Goal: Task Accomplishment & Management: Use online tool/utility

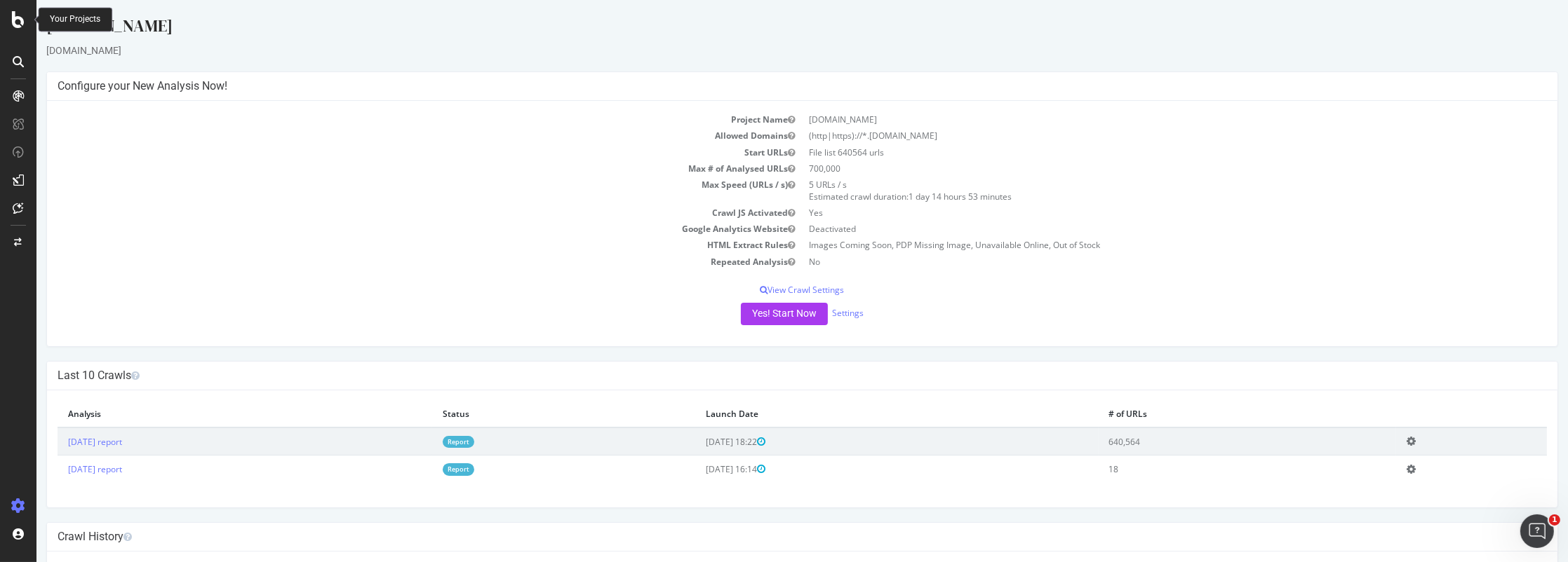
click at [20, 20] on icon at bounding box center [17, 19] width 12 height 17
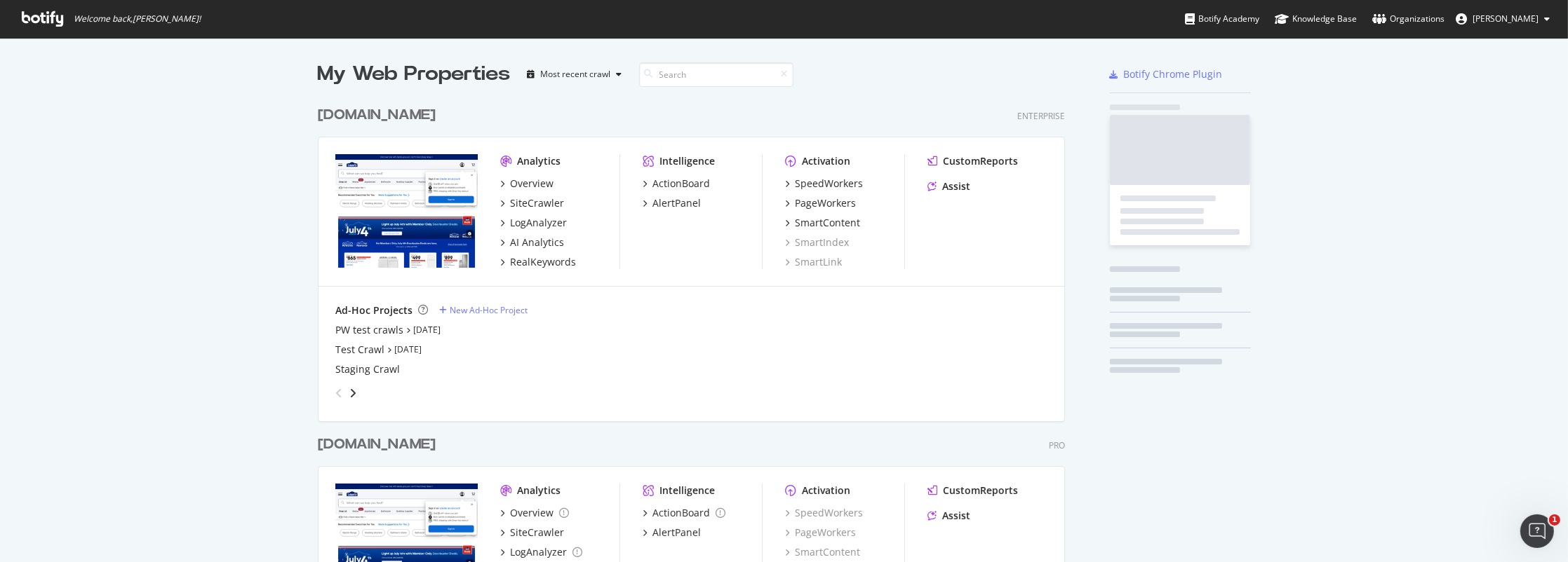
scroll to position [552, 1546]
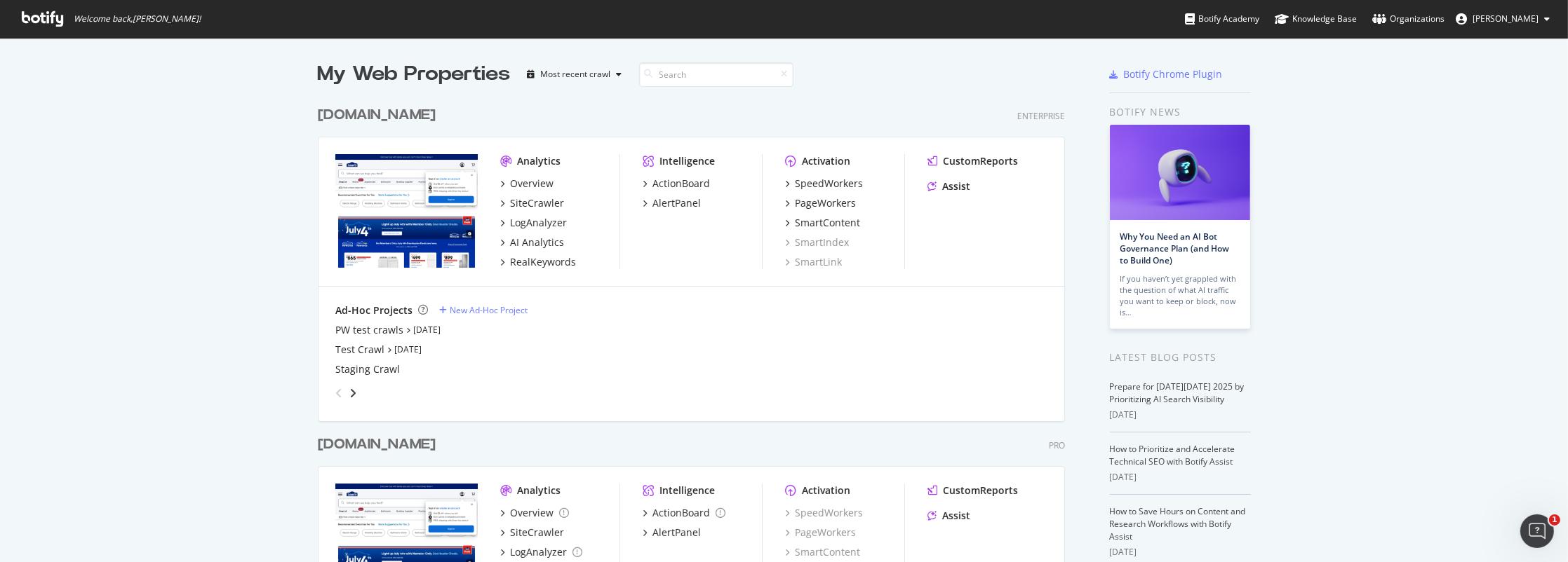
click at [379, 444] on div "[DOMAIN_NAME]" at bounding box center [377, 445] width 118 height 20
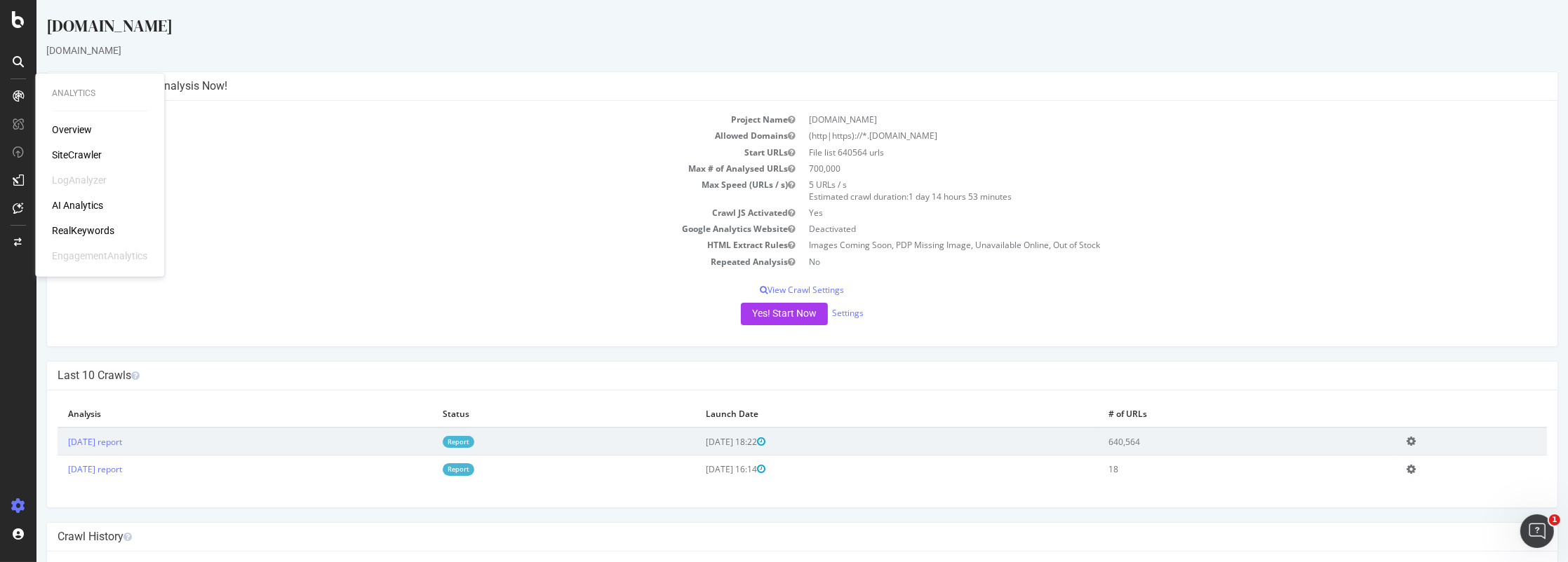
click at [66, 231] on div "RealKeywords" at bounding box center [83, 230] width 63 height 14
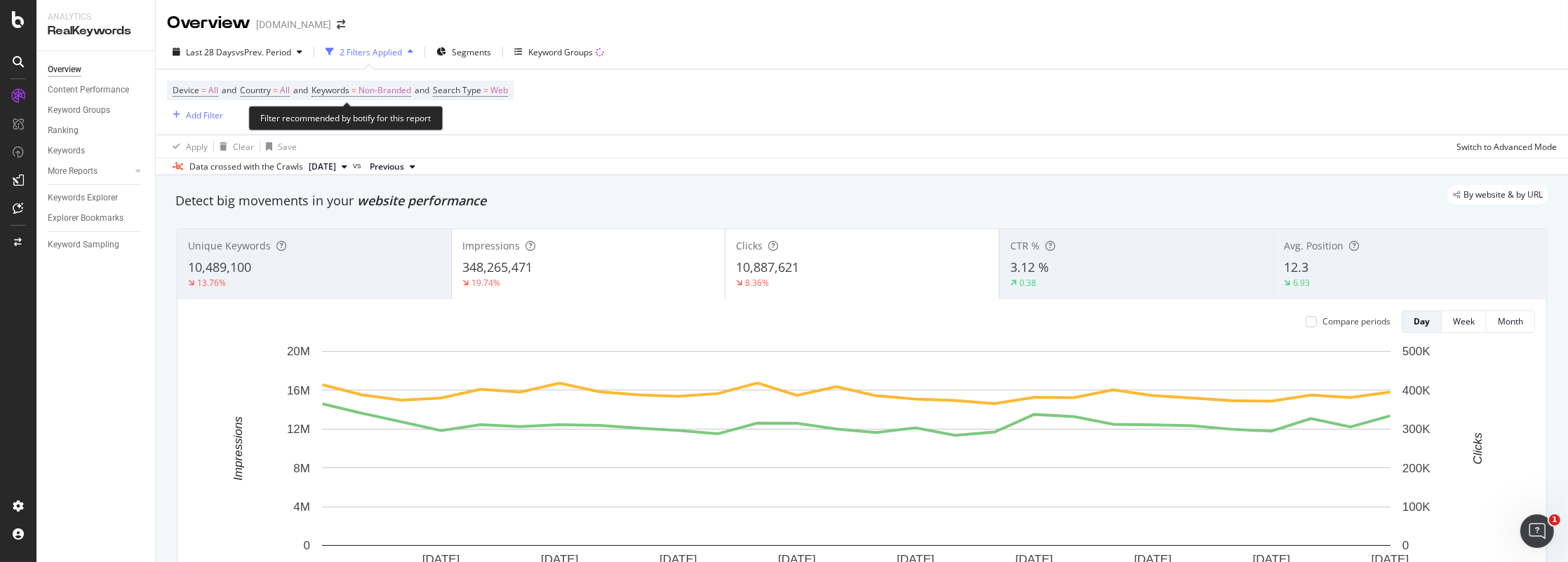
click at [344, 82] on span "Device = All and Country = All and Keywords = Non-Branded and Search Type = Web" at bounding box center [340, 90] width 335 height 20
click at [337, 88] on span "Keywords" at bounding box center [331, 90] width 38 height 12
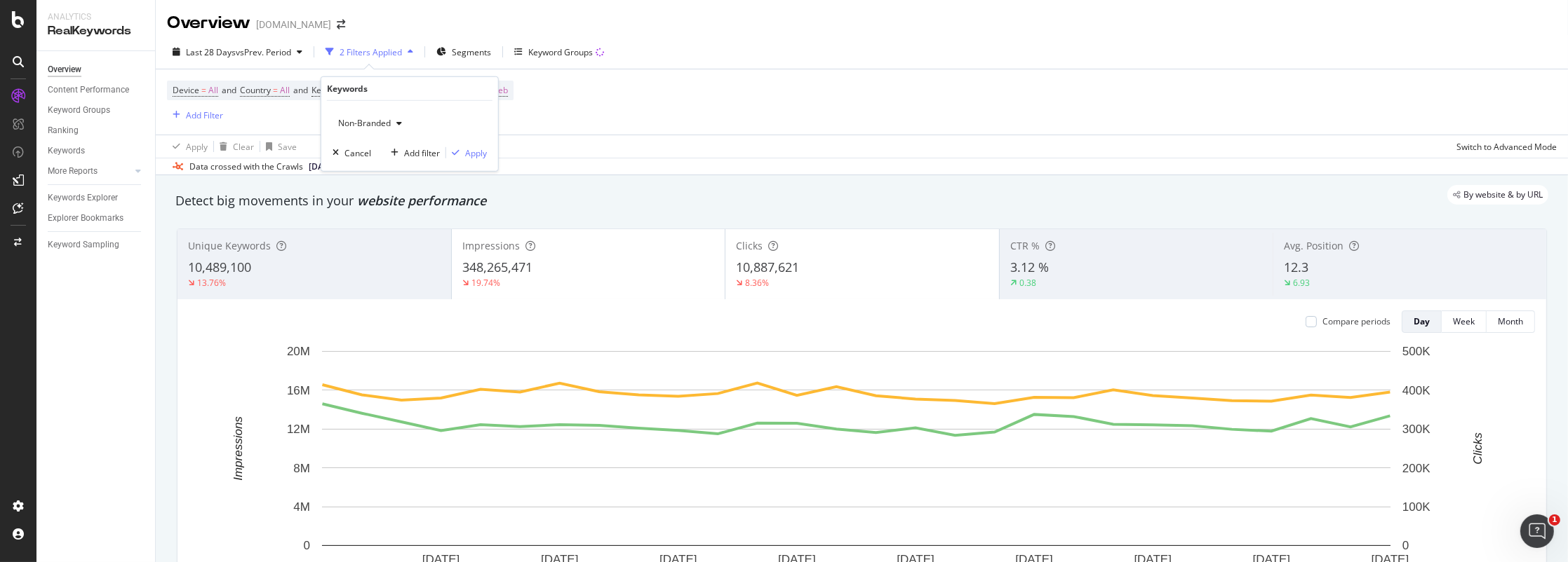
click at [358, 117] on span "Non-Branded" at bounding box center [361, 123] width 58 height 12
drag, startPoint x: 358, startPoint y: 230, endPoint x: 369, endPoint y: 227, distance: 11.4
click at [358, 229] on span "All" at bounding box center [416, 231] width 143 height 12
click at [475, 158] on div "Apply" at bounding box center [476, 152] width 22 height 12
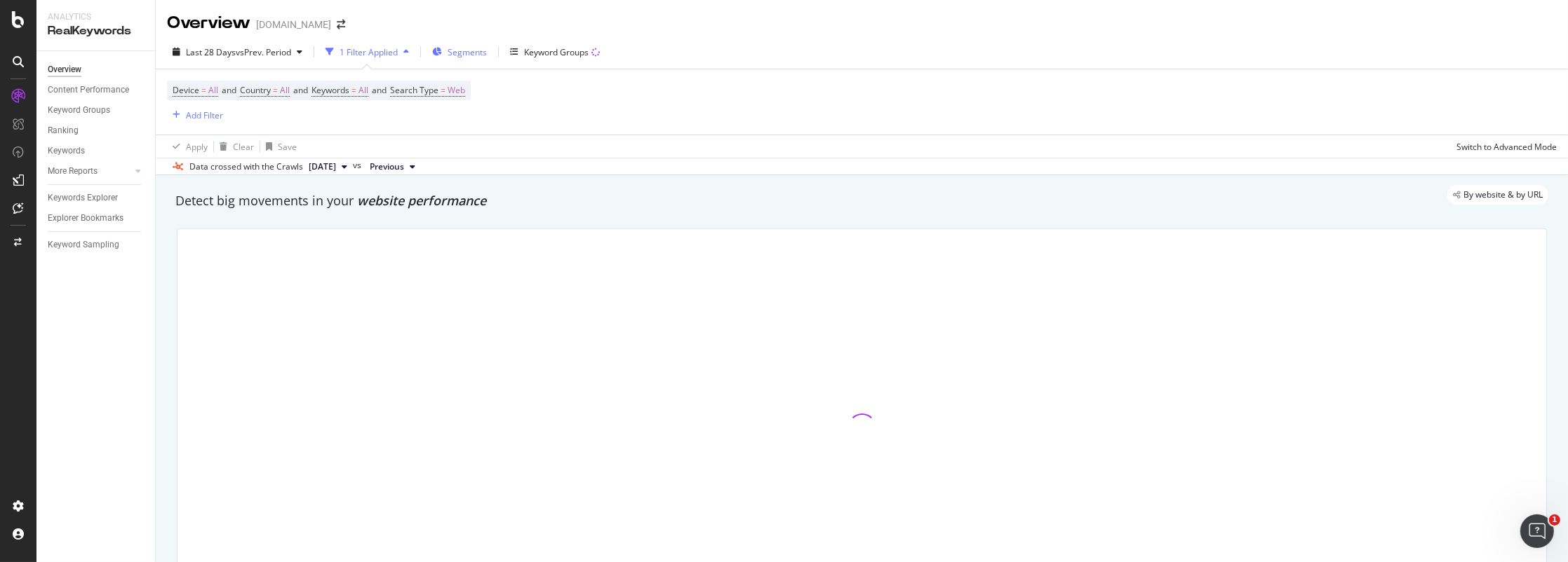
click at [469, 50] on span "Segments" at bounding box center [467, 52] width 39 height 12
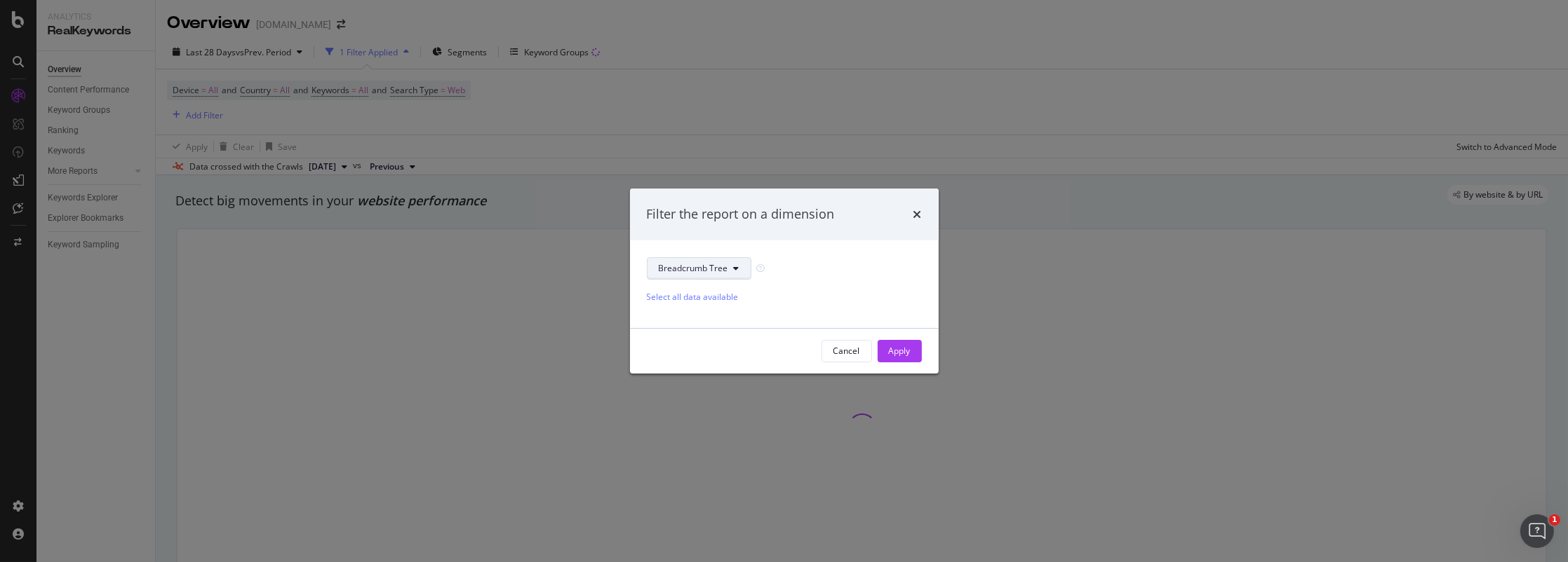
click at [731, 266] on button "Breadcrumb Tree" at bounding box center [699, 268] width 104 height 23
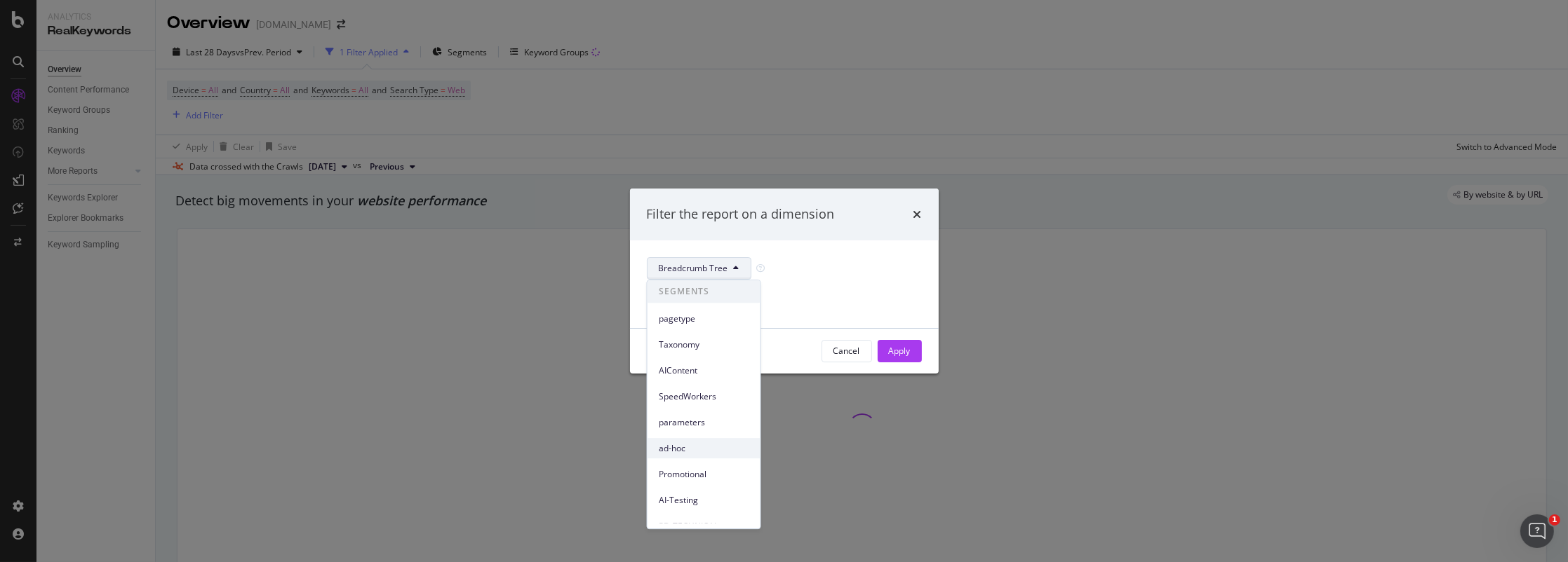
drag, startPoint x: 761, startPoint y: 365, endPoint x: 750, endPoint y: 448, distance: 83.7
click at [755, 458] on div "SEGMENTS pagetype Taxonomy AIContent SpeedWorkers parameters ad-hoc Promotional…" at bounding box center [704, 401] width 113 height 242
click at [724, 462] on span "Local-Expansion" at bounding box center [704, 465] width 90 height 12
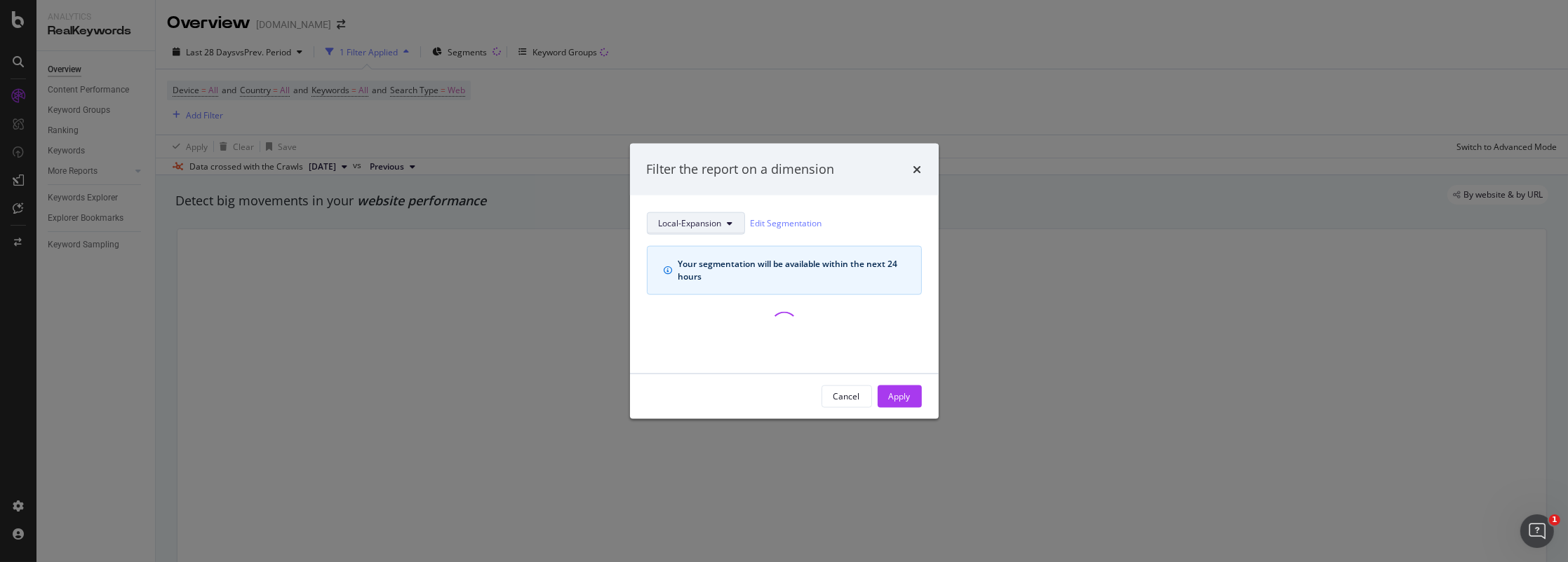
click at [707, 225] on span "Local-Expansion" at bounding box center [690, 223] width 63 height 12
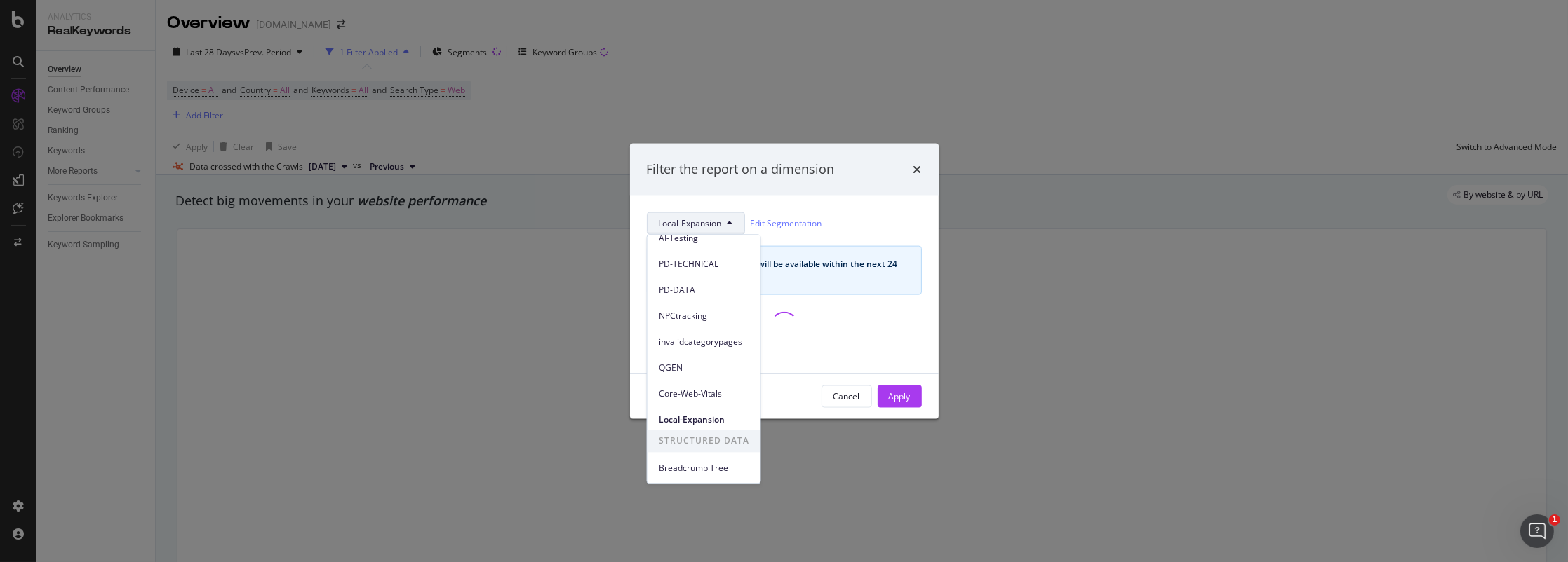
click at [823, 480] on div "Filter the report on a dimension Local-Expansion Edit Segmentation Your segment…" at bounding box center [784, 281] width 1568 height 562
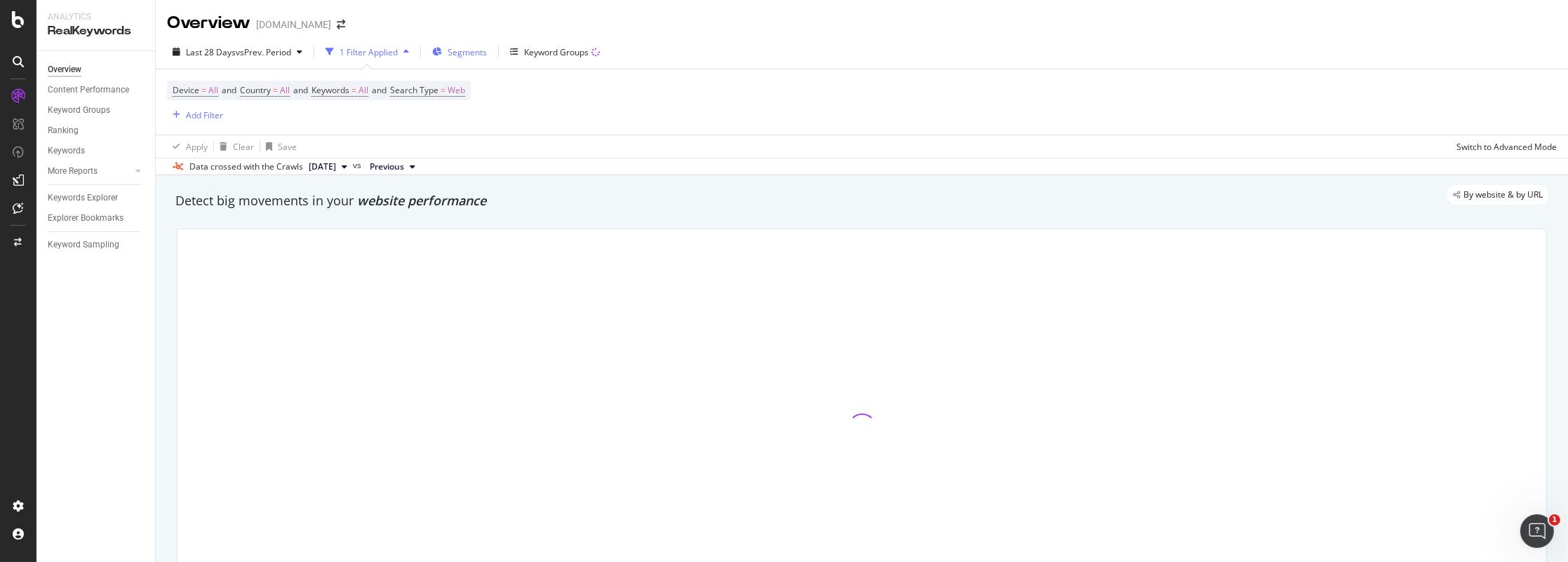
click at [490, 47] on button "Segments" at bounding box center [459, 52] width 66 height 23
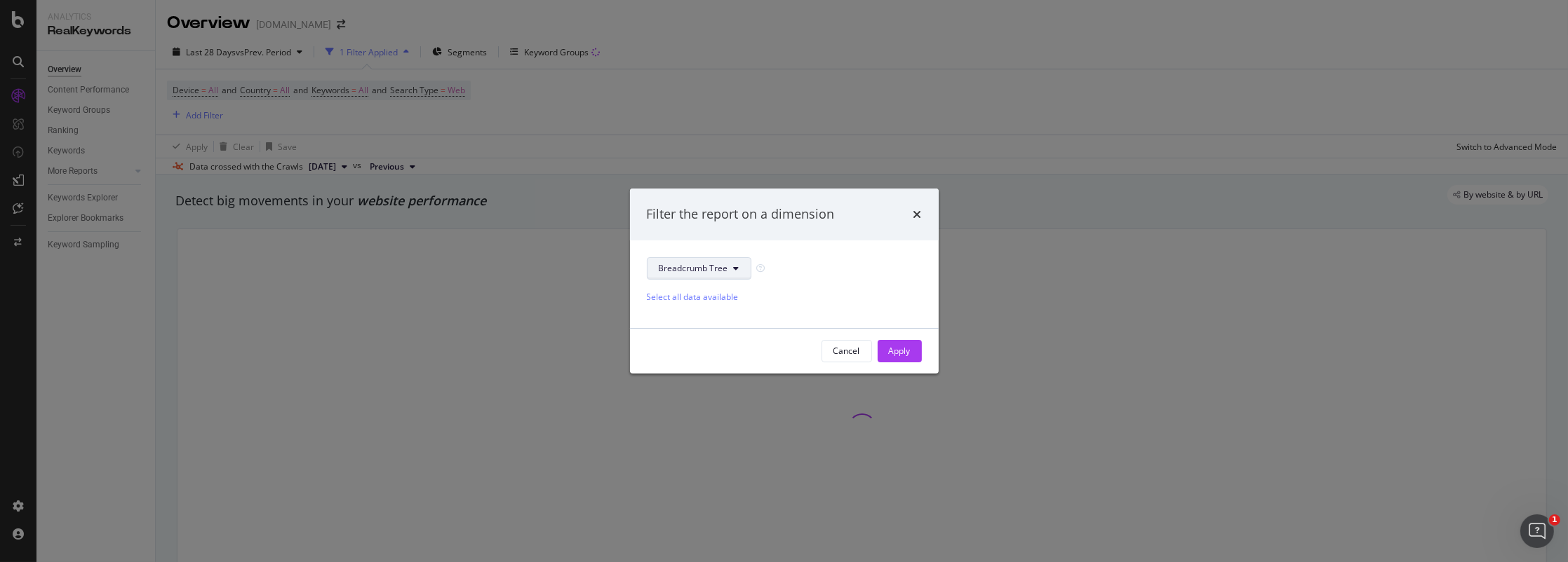
click at [730, 272] on button "Breadcrumb Tree" at bounding box center [699, 268] width 104 height 23
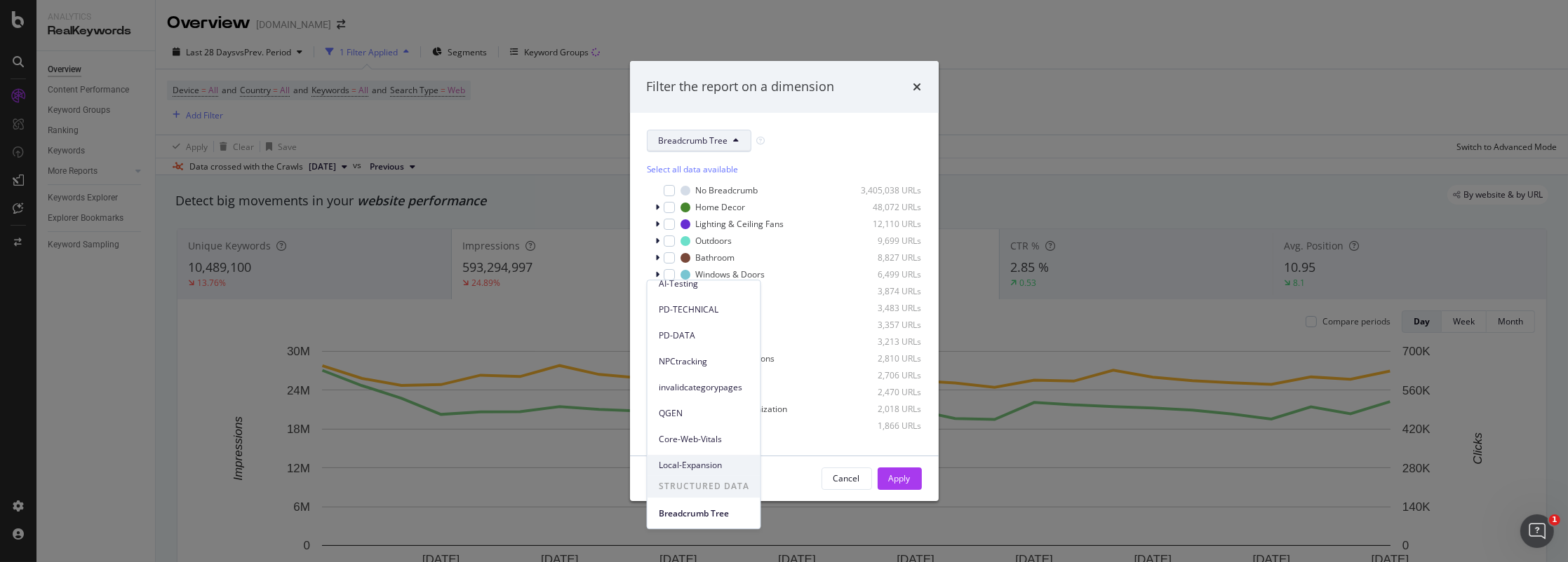
click at [692, 464] on span "Local-Expansion" at bounding box center [704, 465] width 90 height 12
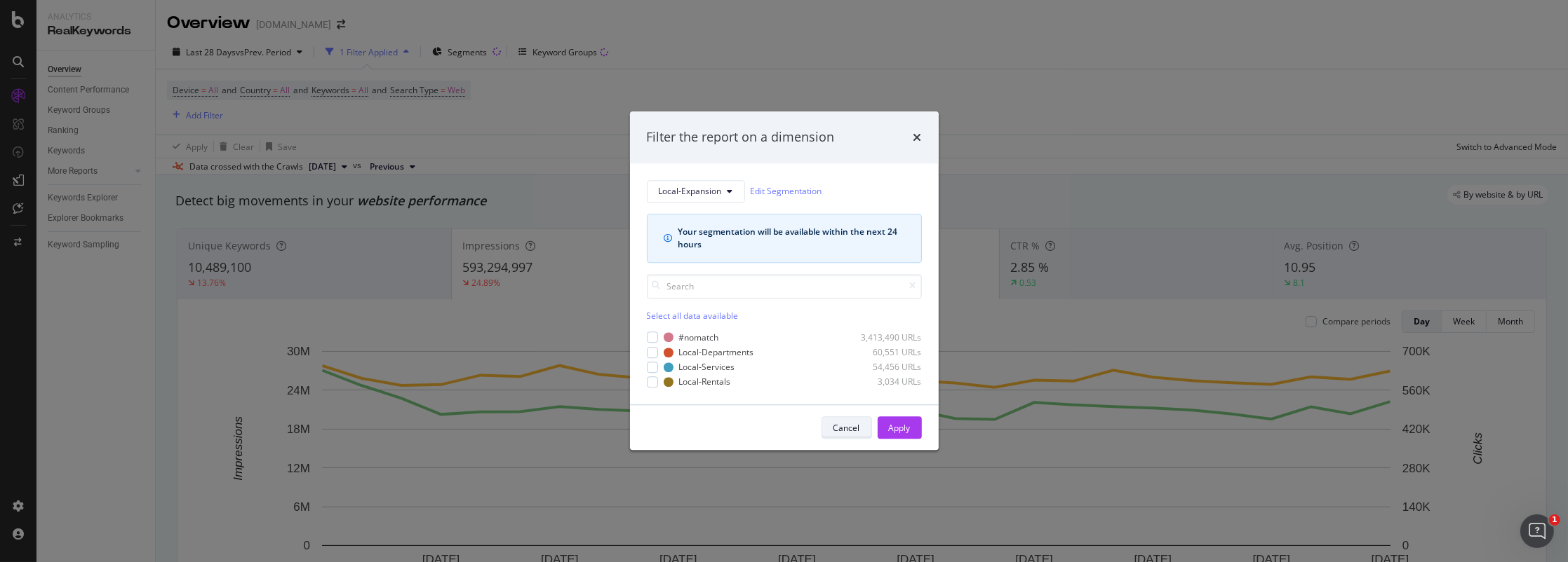
click at [842, 428] on div "Cancel" at bounding box center [847, 428] width 27 height 12
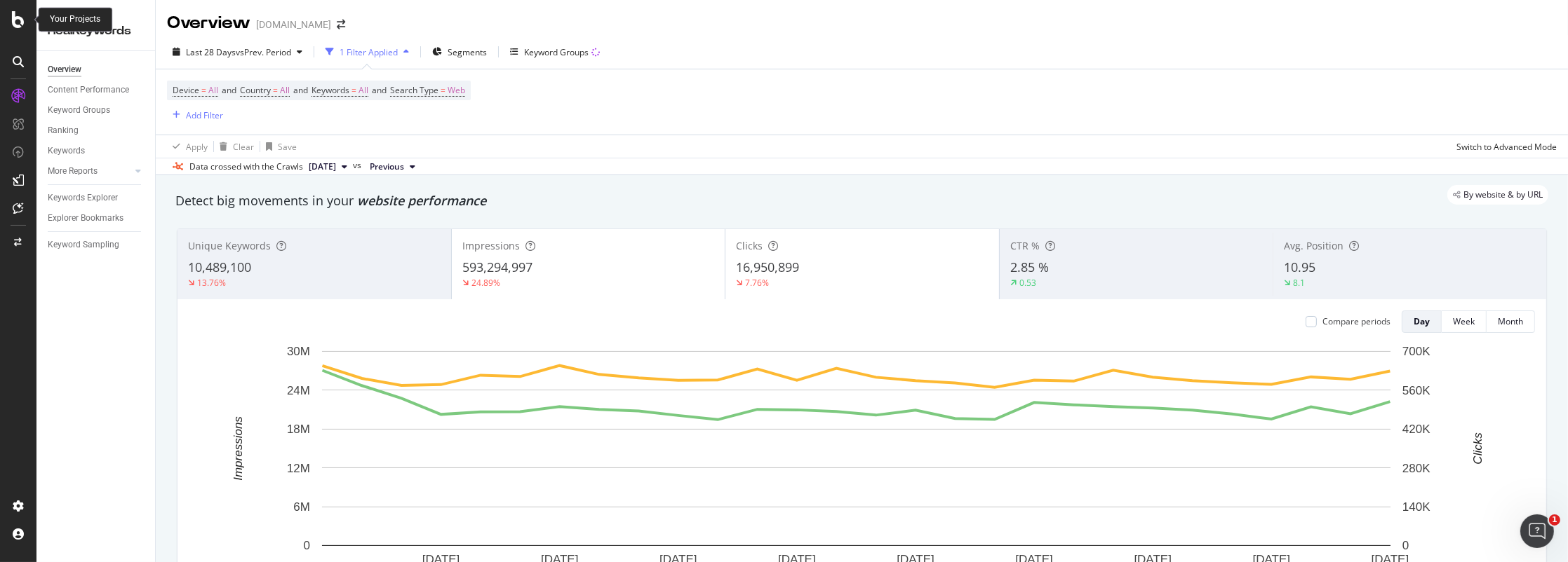
click at [15, 18] on icon at bounding box center [17, 19] width 12 height 17
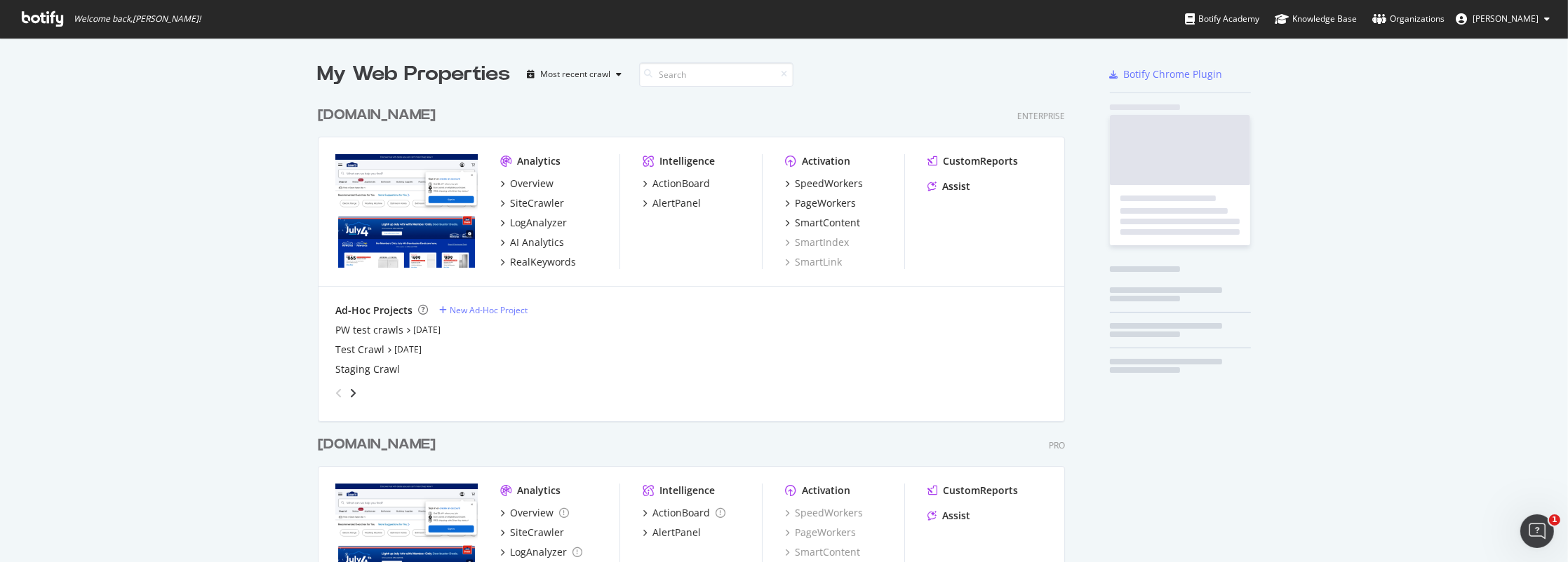
scroll to position [552, 1546]
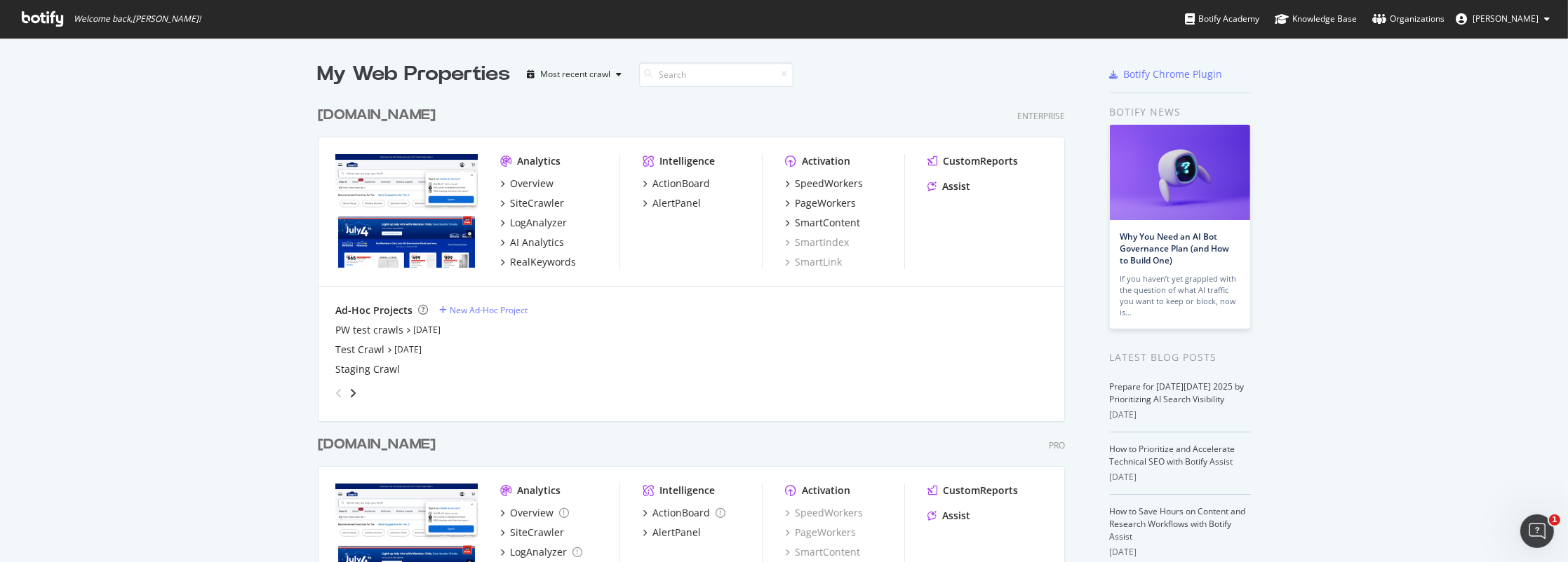
click at [360, 122] on div "[DOMAIN_NAME]" at bounding box center [377, 115] width 118 height 20
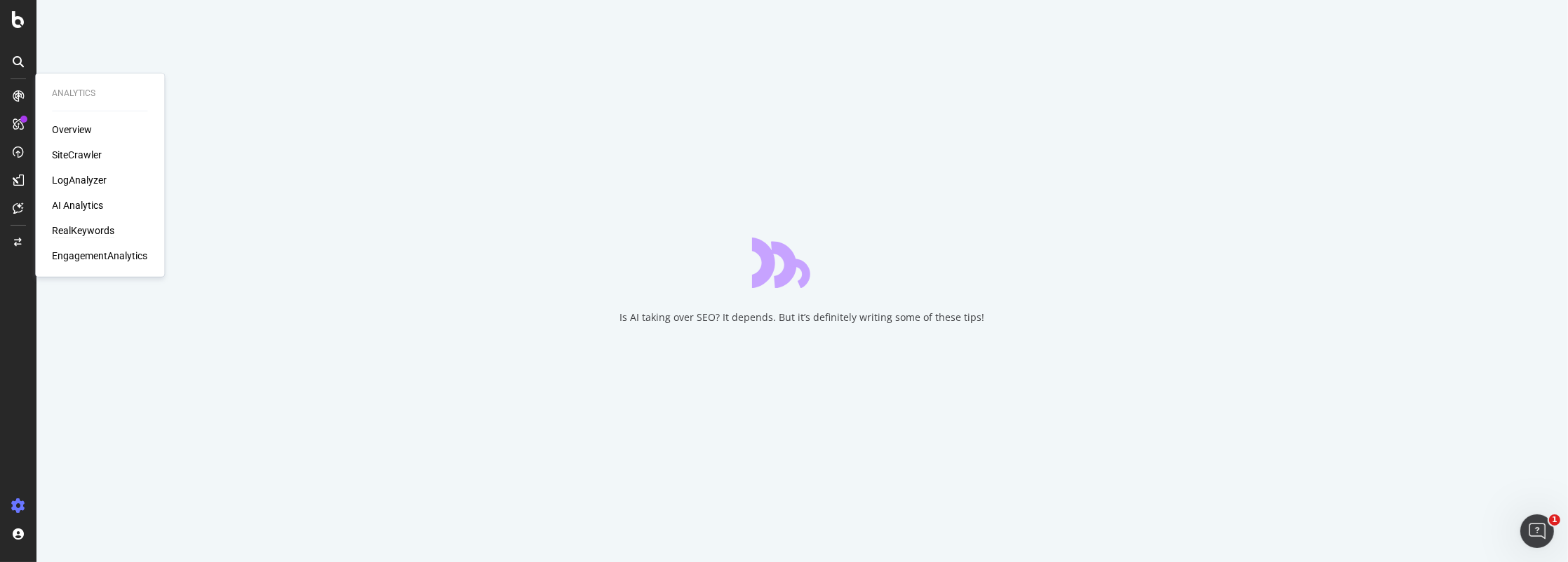
click at [90, 232] on div "RealKeywords" at bounding box center [83, 230] width 63 height 14
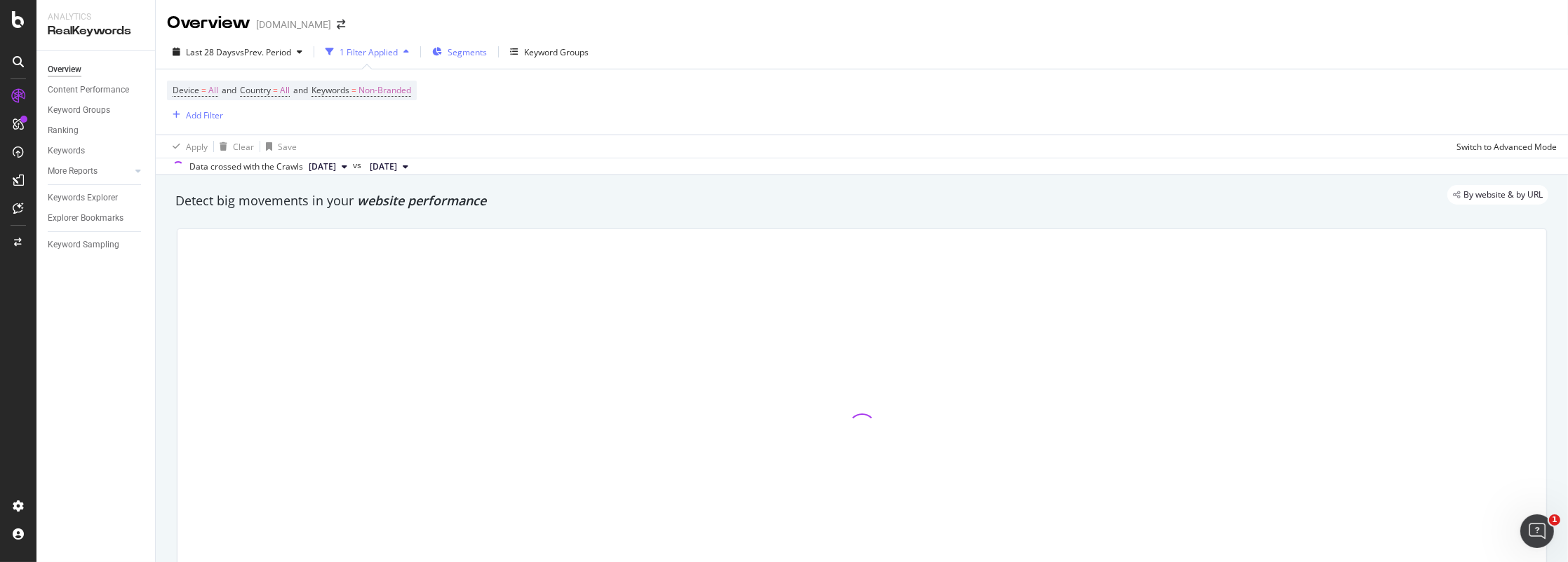
click at [476, 52] on span "Segments" at bounding box center [467, 52] width 39 height 12
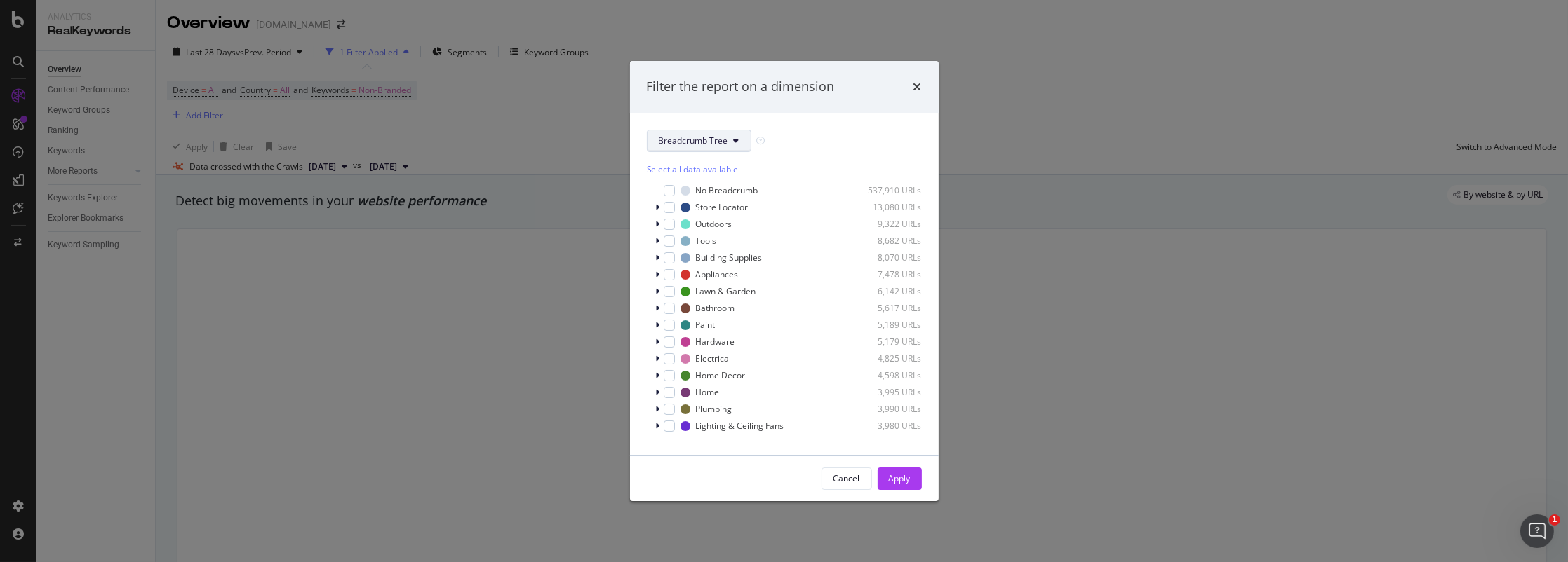
click at [713, 145] on span "Breadcrumb Tree" at bounding box center [693, 140] width 69 height 12
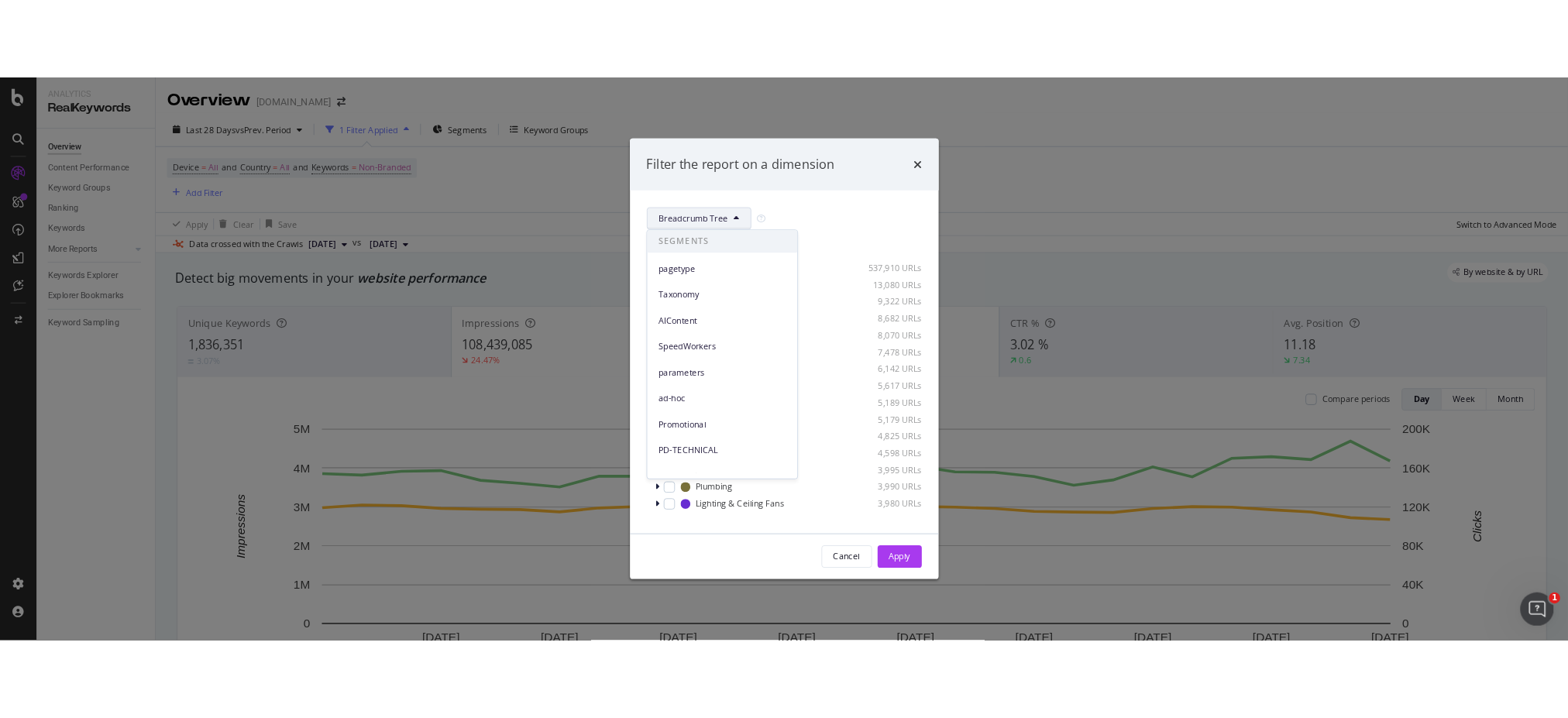
scroll to position [211, 0]
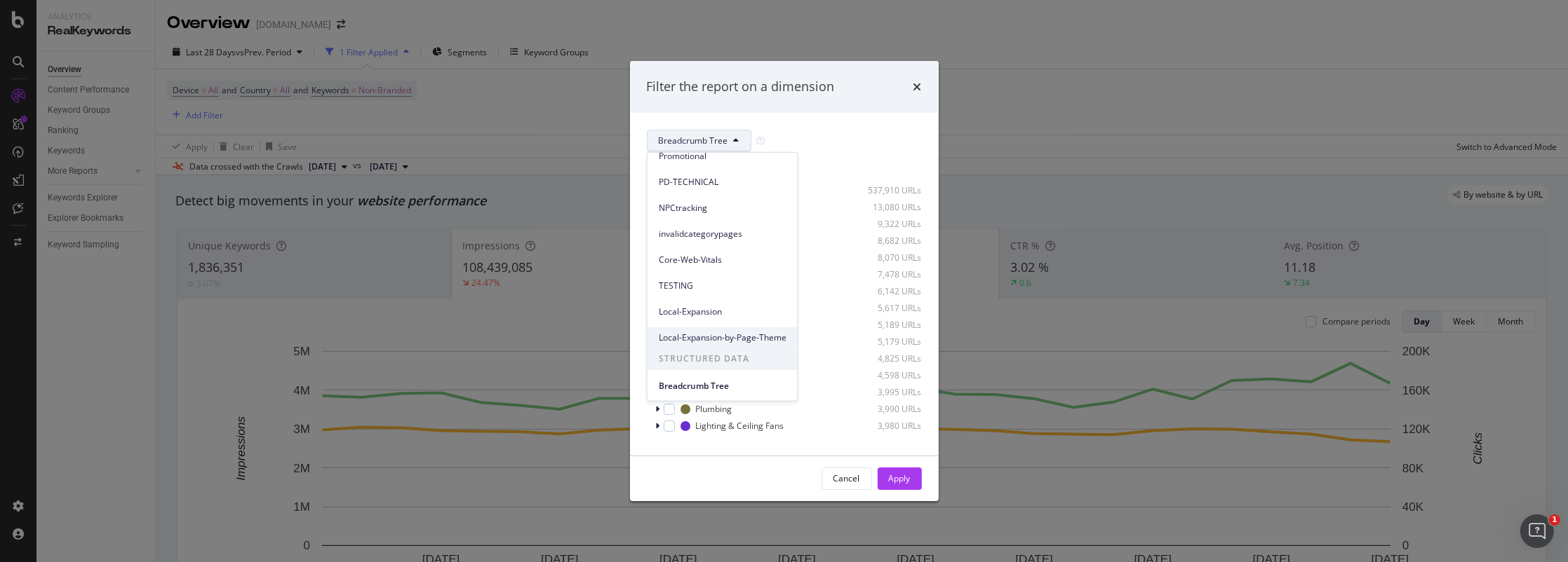
click at [719, 331] on span "Local-Expansion-by-Page-Theme" at bounding box center [722, 336] width 128 height 12
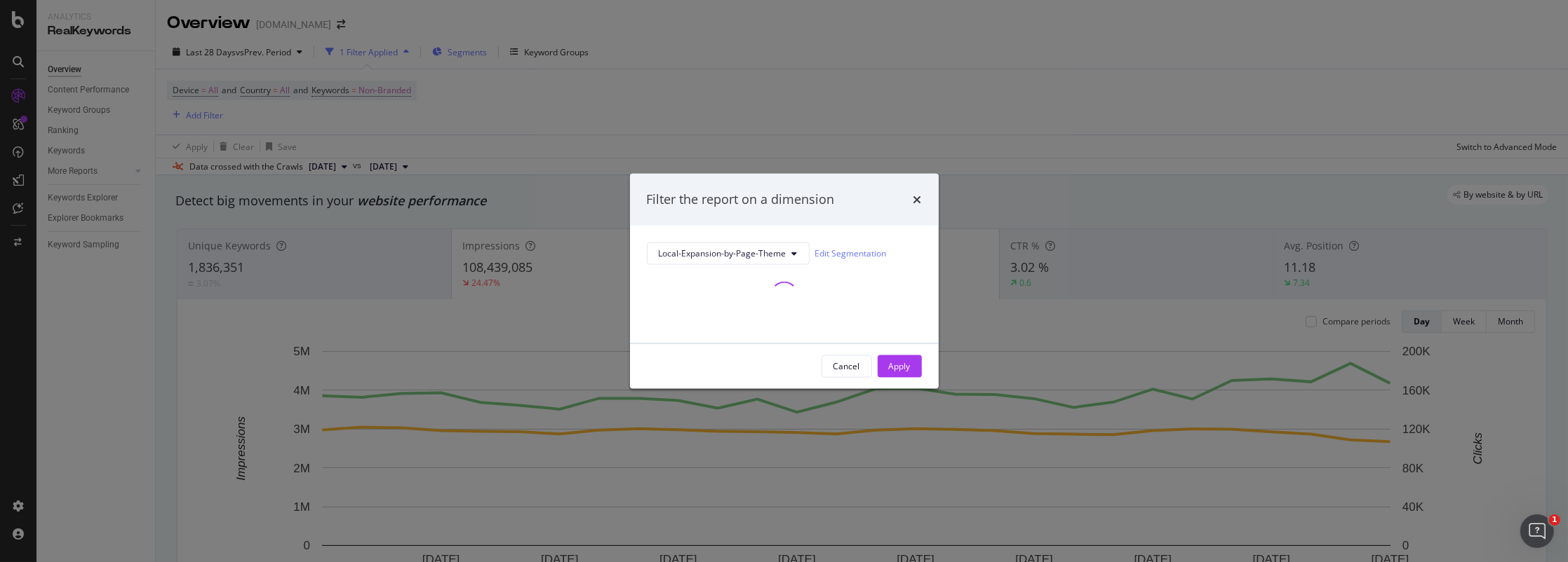
drag, startPoint x: 903, startPoint y: 366, endPoint x: 450, endPoint y: 51, distance: 551.8
click at [903, 366] on div "Apply" at bounding box center [900, 366] width 22 height 12
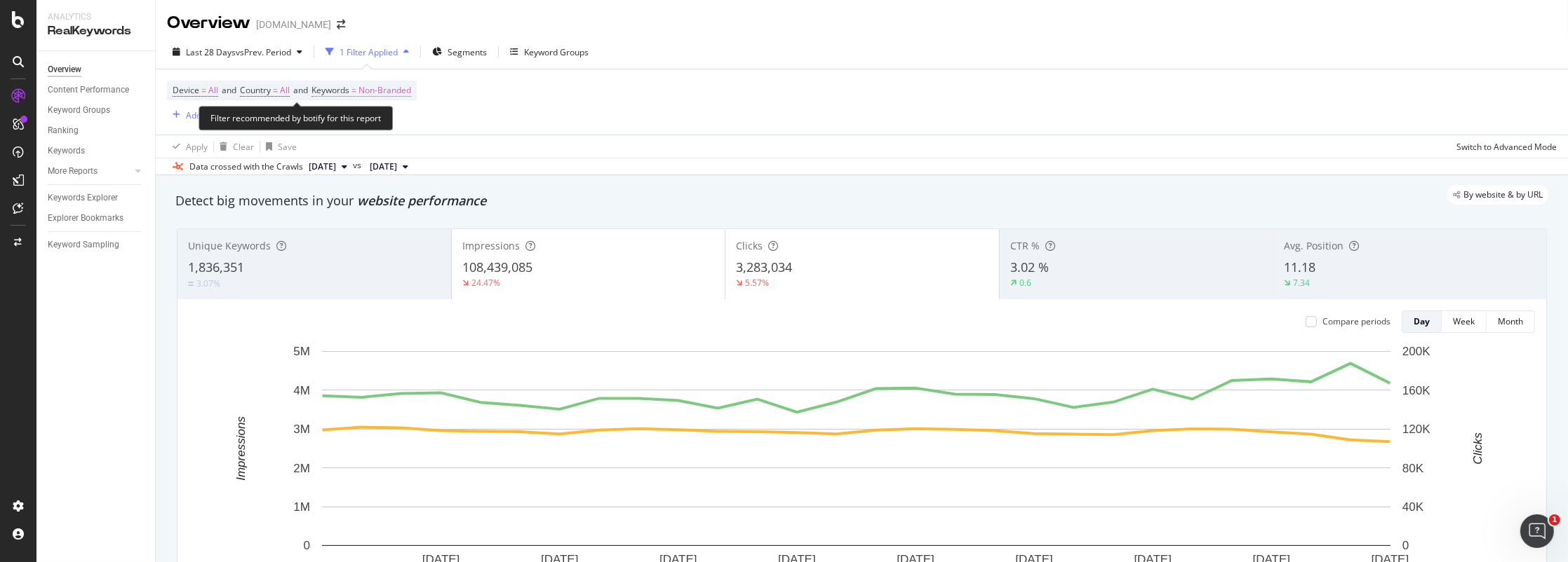
click at [350, 87] on span "Keywords" at bounding box center [331, 90] width 38 height 12
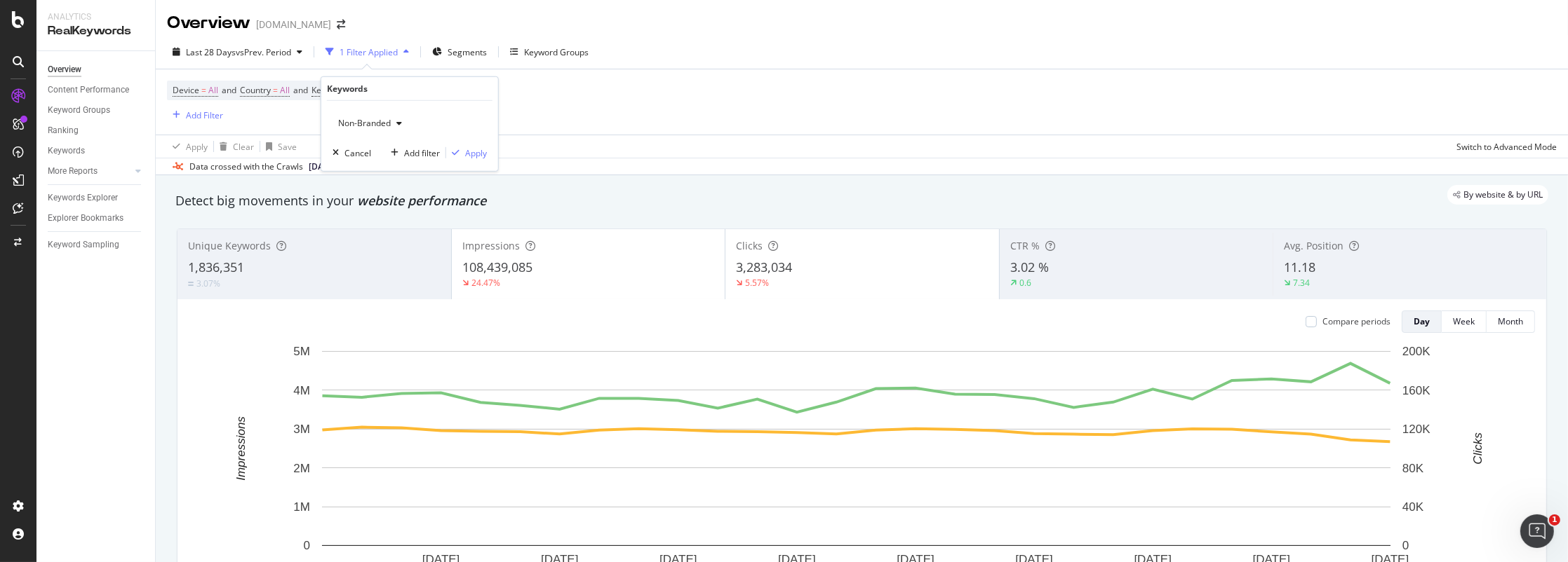
click at [361, 121] on span "Non-Branded" at bounding box center [361, 123] width 58 height 12
click at [372, 226] on span "All" at bounding box center [416, 231] width 143 height 12
click at [482, 152] on div "Apply" at bounding box center [476, 152] width 22 height 12
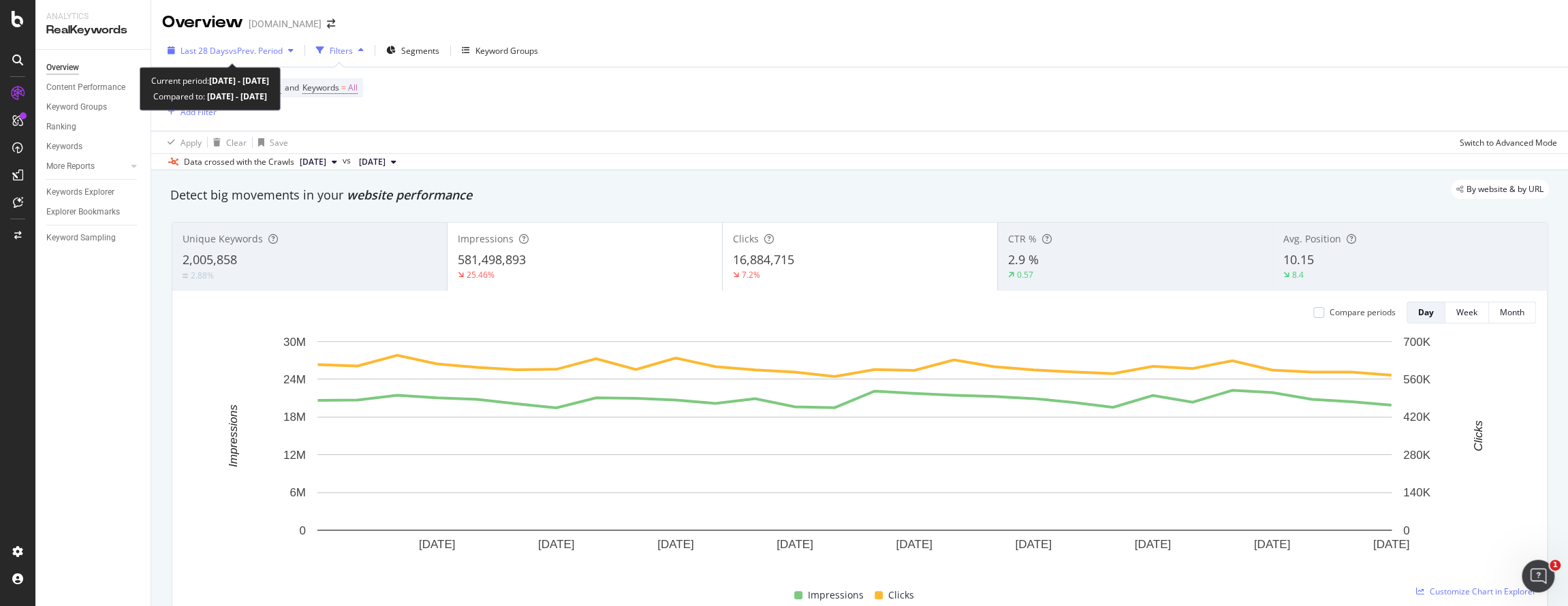
click at [211, 53] on span "Last 28 Days" at bounding box center [204, 51] width 48 height 11
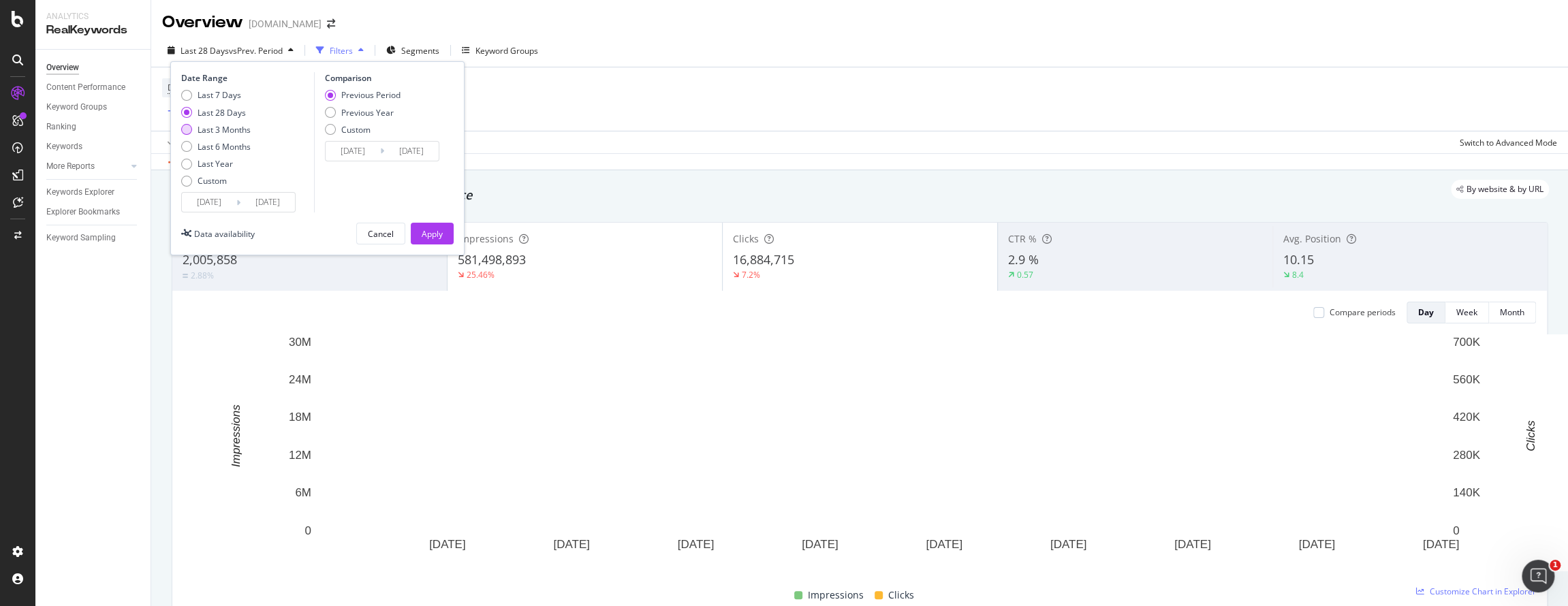
click at [211, 129] on div "Last 3 Months" at bounding box center [223, 129] width 53 height 11
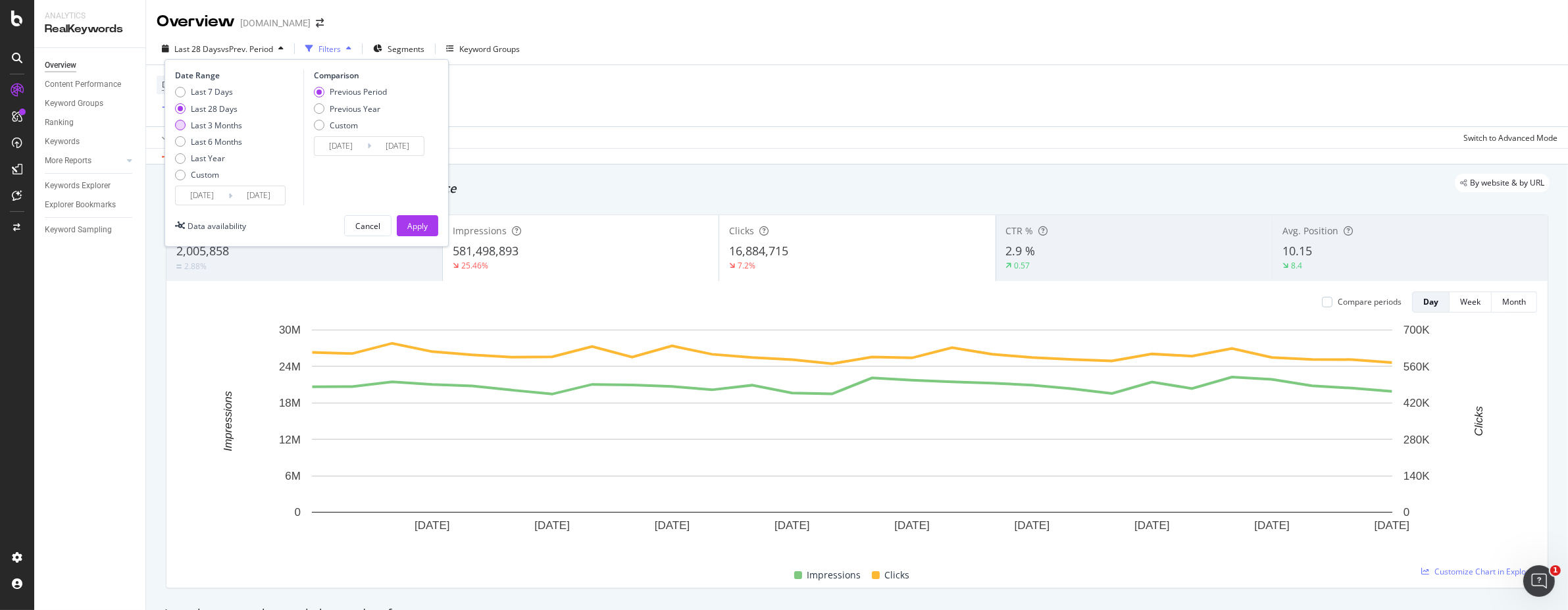
type input "[DATE]"
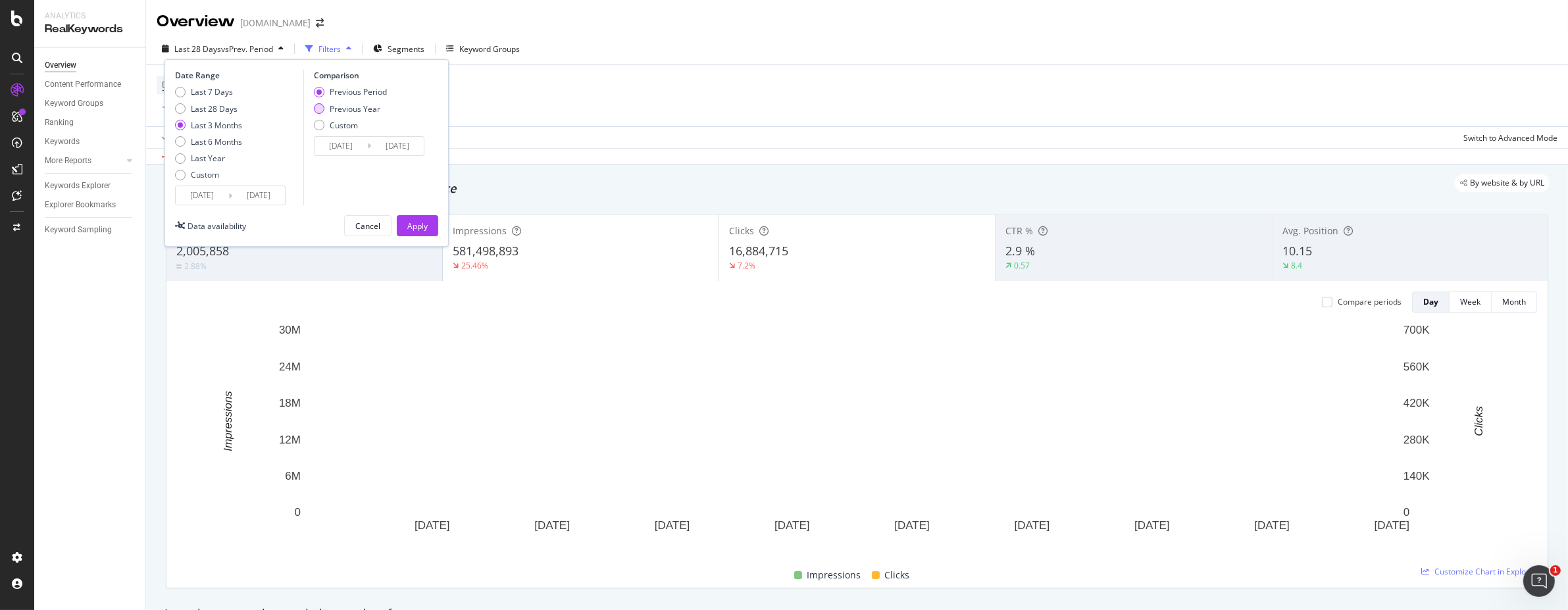
click at [350, 112] on div "Previous Year" at bounding box center [355, 109] width 51 height 11
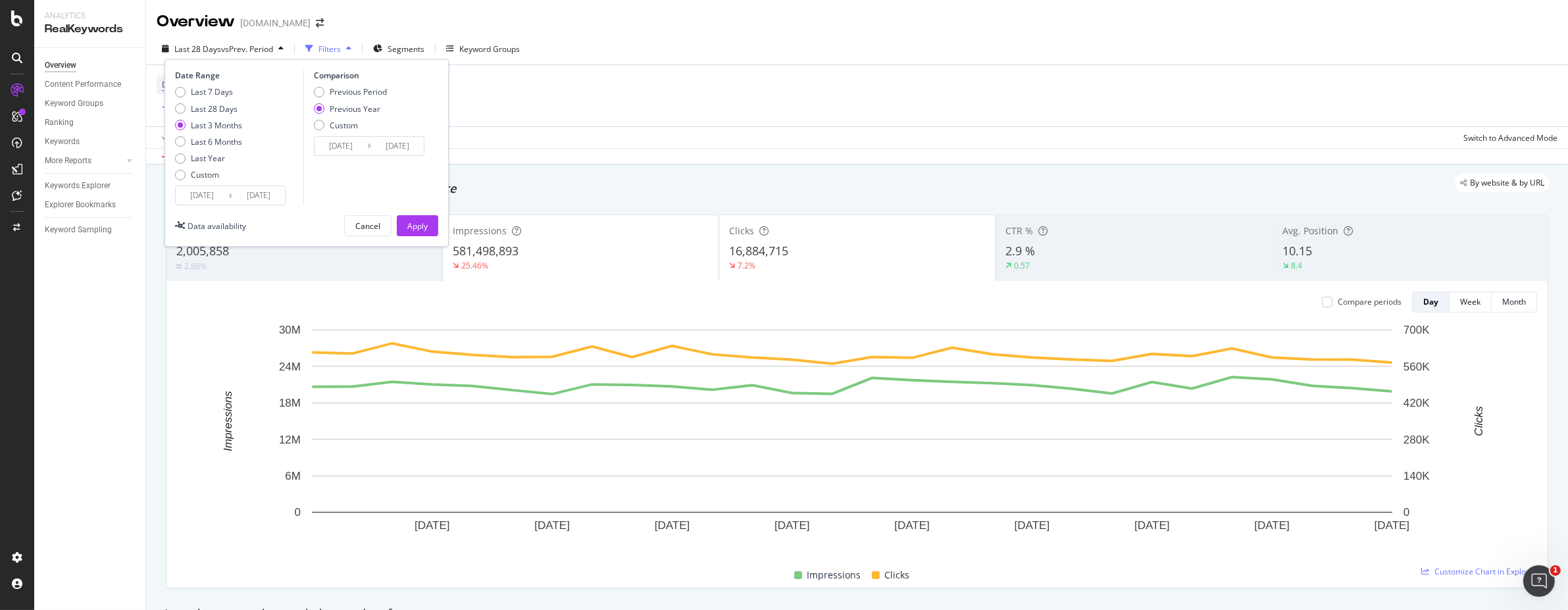
type input "[DATE]"
click at [408, 221] on div "Apply" at bounding box center [417, 226] width 20 height 11
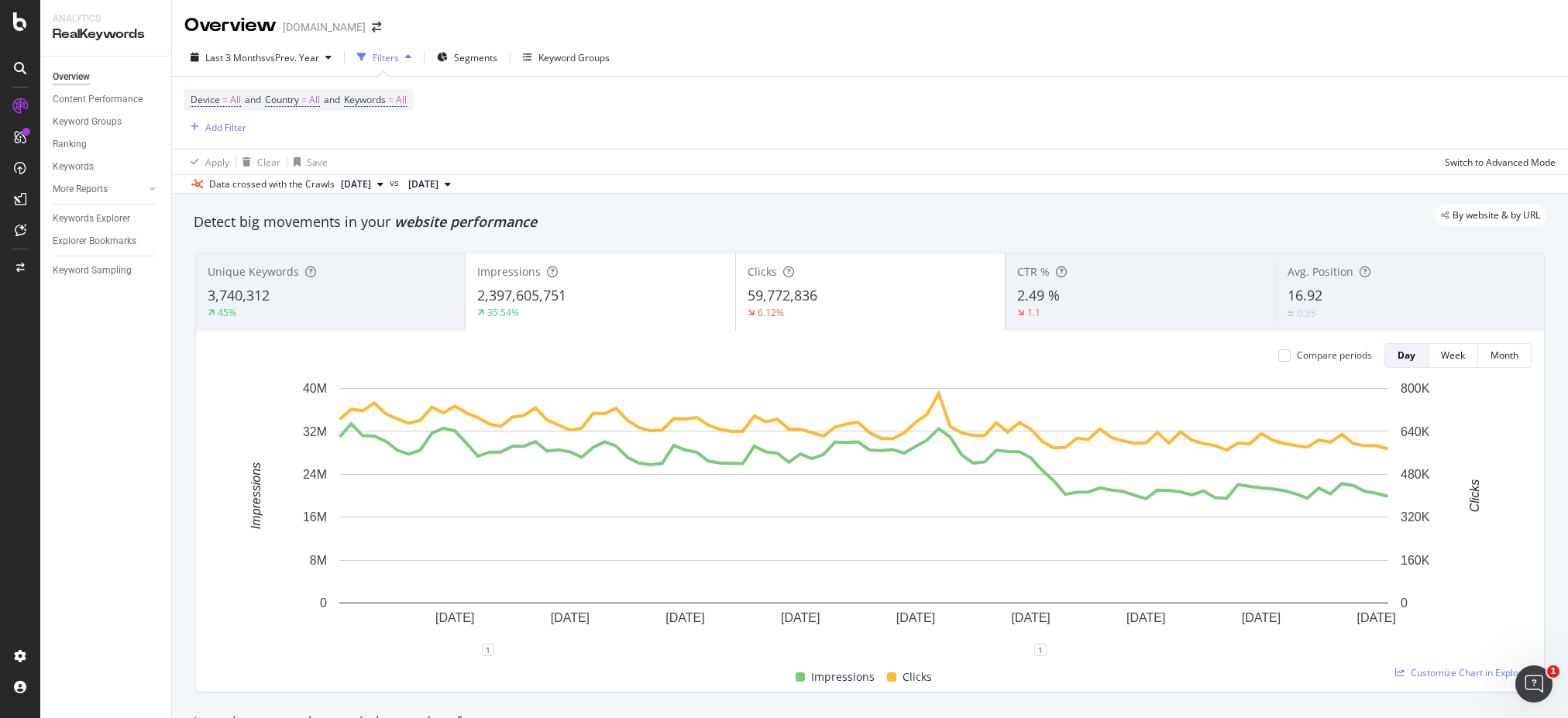
scroll to position [155, 0]
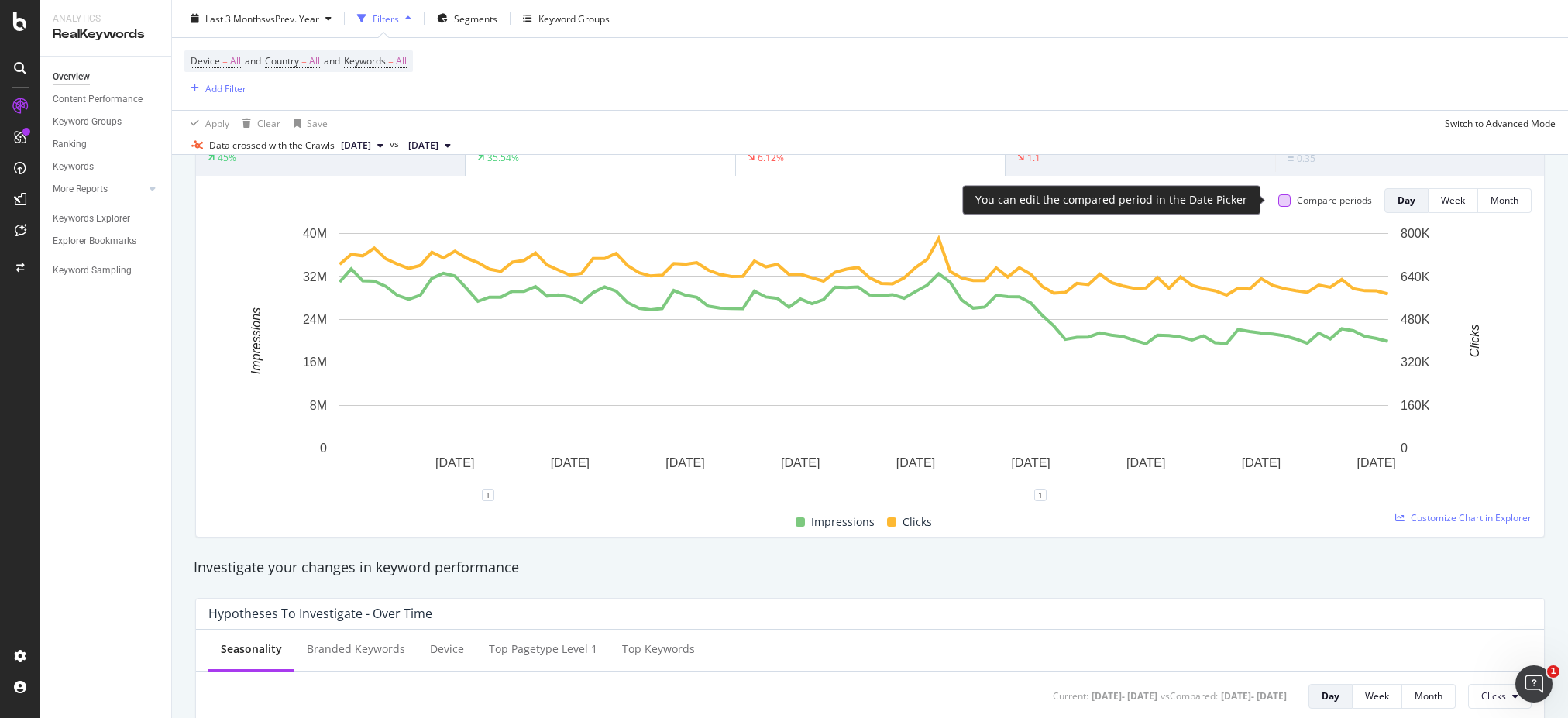
click at [1278, 196] on div at bounding box center [1284, 200] width 12 height 12
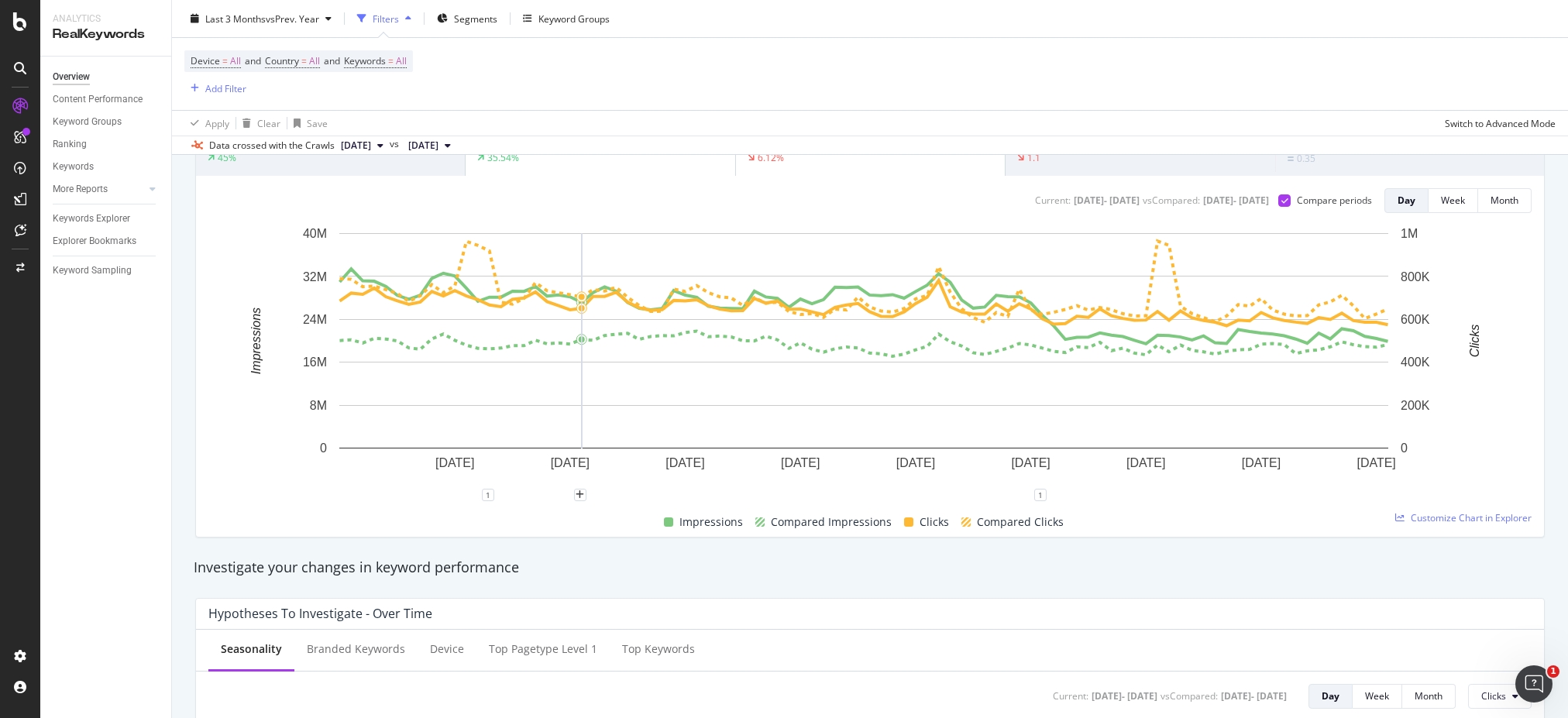
scroll to position [0, 0]
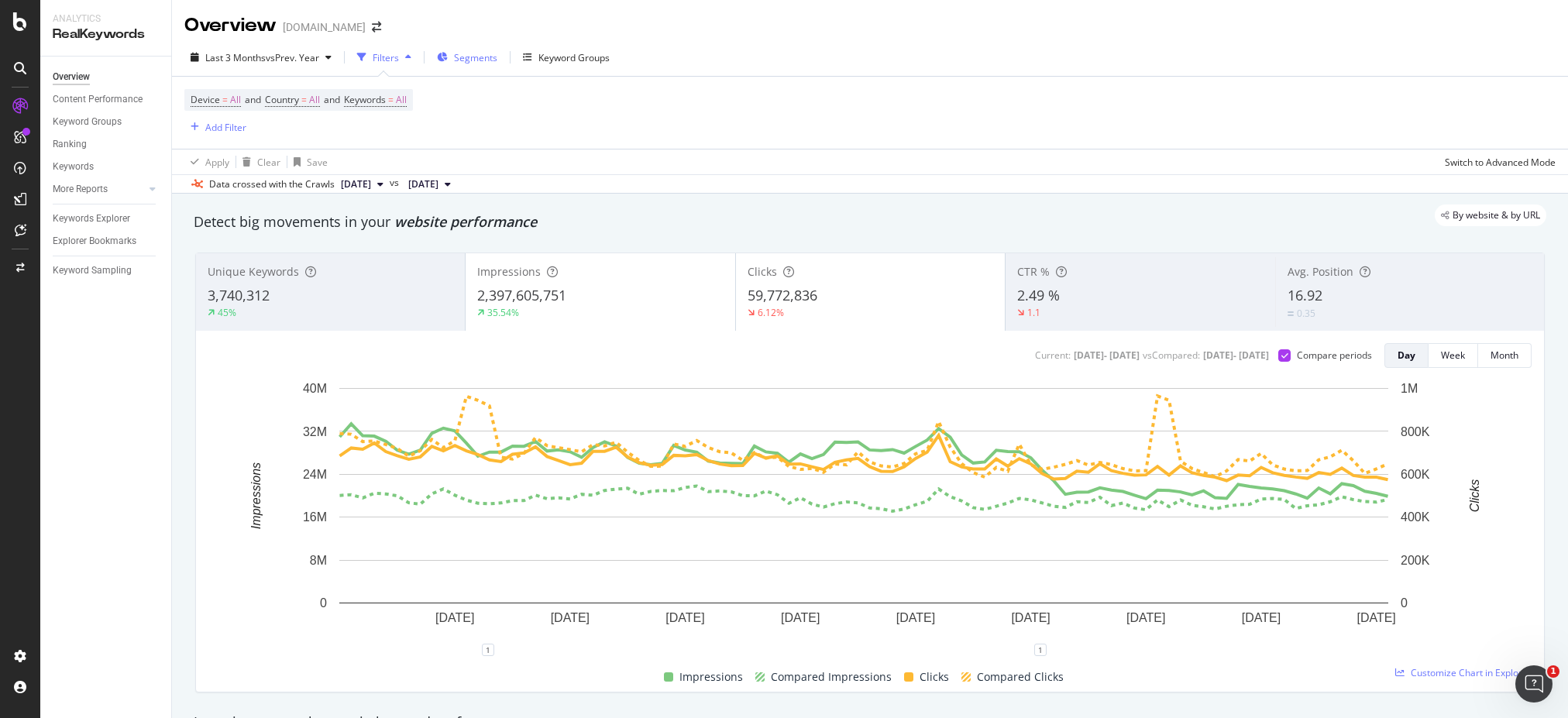
click at [479, 59] on span "Segments" at bounding box center [475, 58] width 43 height 13
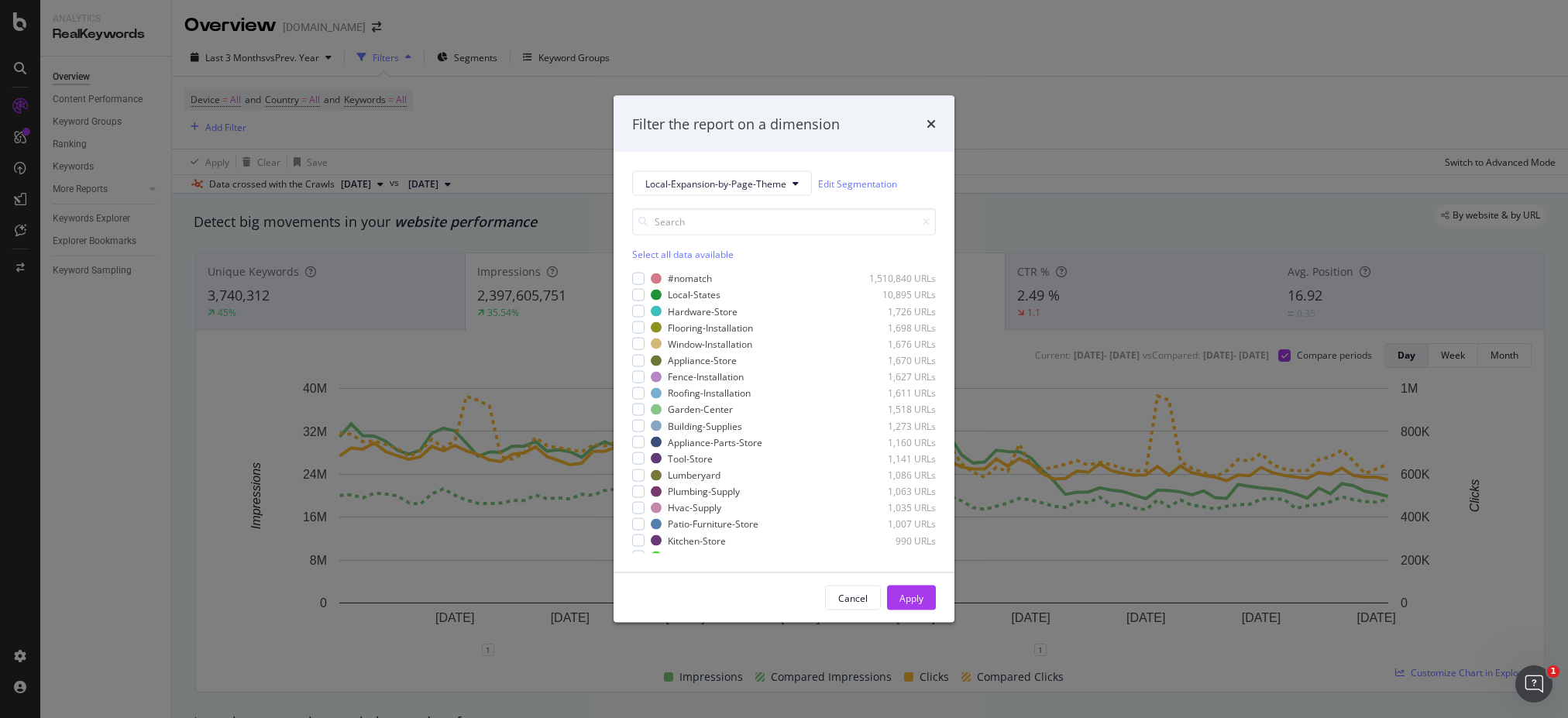
click at [680, 252] on div "Select all data available" at bounding box center [784, 254] width 303 height 13
click at [636, 278] on icon "modal" at bounding box center [639, 278] width 7 height 8
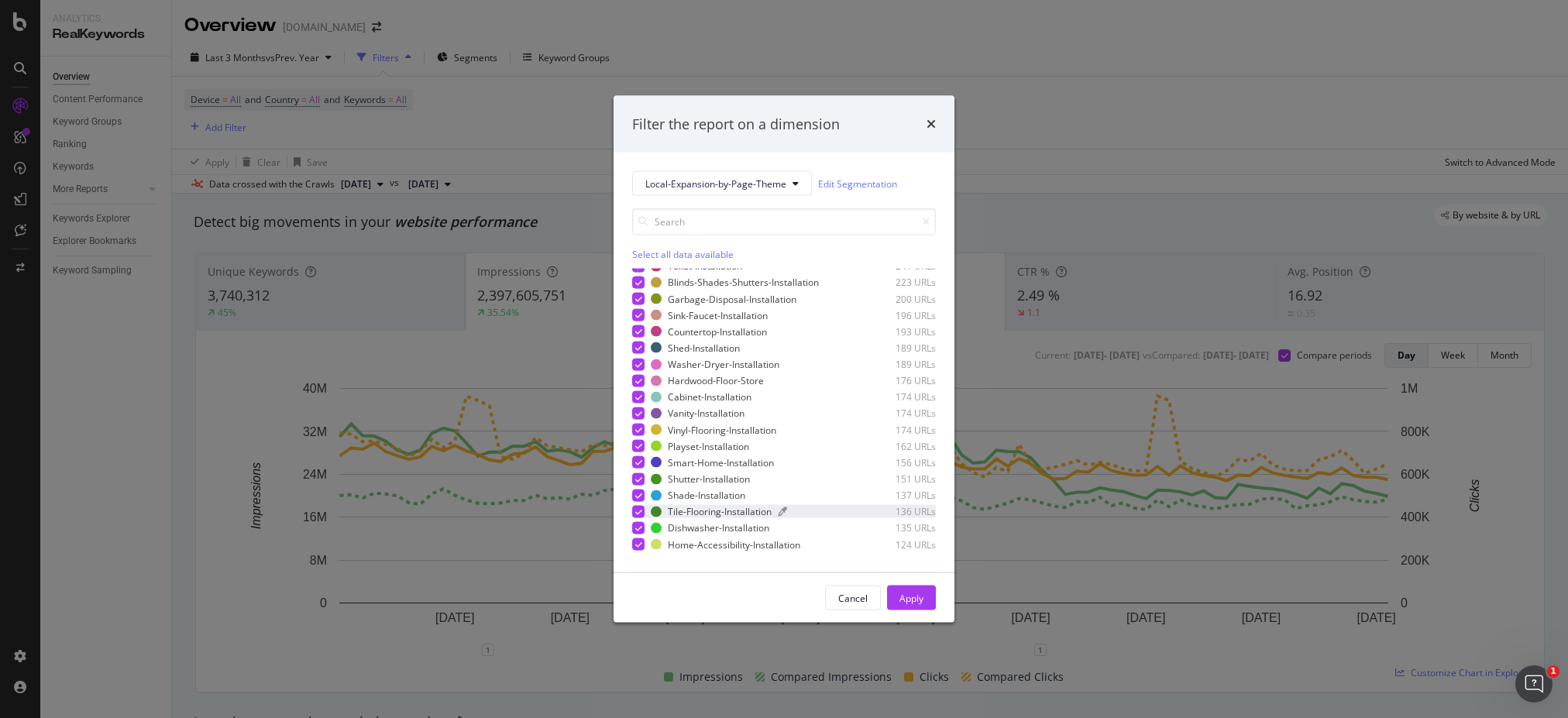
scroll to position [991, 0]
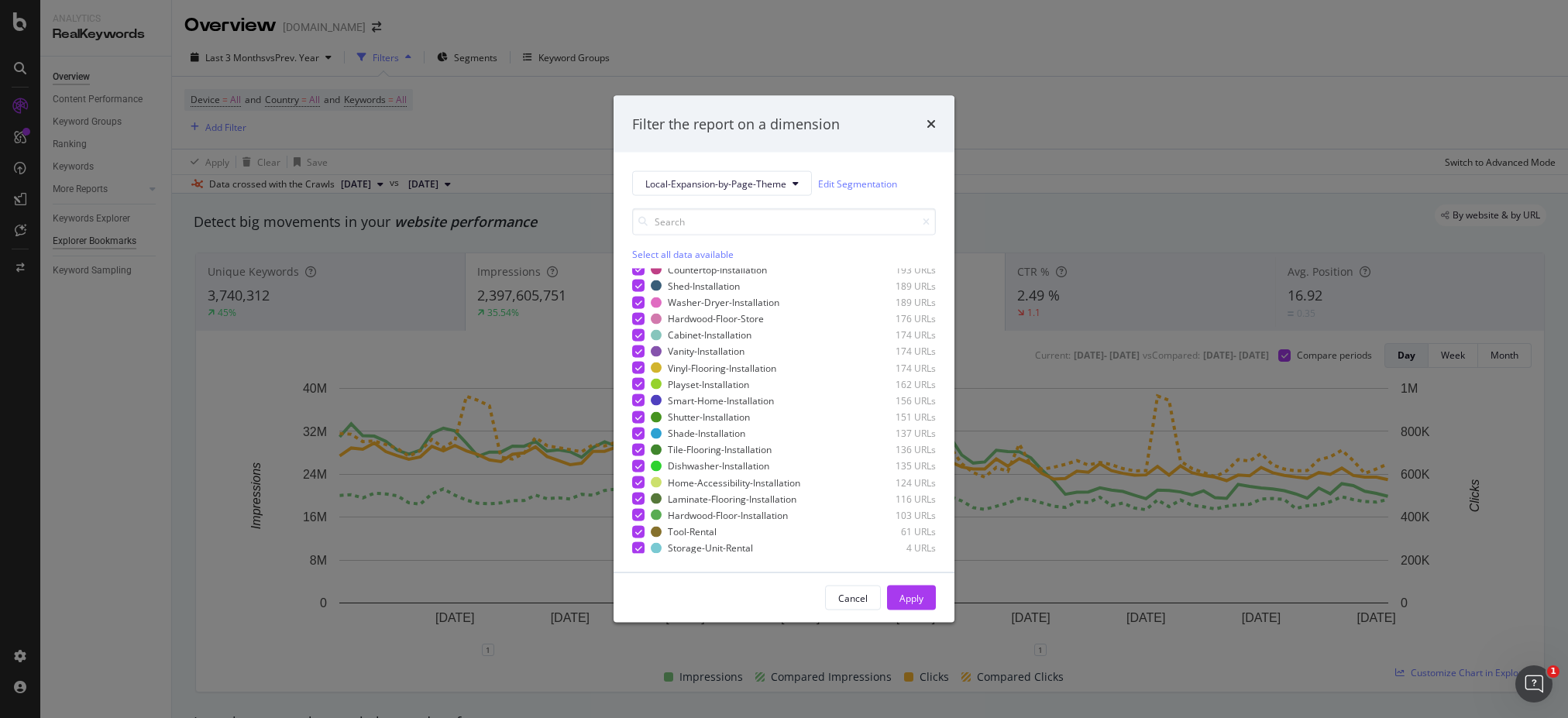
drag, startPoint x: 905, startPoint y: 598, endPoint x: 110, endPoint y: 238, distance: 872.7
click at [905, 597] on div "Apply" at bounding box center [912, 597] width 24 height 13
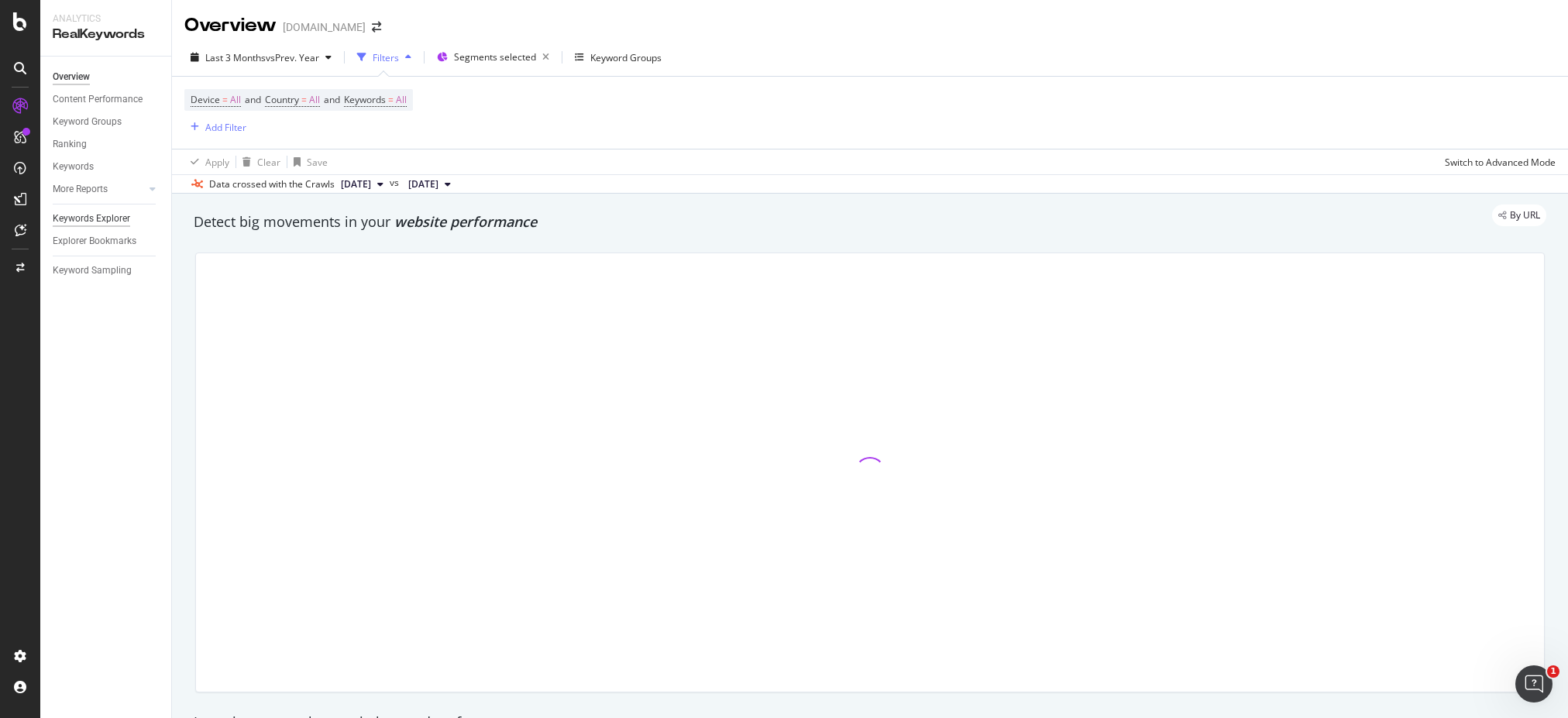
click at [96, 215] on div "Keywords Explorer" at bounding box center [91, 219] width 77 height 16
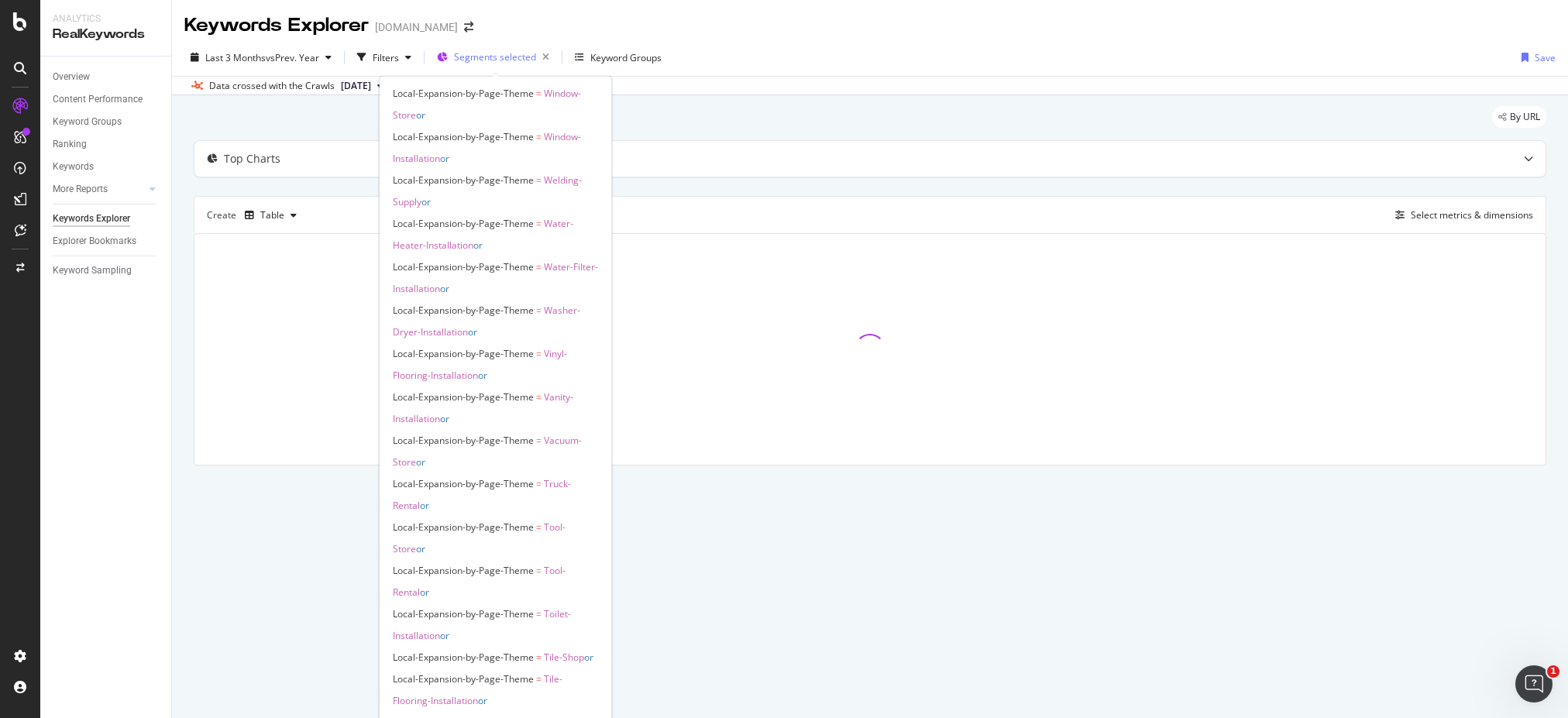
click at [499, 52] on span "Segments selected" at bounding box center [495, 57] width 82 height 13
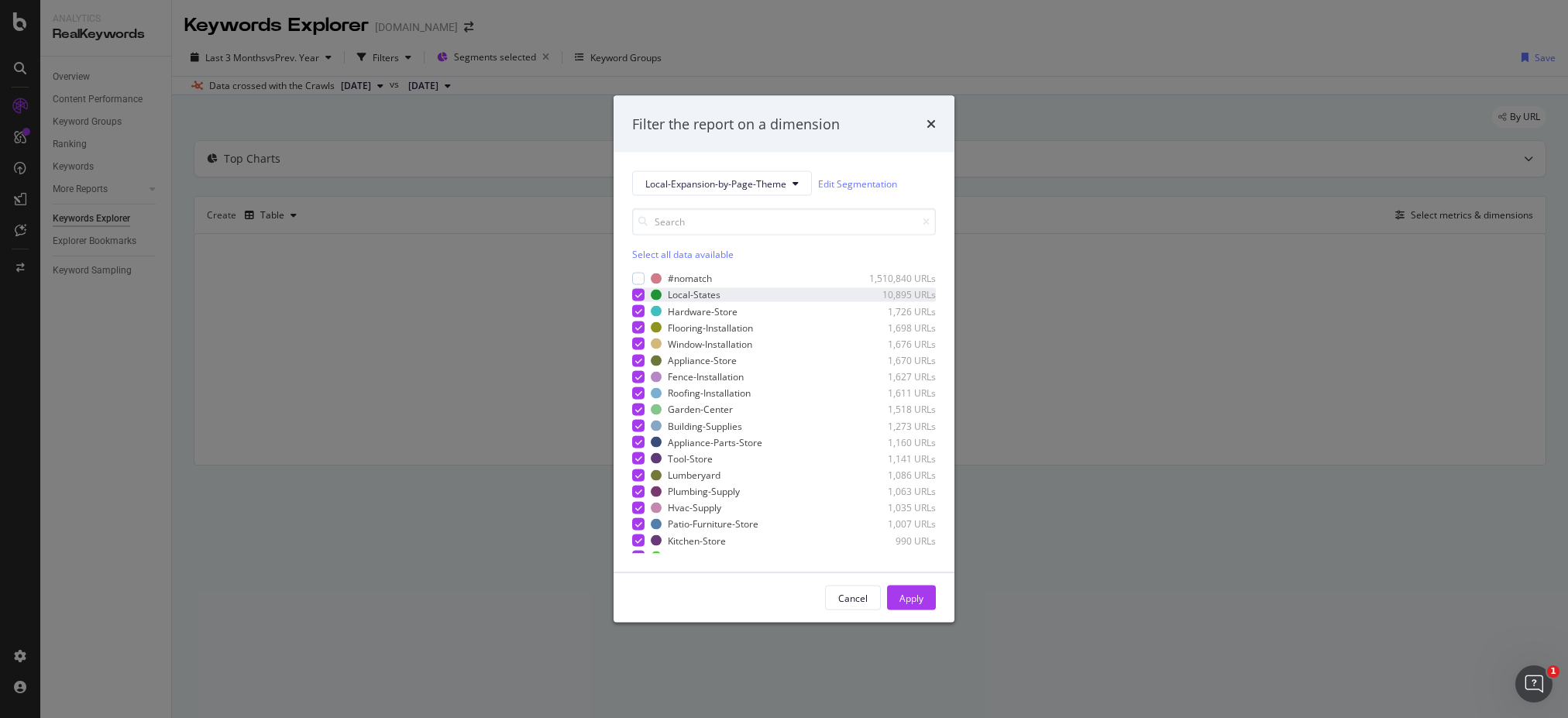
click at [636, 293] on icon "modal" at bounding box center [639, 295] width 7 height 8
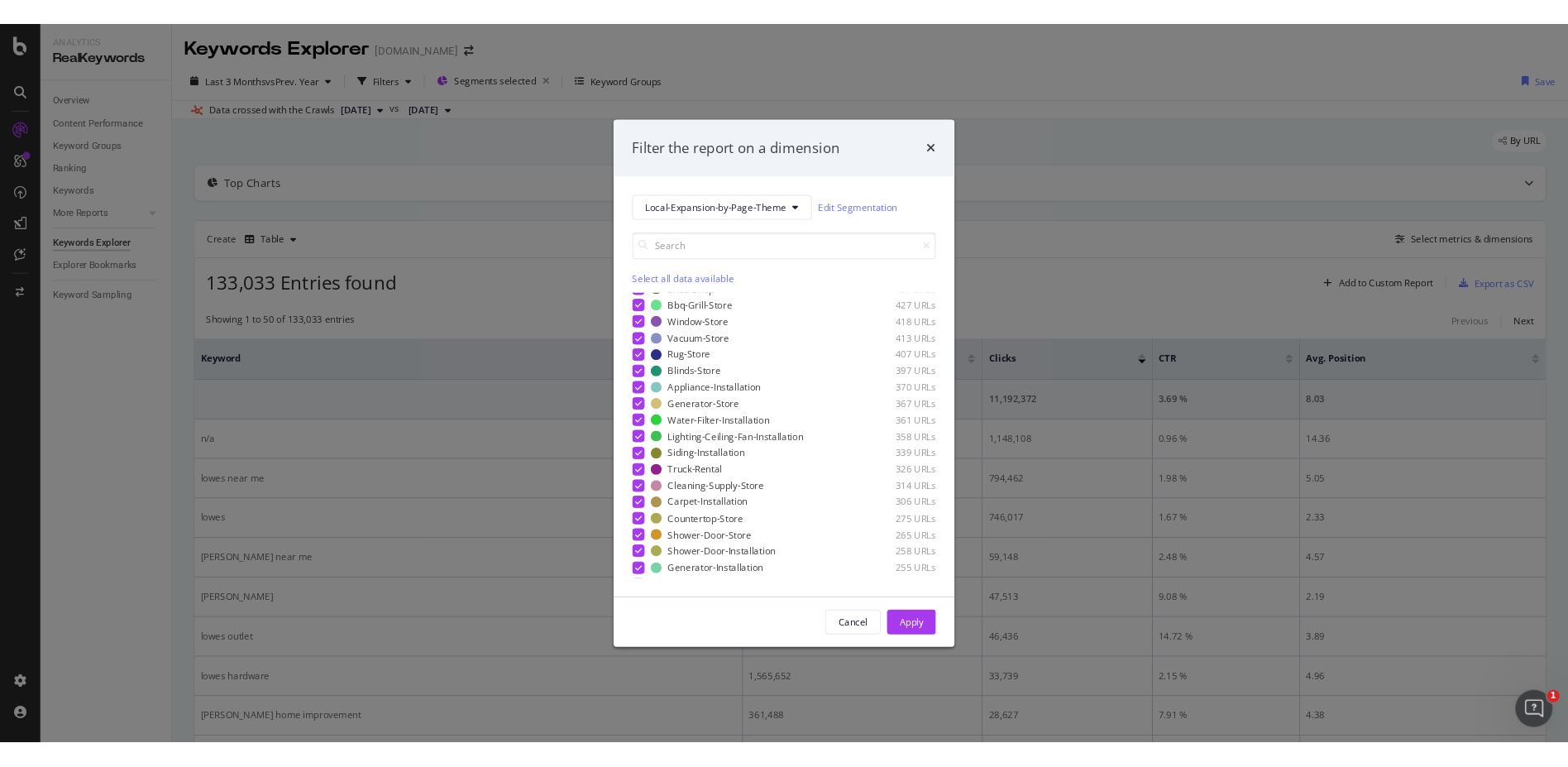
scroll to position [745, 0]
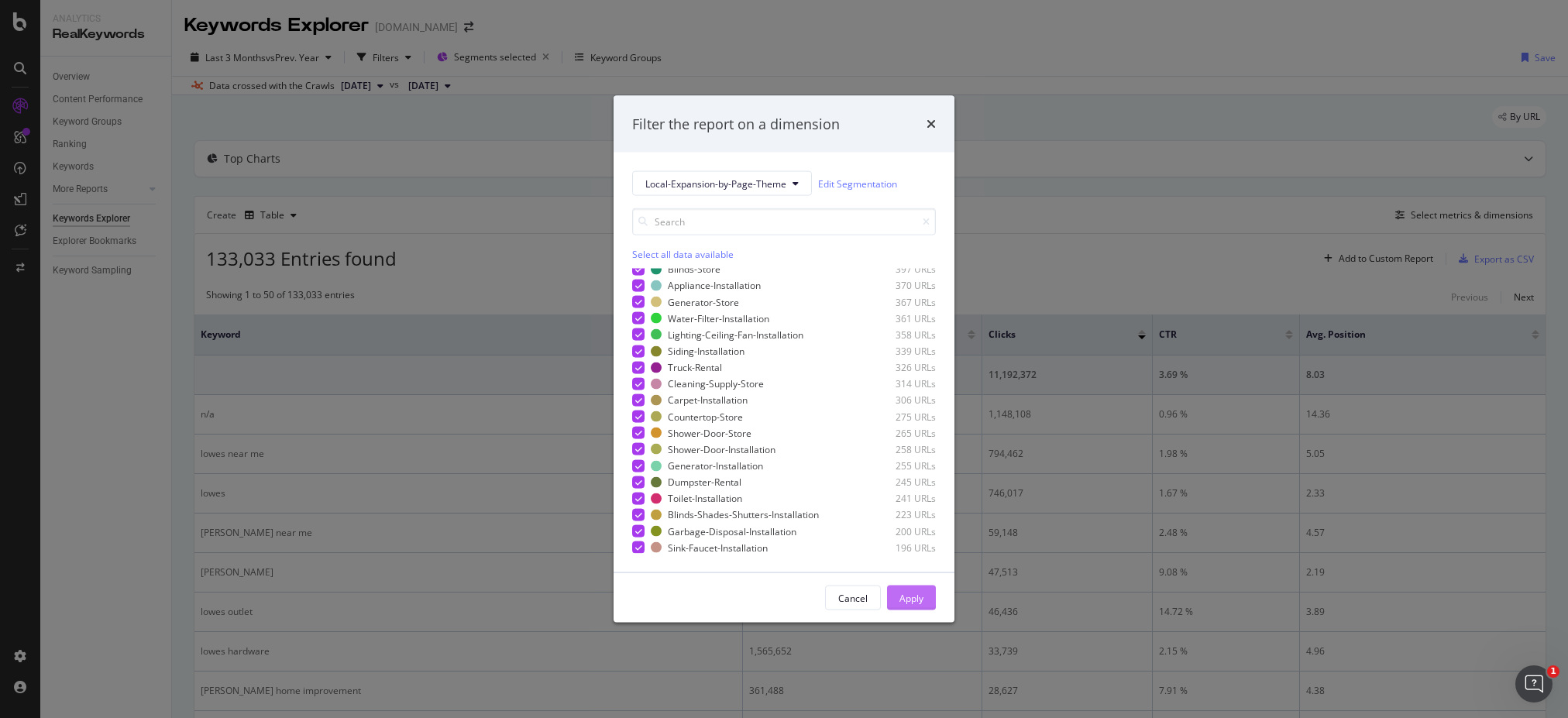
click at [893, 595] on button "Apply" at bounding box center [912, 597] width 49 height 25
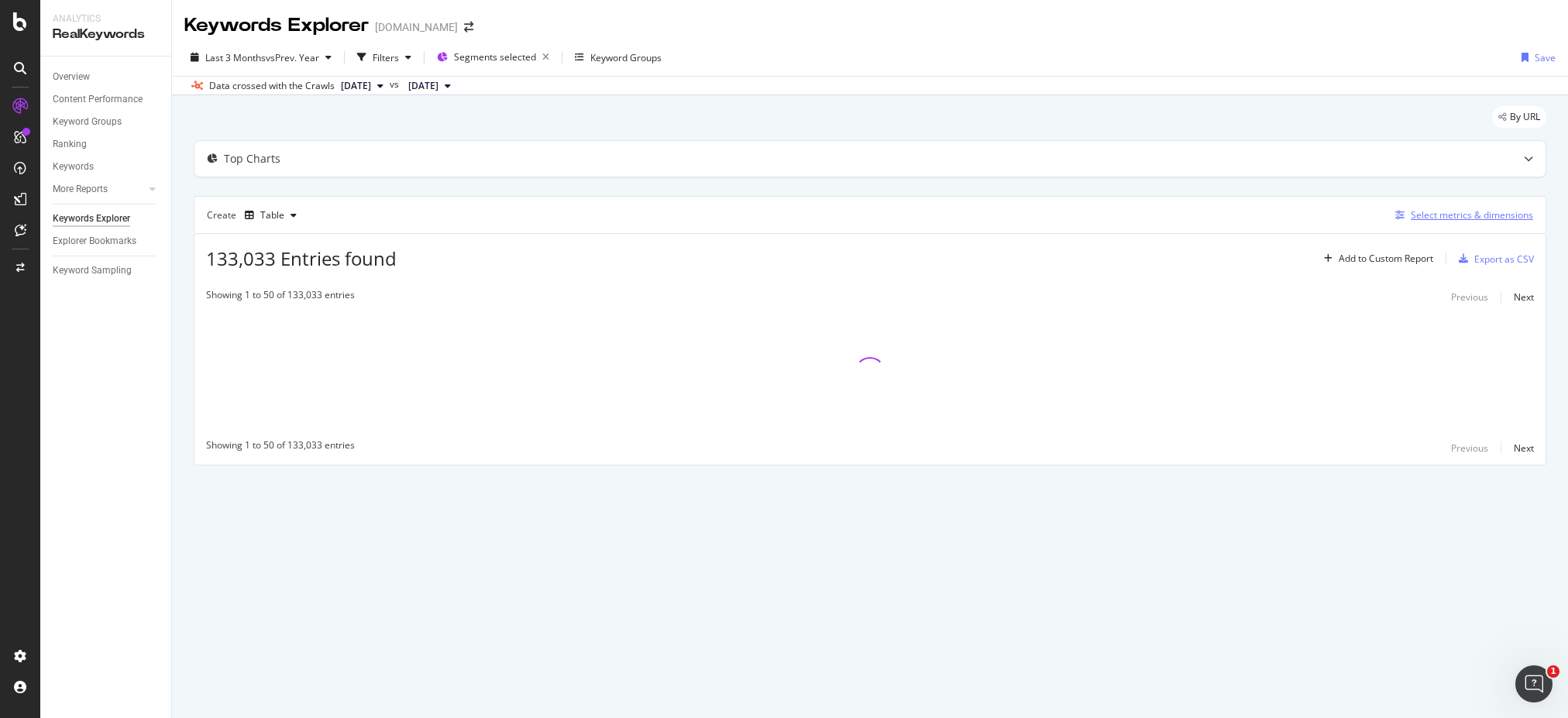
click at [1478, 218] on div "Select metrics & dimensions" at bounding box center [1471, 215] width 122 height 13
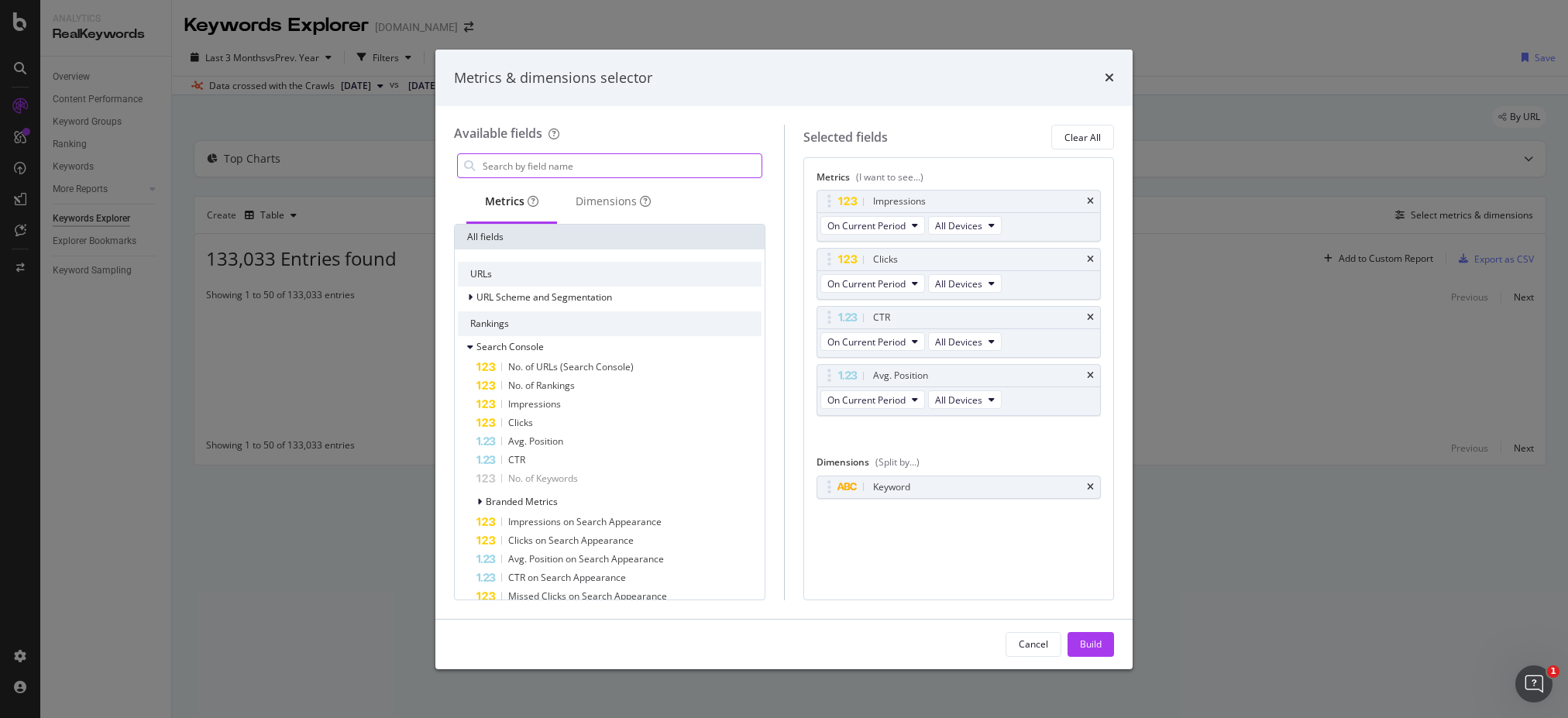
click at [588, 167] on input "modal" at bounding box center [621, 166] width 281 height 23
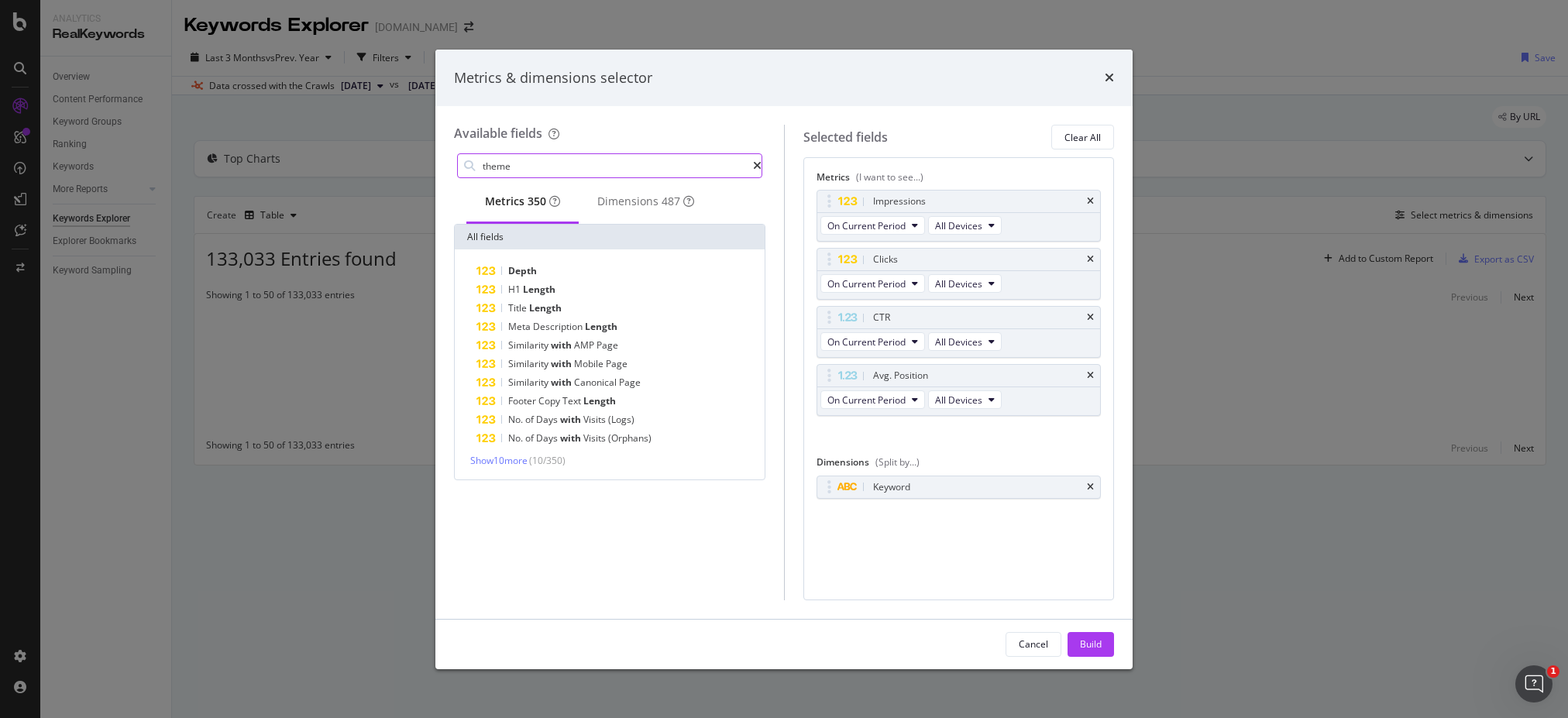
click at [549, 171] on input "theme" at bounding box center [617, 166] width 272 height 23
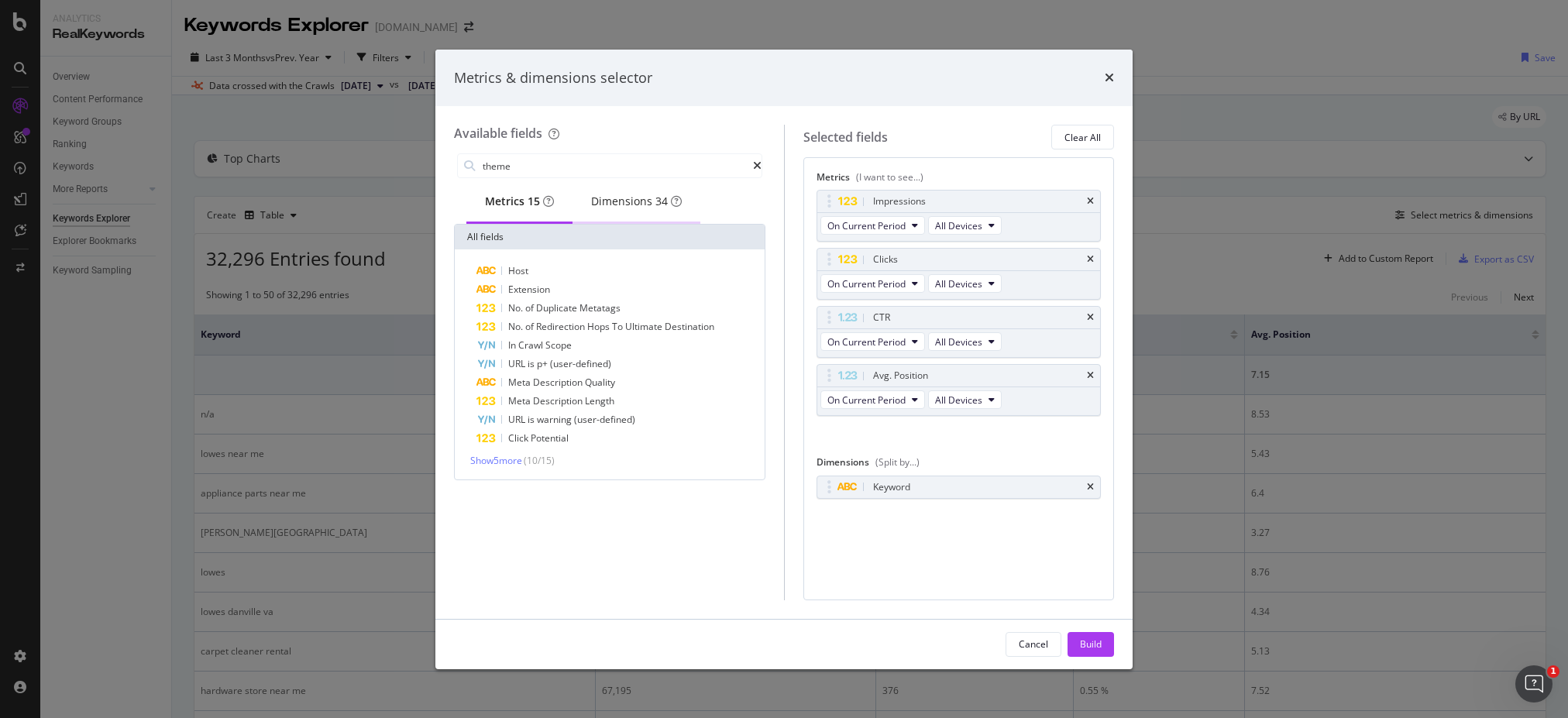
type input "theme"
click at [644, 209] on div "Dimensions 34" at bounding box center [636, 201] width 91 height 15
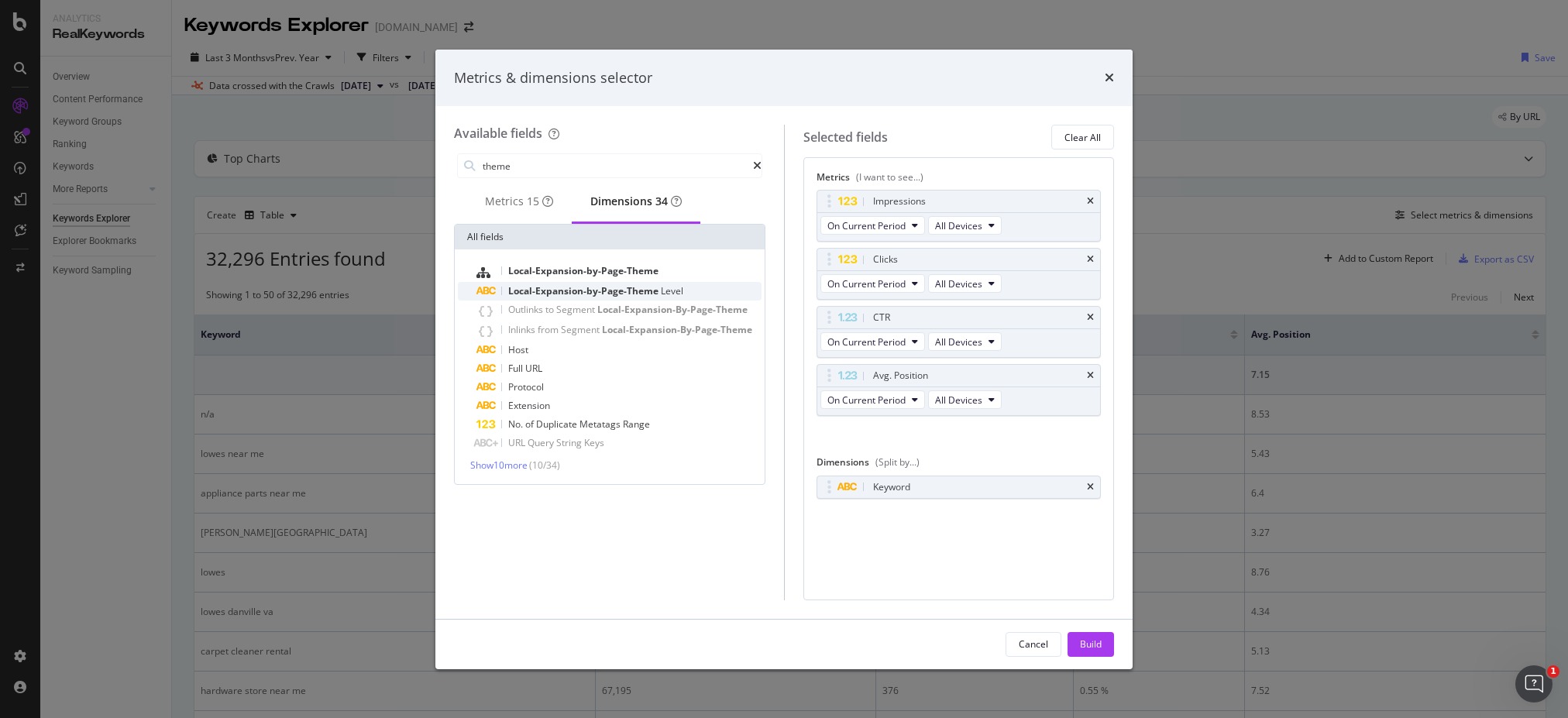
click at [556, 297] on span "Local-Expansion-by-Page-Theme" at bounding box center [585, 290] width 153 height 13
click at [1087, 486] on icon "times" at bounding box center [1090, 487] width 7 height 10
click at [1083, 620] on div "Build" at bounding box center [1090, 643] width 22 height 13
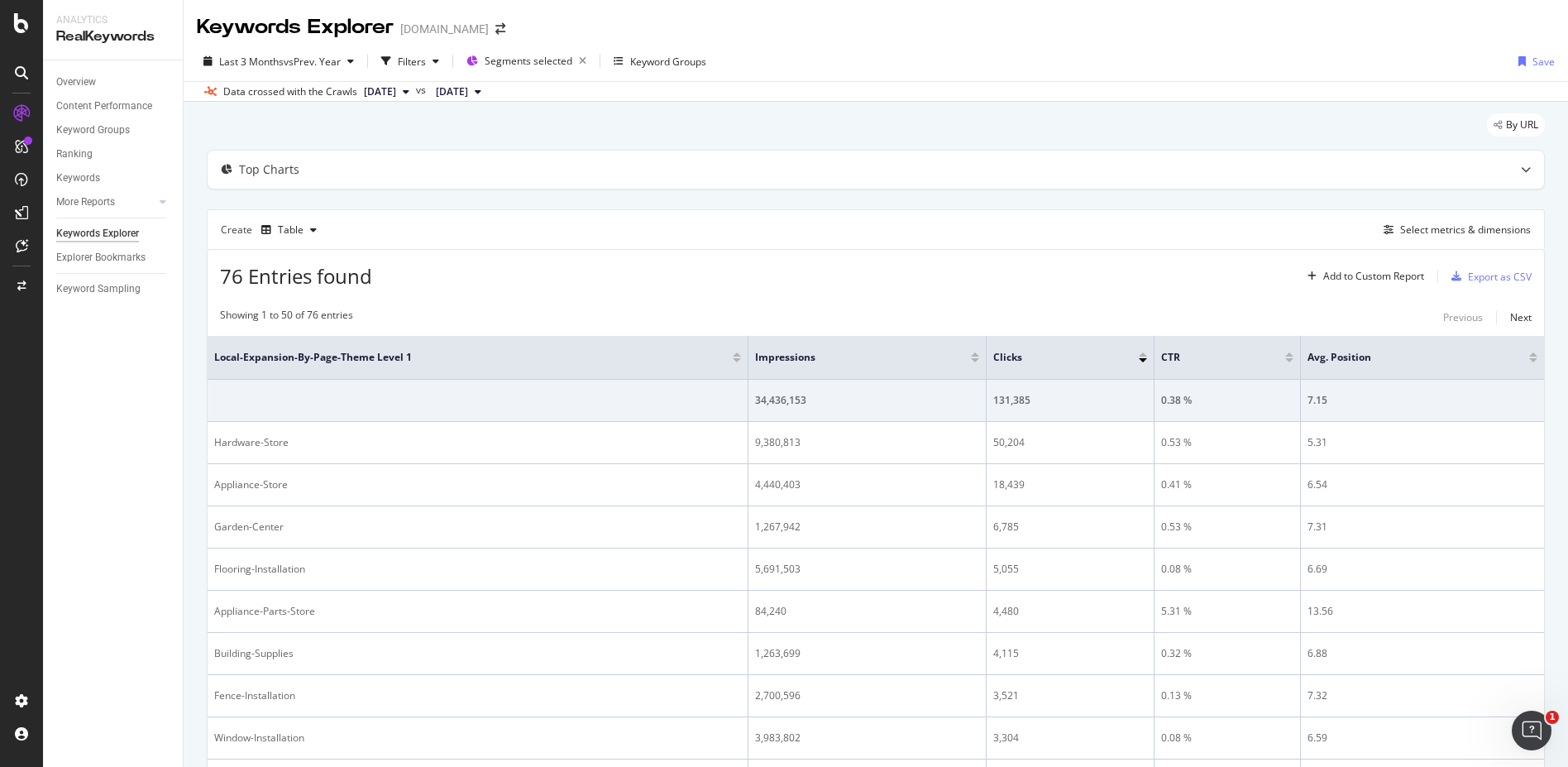
click at [980, 360] on span at bounding box center [985, 357] width 10 height 43
click at [968, 361] on div "Impressions" at bounding box center [866, 356] width 223 height 16
click at [970, 358] on div at bounding box center [975, 360] width 9 height 4
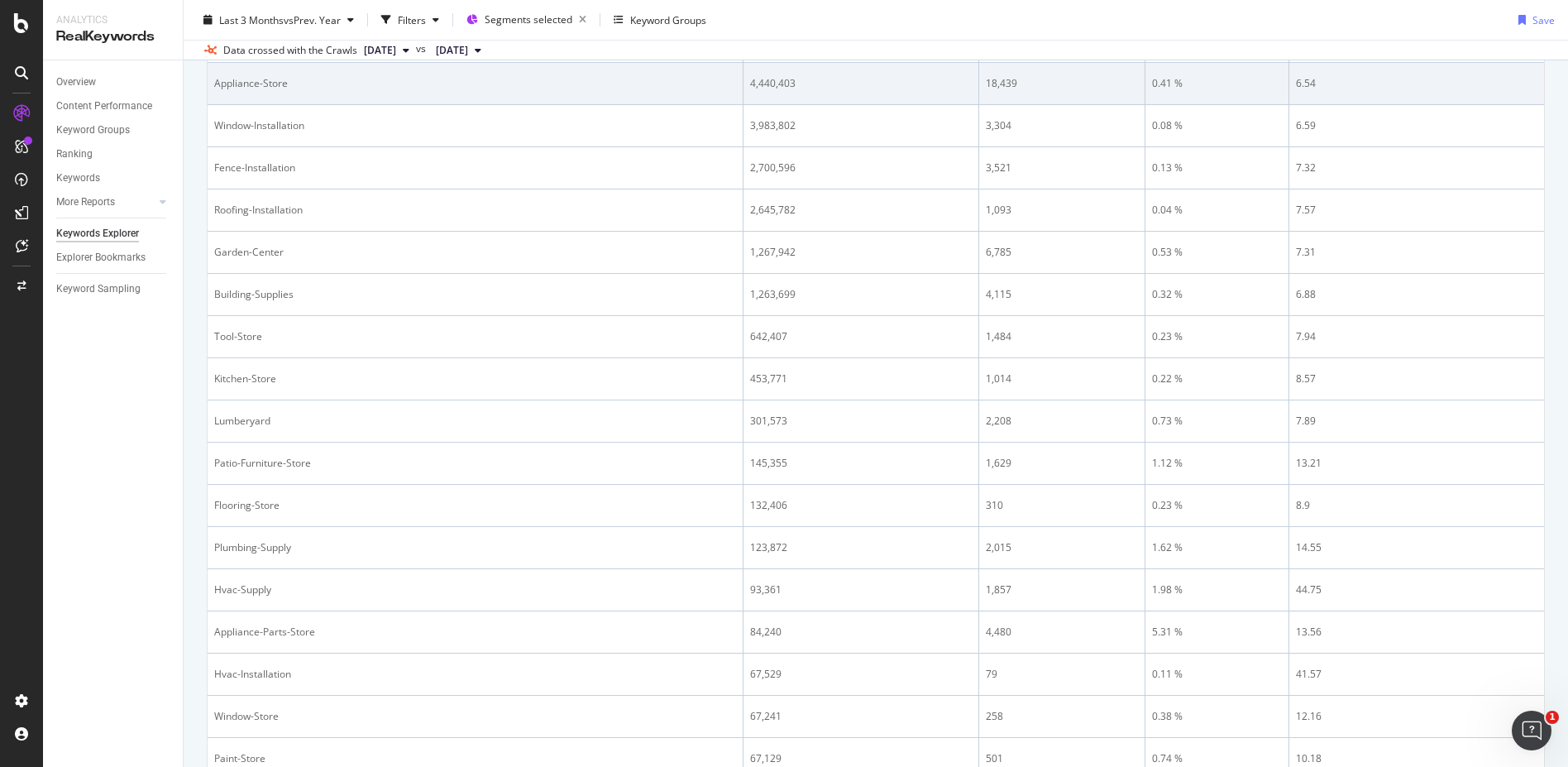
scroll to position [30, 0]
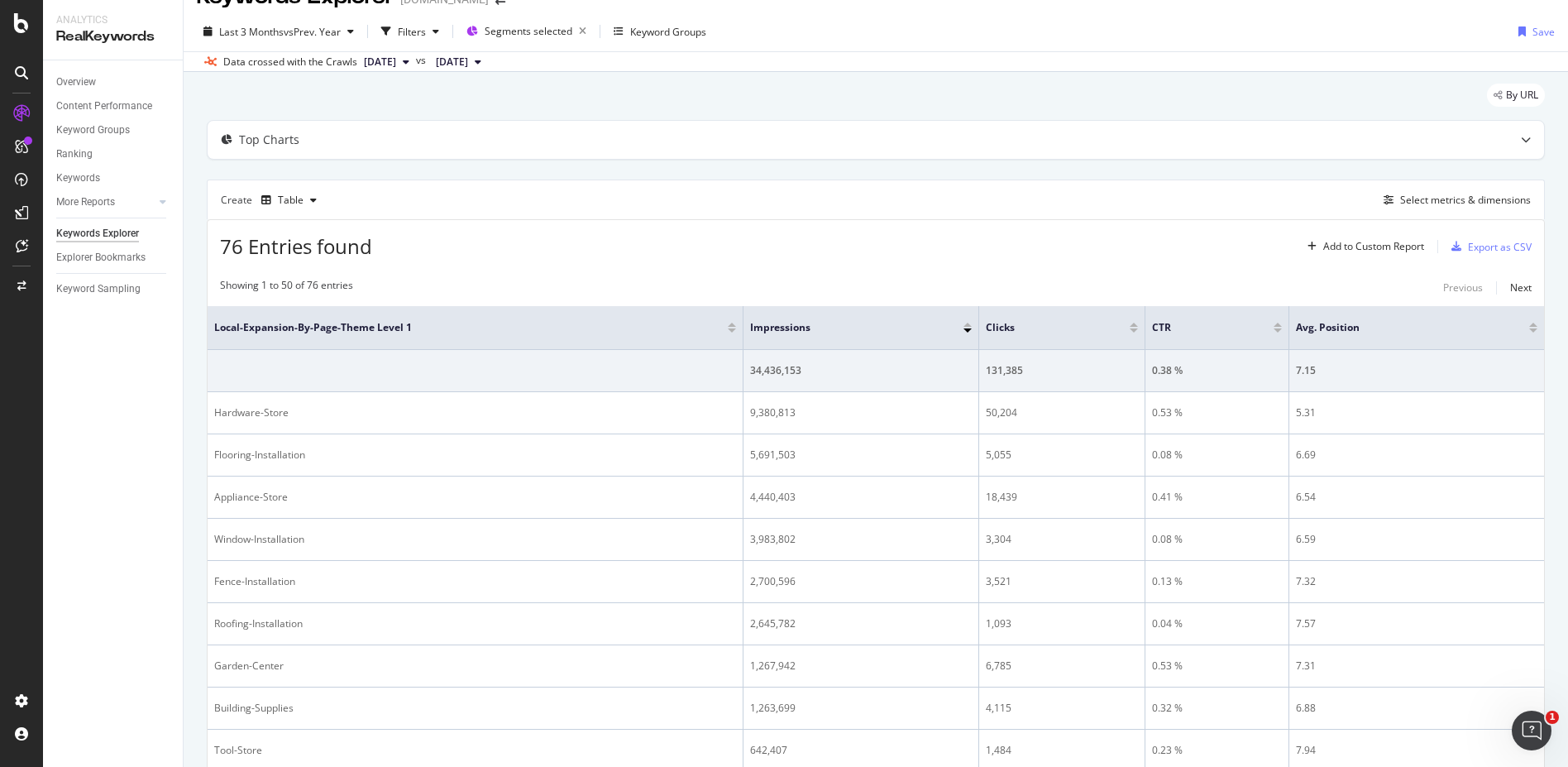
click at [145, 429] on div "Overview Content Performance Keyword Groups Ranking Keywords More Reports Count…" at bounding box center [112, 413] width 140 height 706
click at [1537, 33] on div "Save" at bounding box center [1543, 32] width 22 height 14
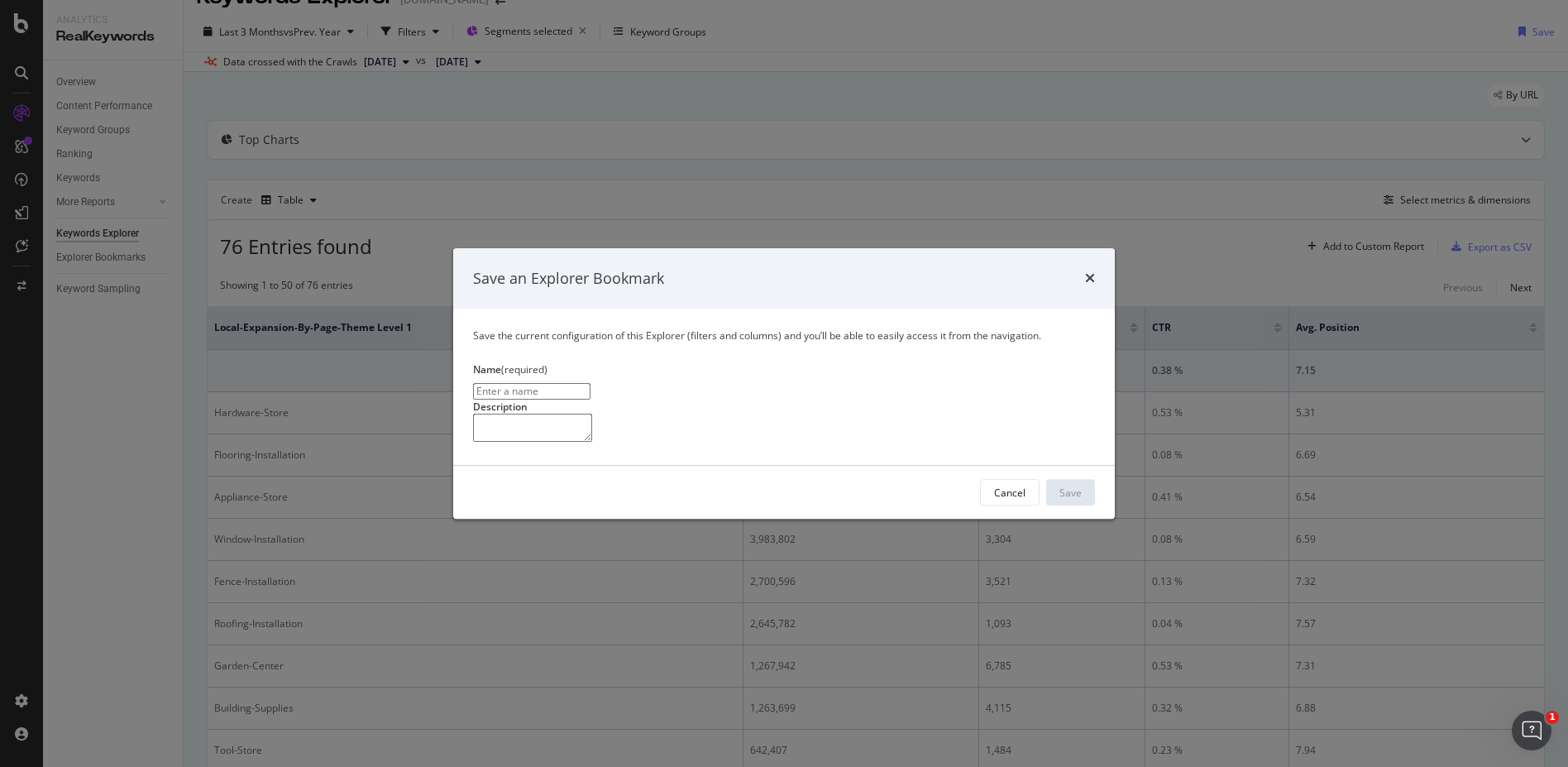
click at [591, 384] on input "modal" at bounding box center [532, 392] width 118 height 16
type input "Store Detail Expansion Reporting by Offerings"
click at [1102, 519] on div "Cancel Save" at bounding box center [784, 492] width 661 height 53
click at [1089, 505] on button "Save" at bounding box center [1070, 492] width 49 height 27
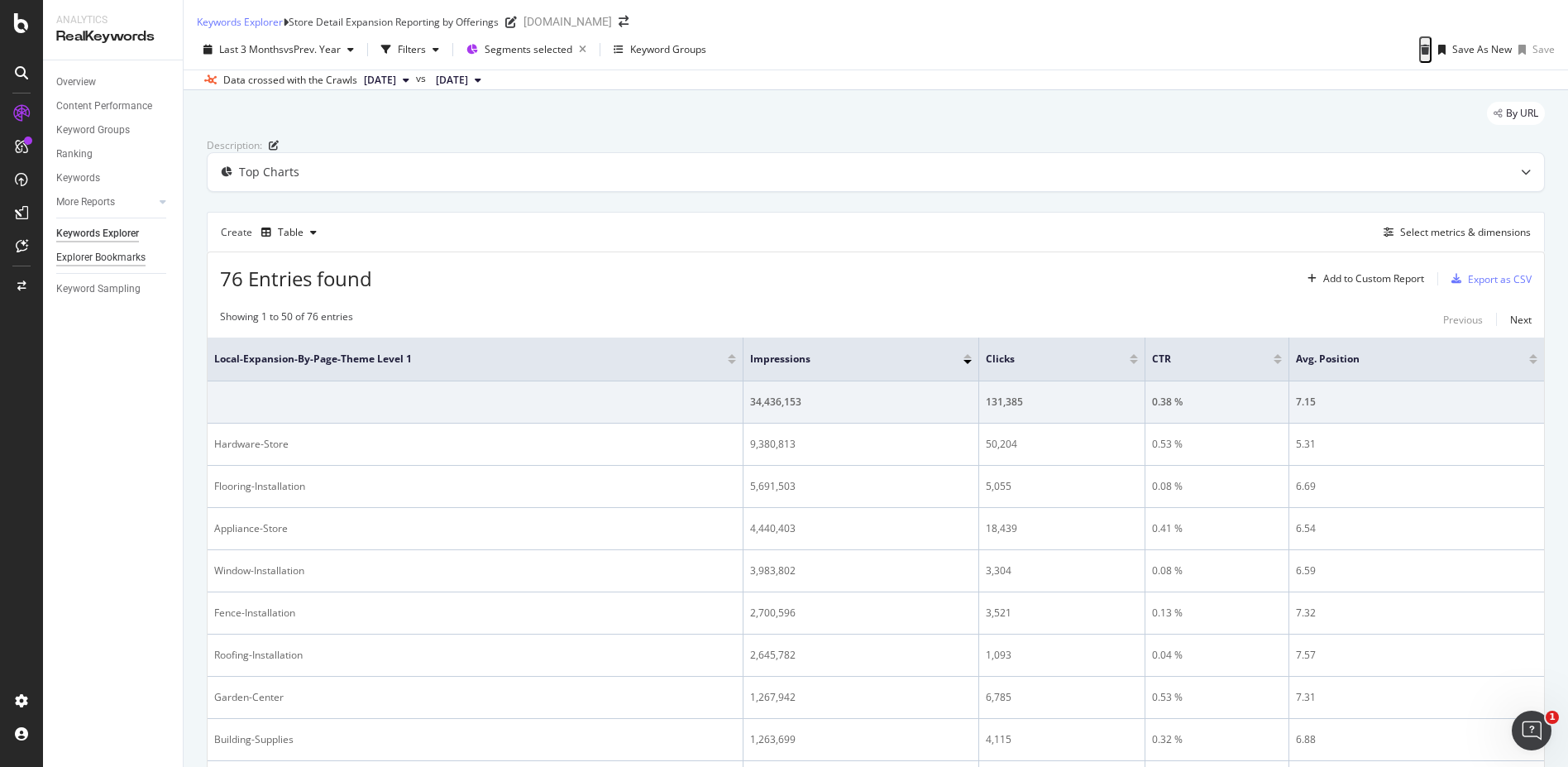
click at [82, 263] on div "Explorer Bookmarks" at bounding box center [100, 258] width 89 height 17
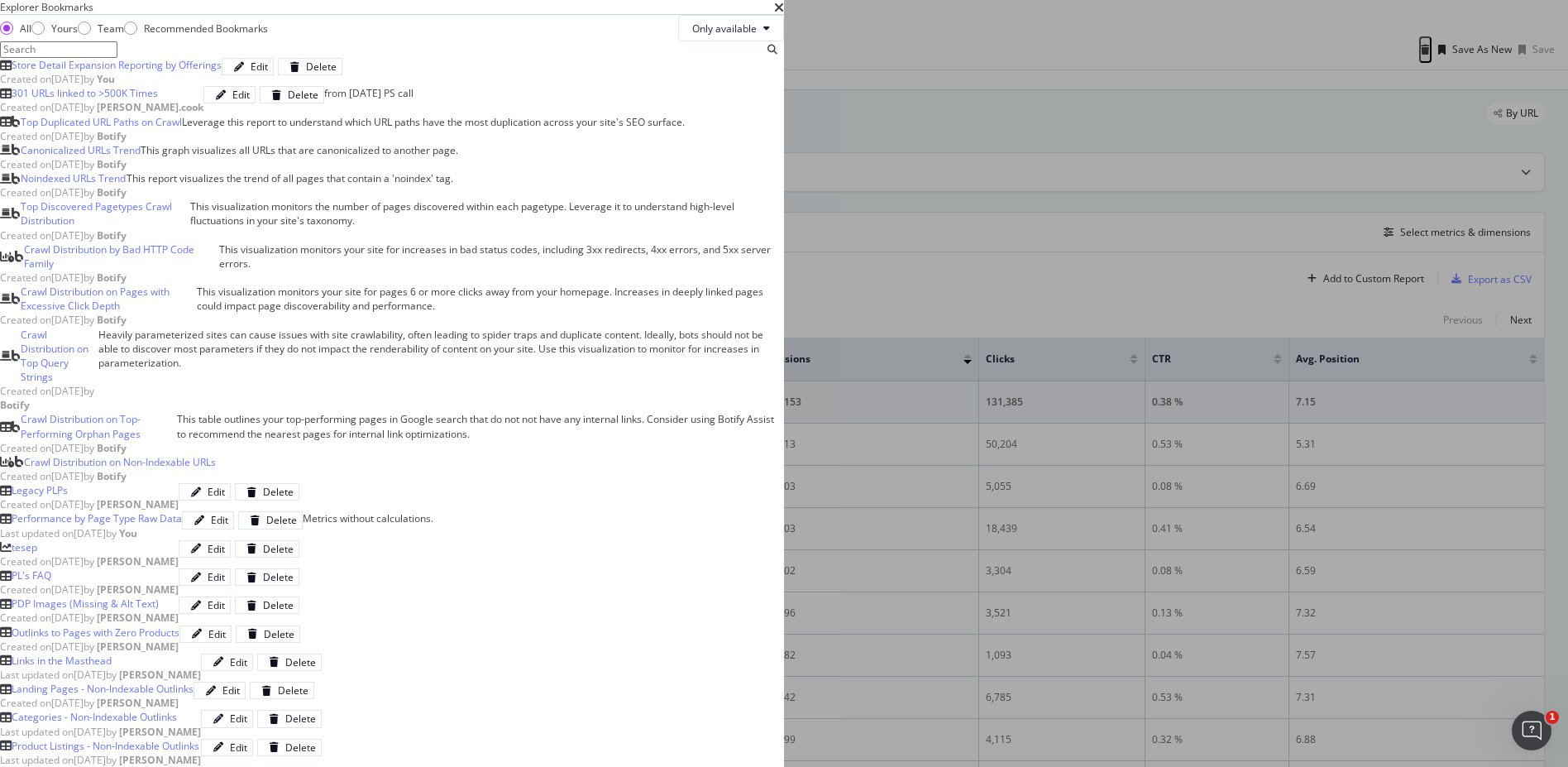
click at [222, 72] on div "Store Detail Expansion Reporting by Offerings" at bounding box center [116, 64] width 210 height 14
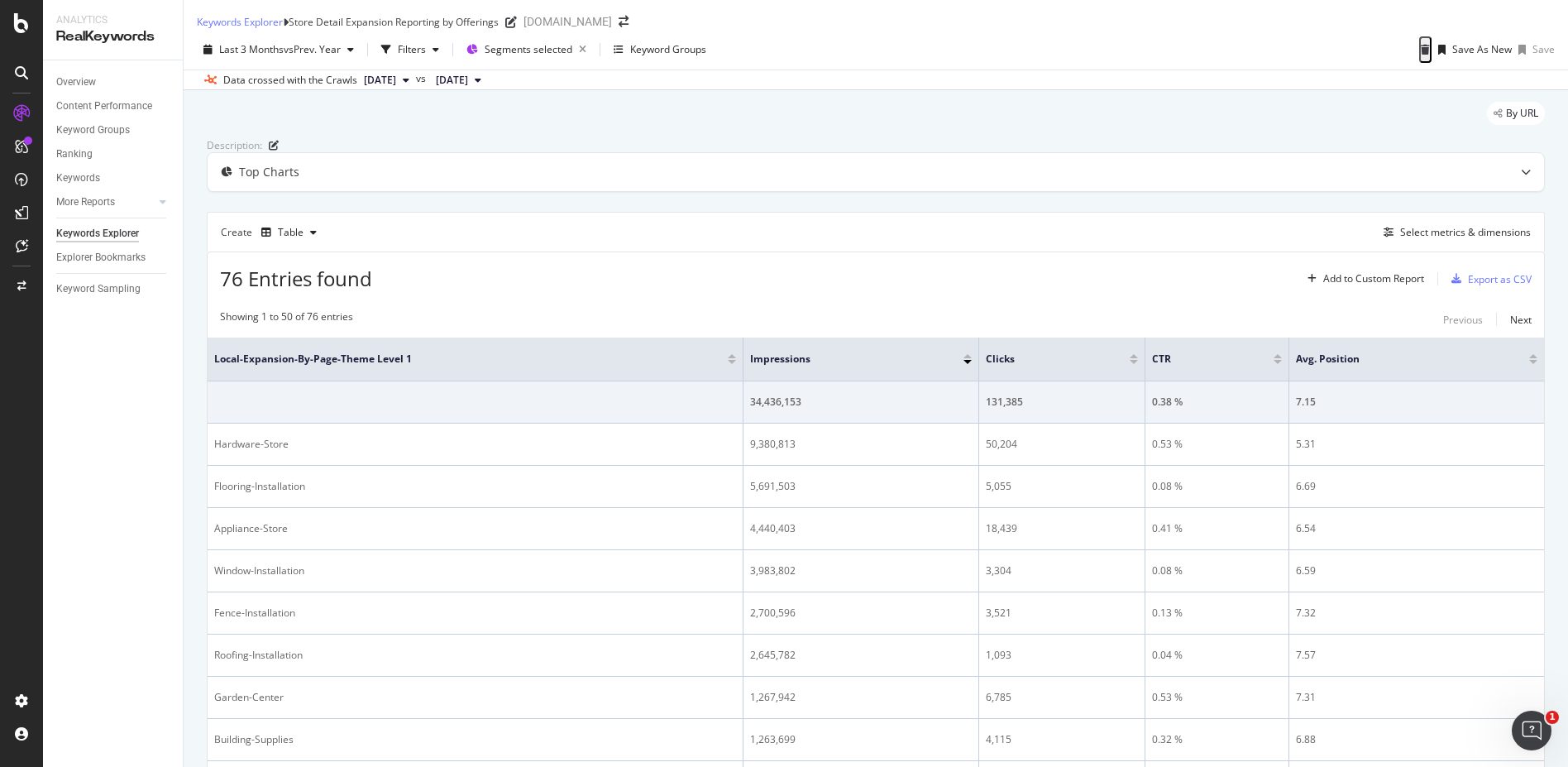
click at [139, 439] on div "Overview Content Performance Keyword Groups Ranking Keywords More Reports Count…" at bounding box center [112, 413] width 140 height 706
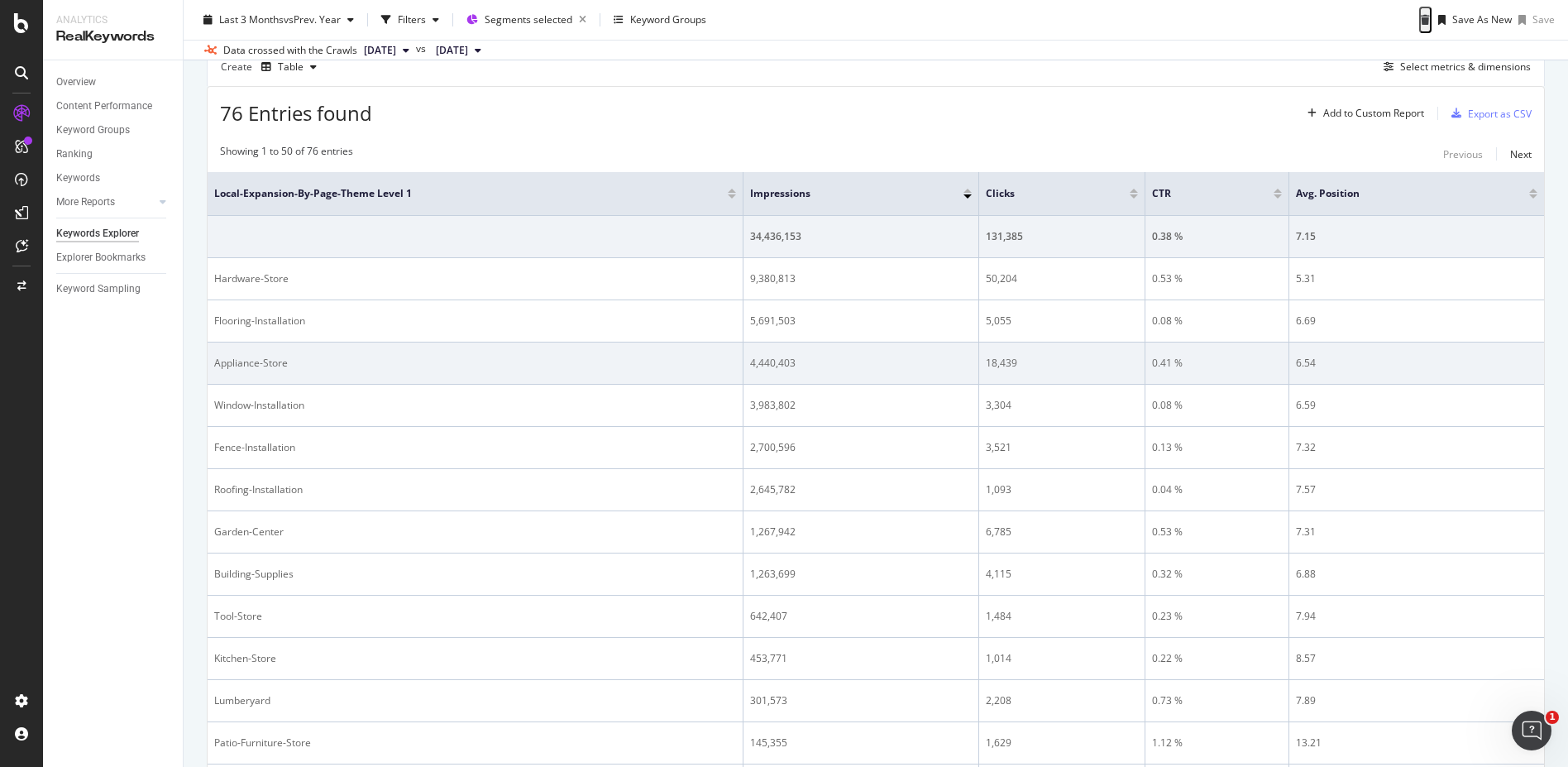
scroll to position [248, 0]
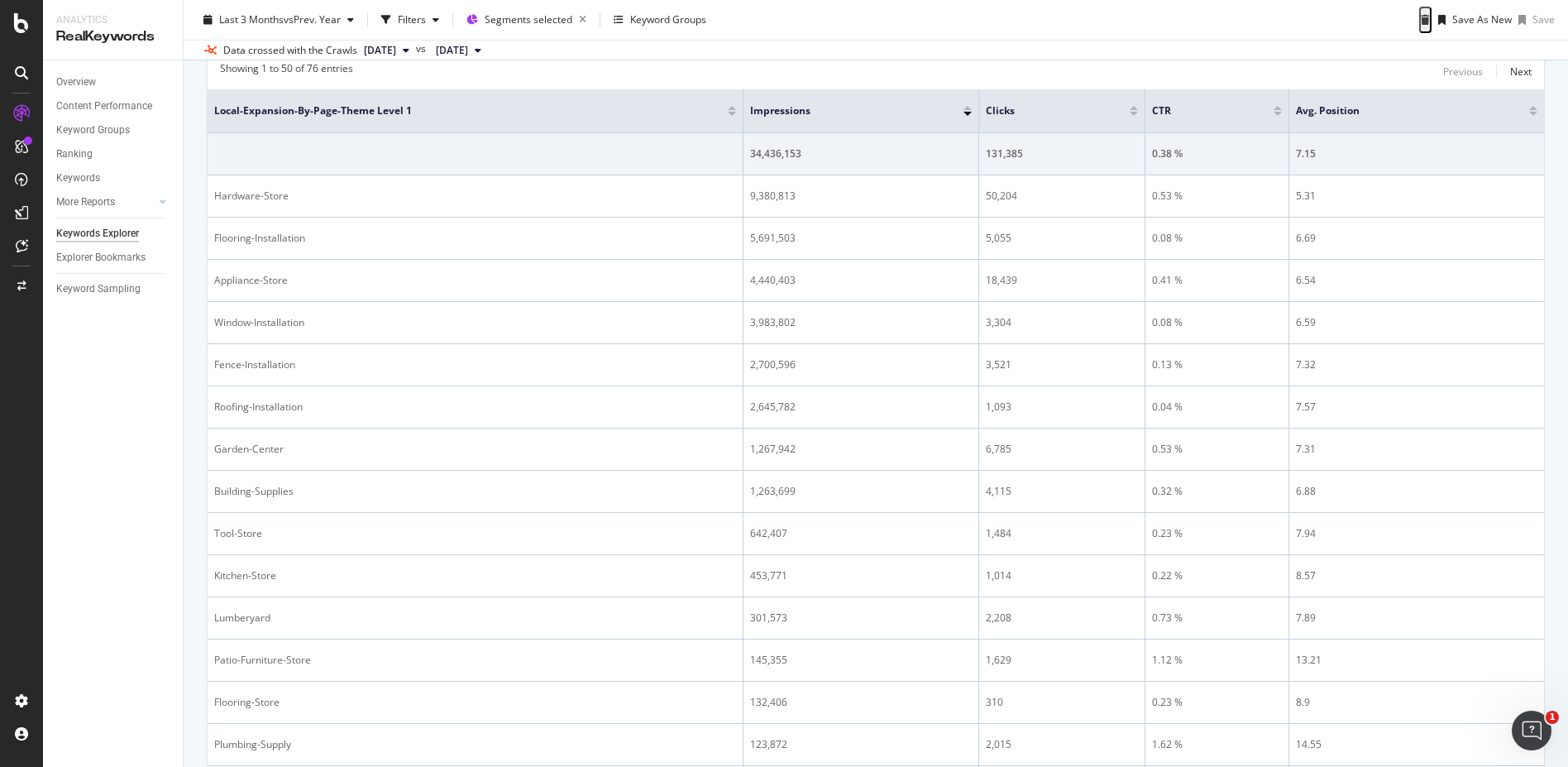
drag, startPoint x: 579, startPoint y: 110, endPoint x: 536, endPoint y: 62, distance: 64.4
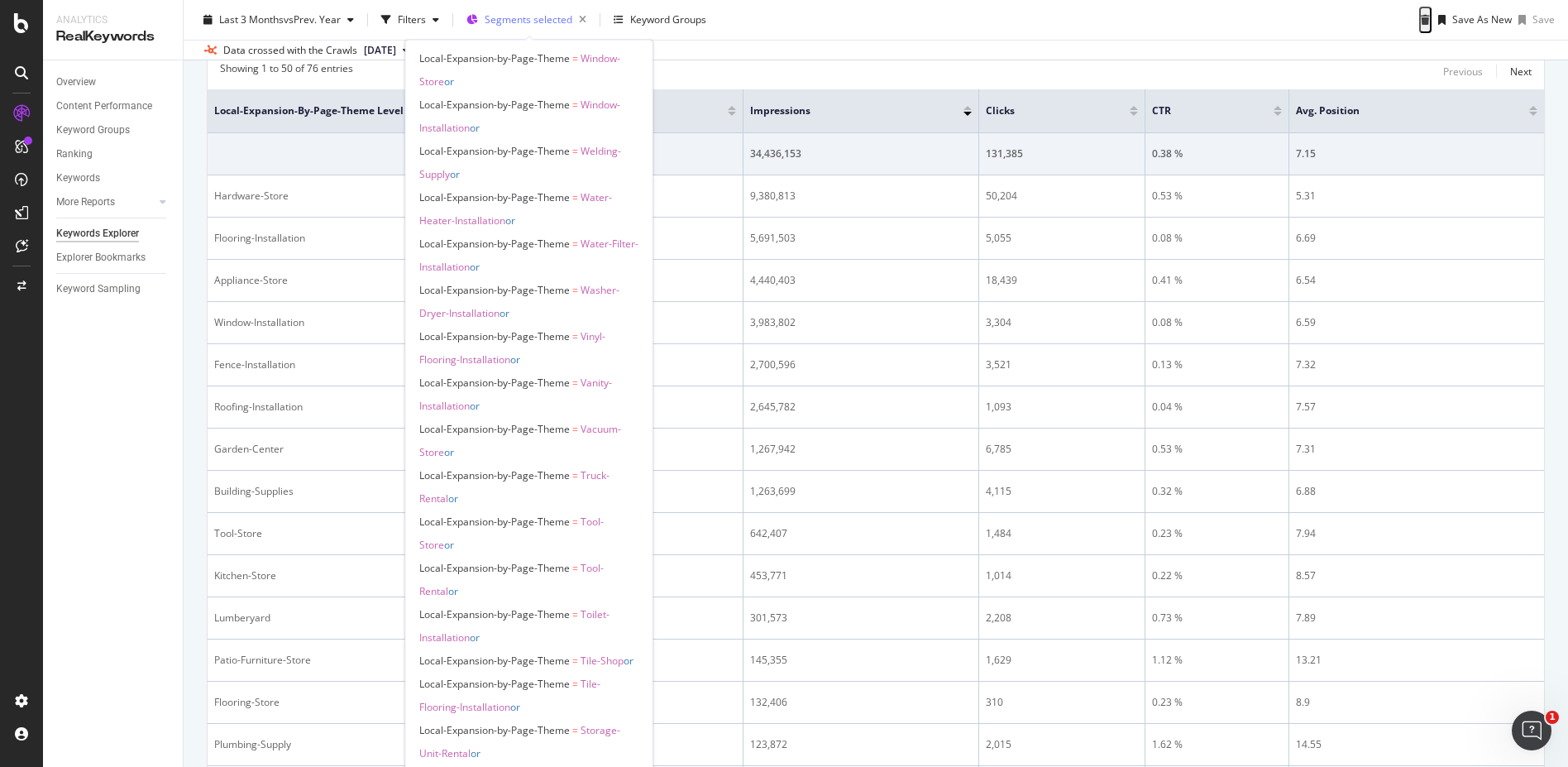
click at [526, 17] on span "Segments selected" at bounding box center [528, 19] width 88 height 14
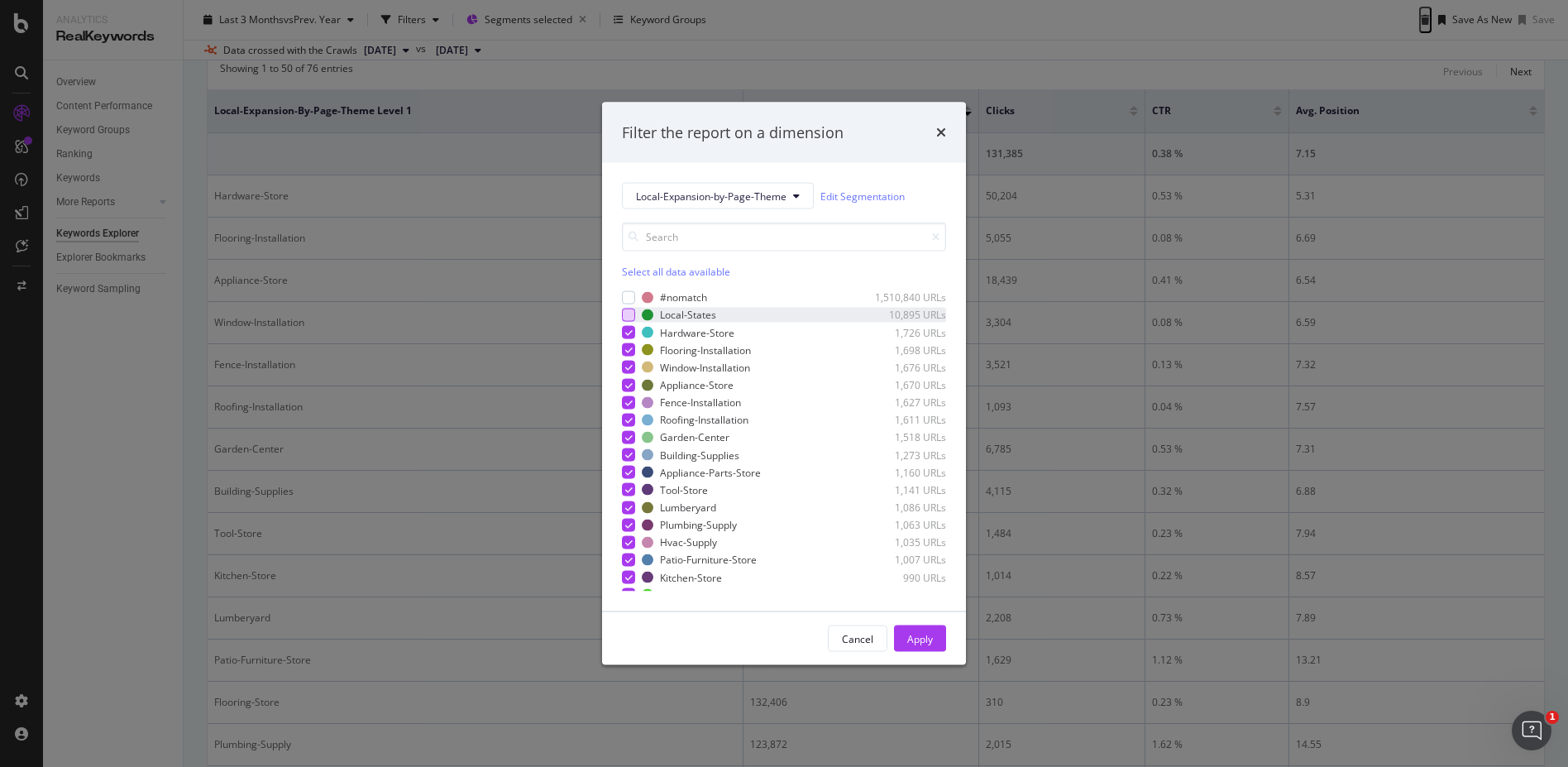
click at [632, 315] on div "modal" at bounding box center [628, 314] width 13 height 13
click at [672, 277] on div "Select all data available" at bounding box center [783, 271] width 324 height 14
click at [672, 277] on div "Unselect all data available" at bounding box center [783, 271] width 324 height 14
click at [633, 319] on div "modal" at bounding box center [628, 314] width 13 height 13
click at [929, 637] on div "Apply" at bounding box center [920, 638] width 26 height 14
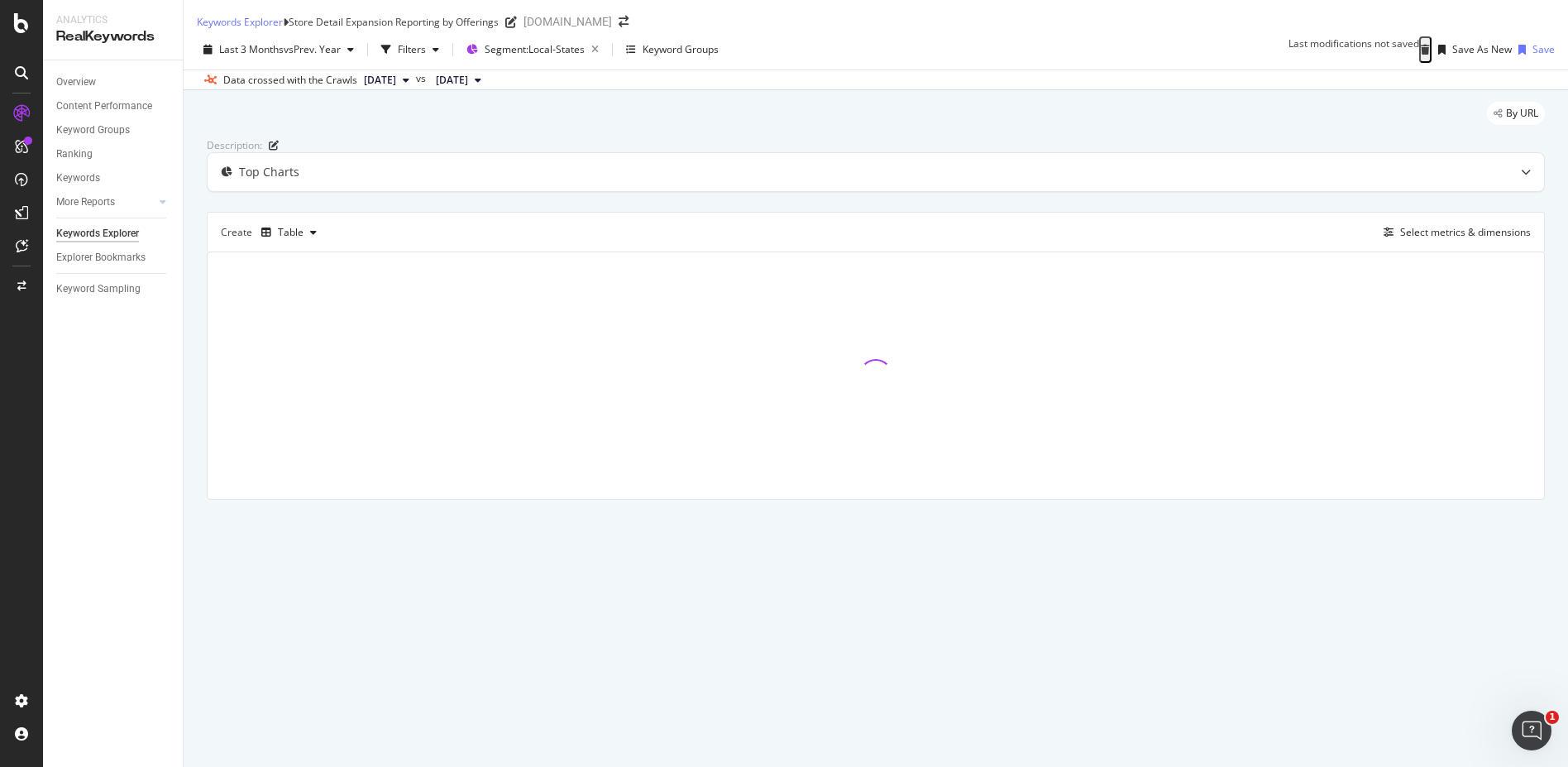
click at [741, 121] on div "By URL" at bounding box center [876, 119] width 1338 height 36
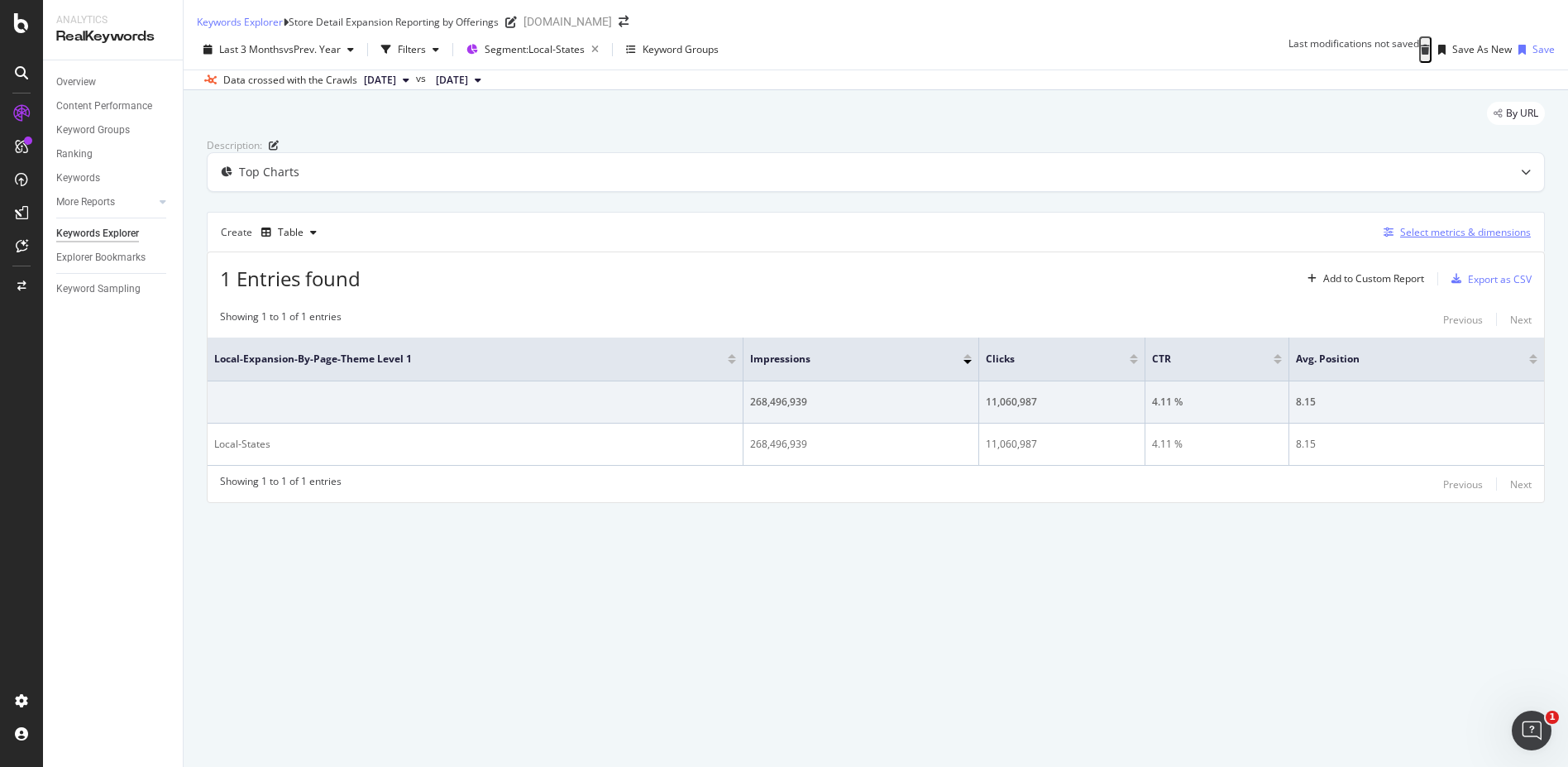
click at [1452, 239] on div "Select metrics & dimensions" at bounding box center [1465, 232] width 131 height 14
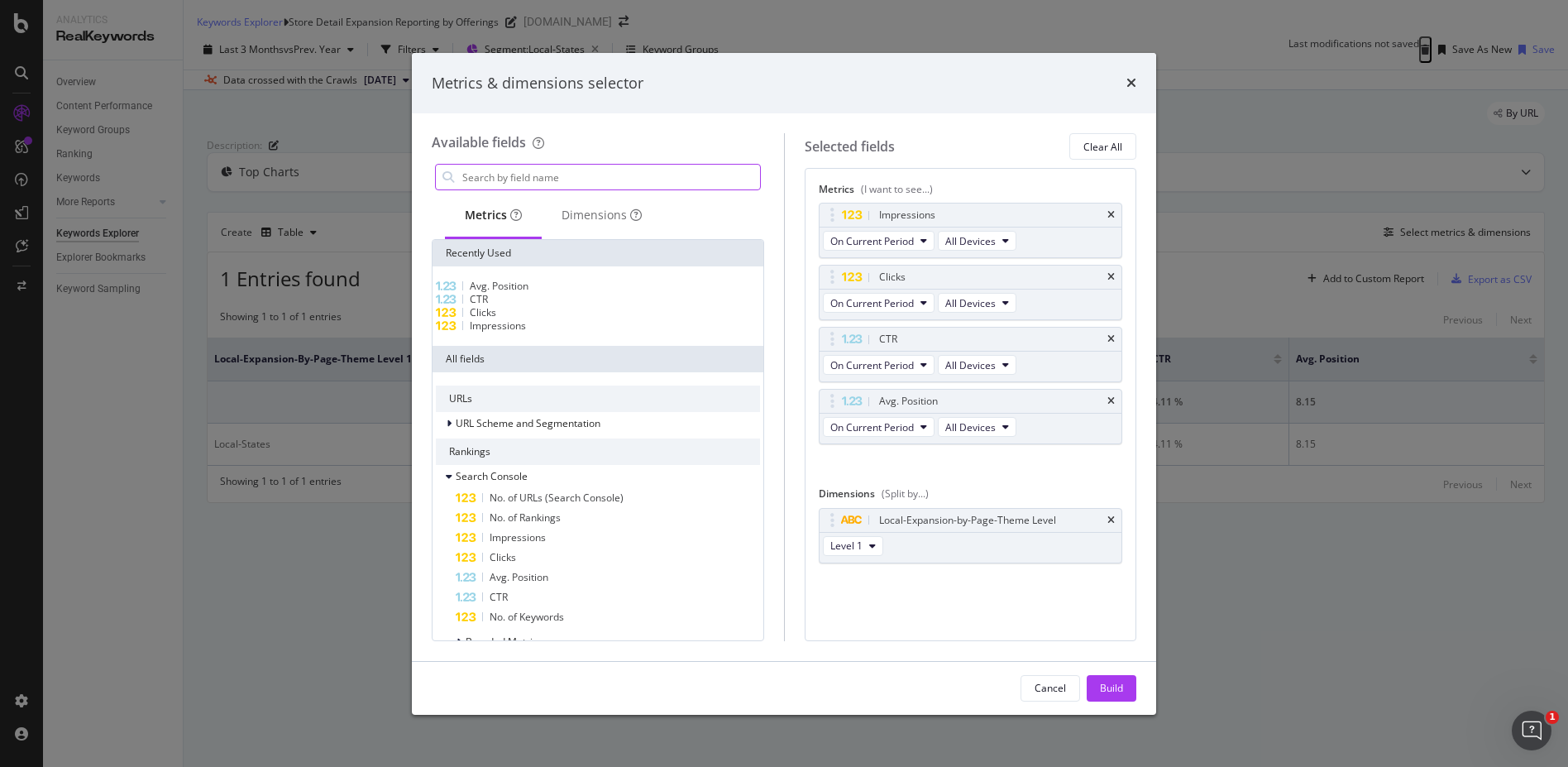
click at [551, 172] on input "modal" at bounding box center [610, 177] width 300 height 25
click at [595, 227] on div "Dimensions" at bounding box center [602, 216] width 120 height 46
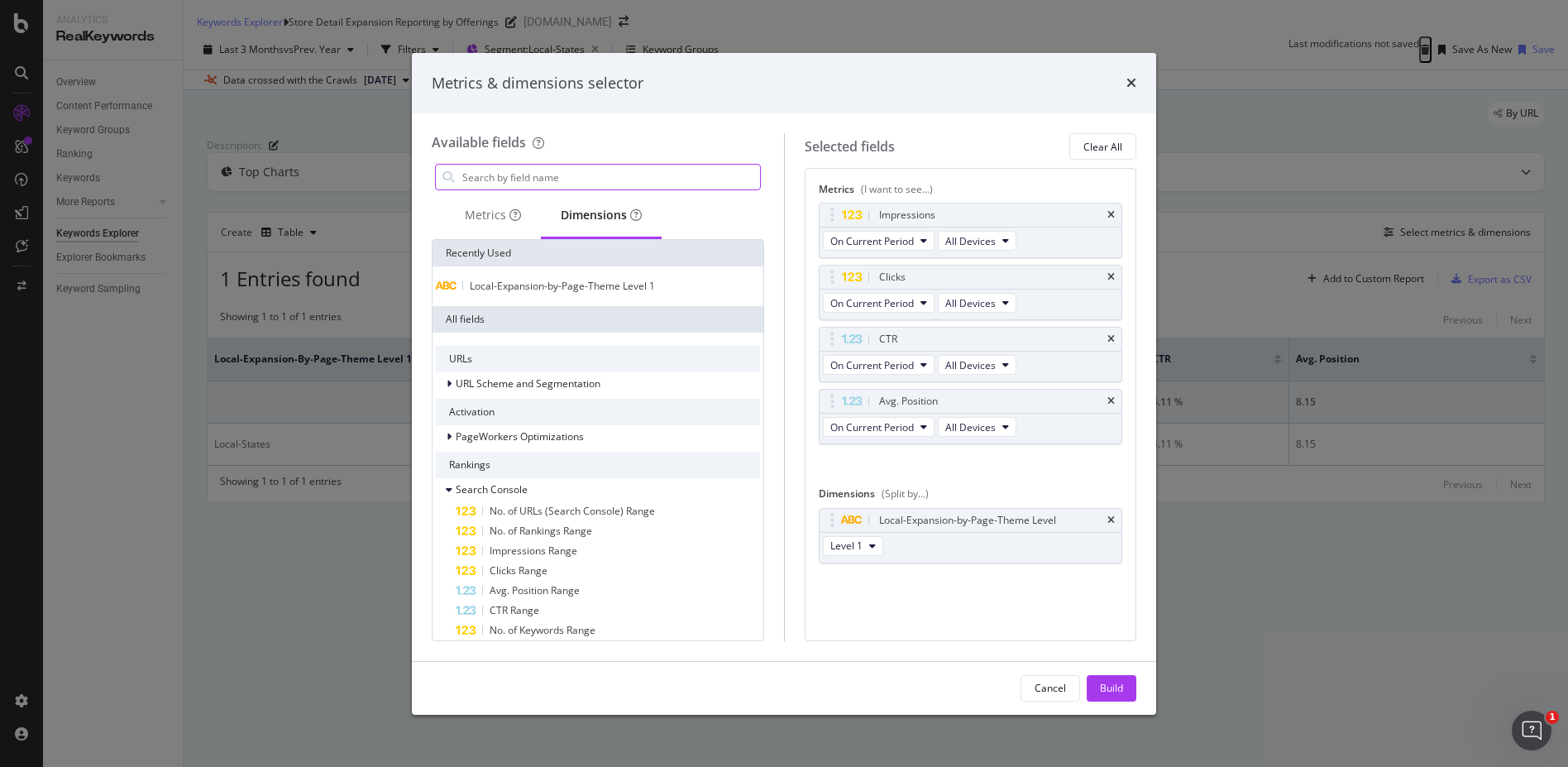
click at [592, 175] on input "modal" at bounding box center [610, 177] width 300 height 25
type input "state"
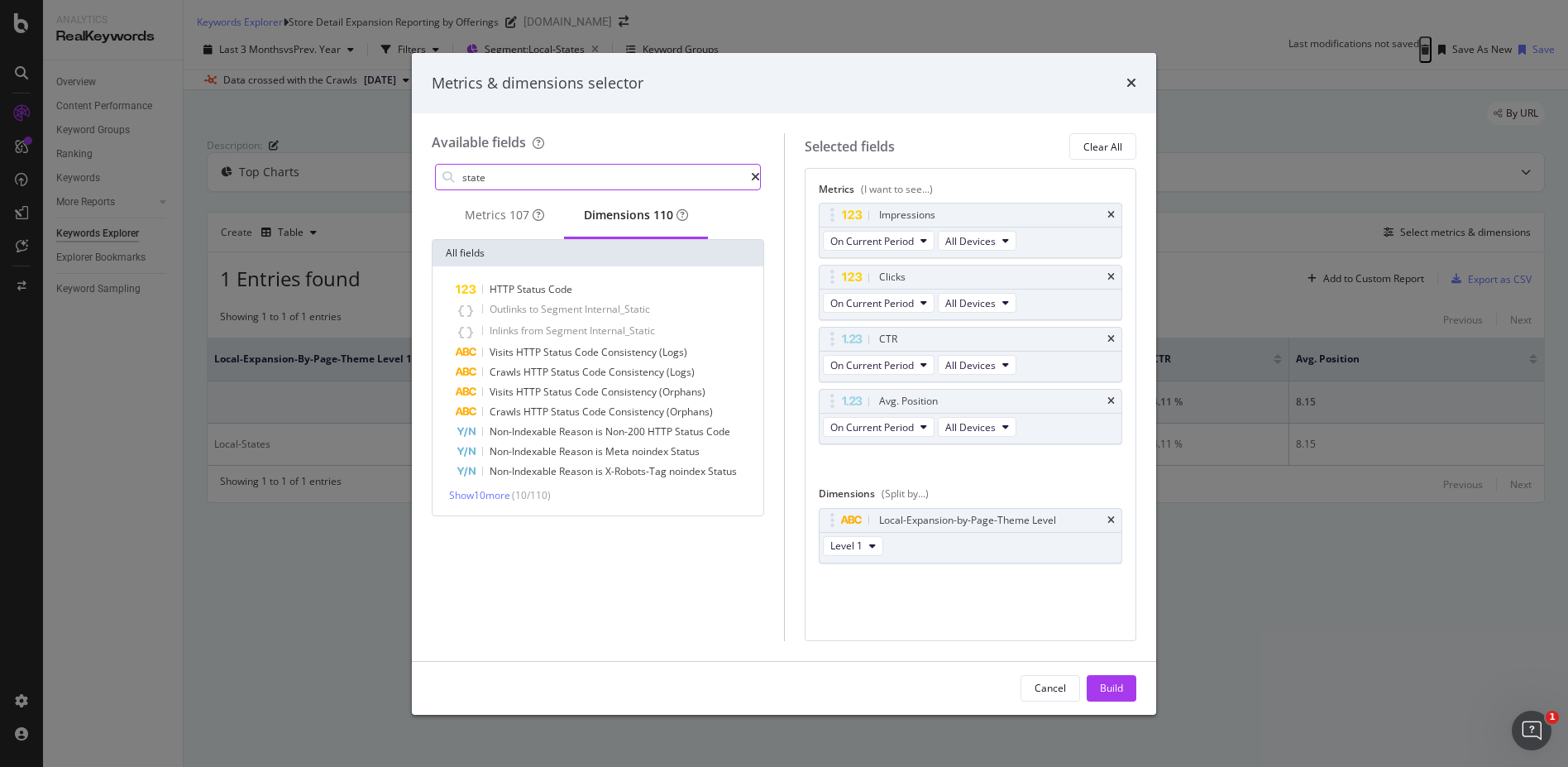
drag, startPoint x: 624, startPoint y: 182, endPoint x: 424, endPoint y: 153, distance: 202.1
click at [393, 181] on div "Metrics & dimensions selector Available fields state Metrics 107 Dimensions 110…" at bounding box center [784, 383] width 1568 height 767
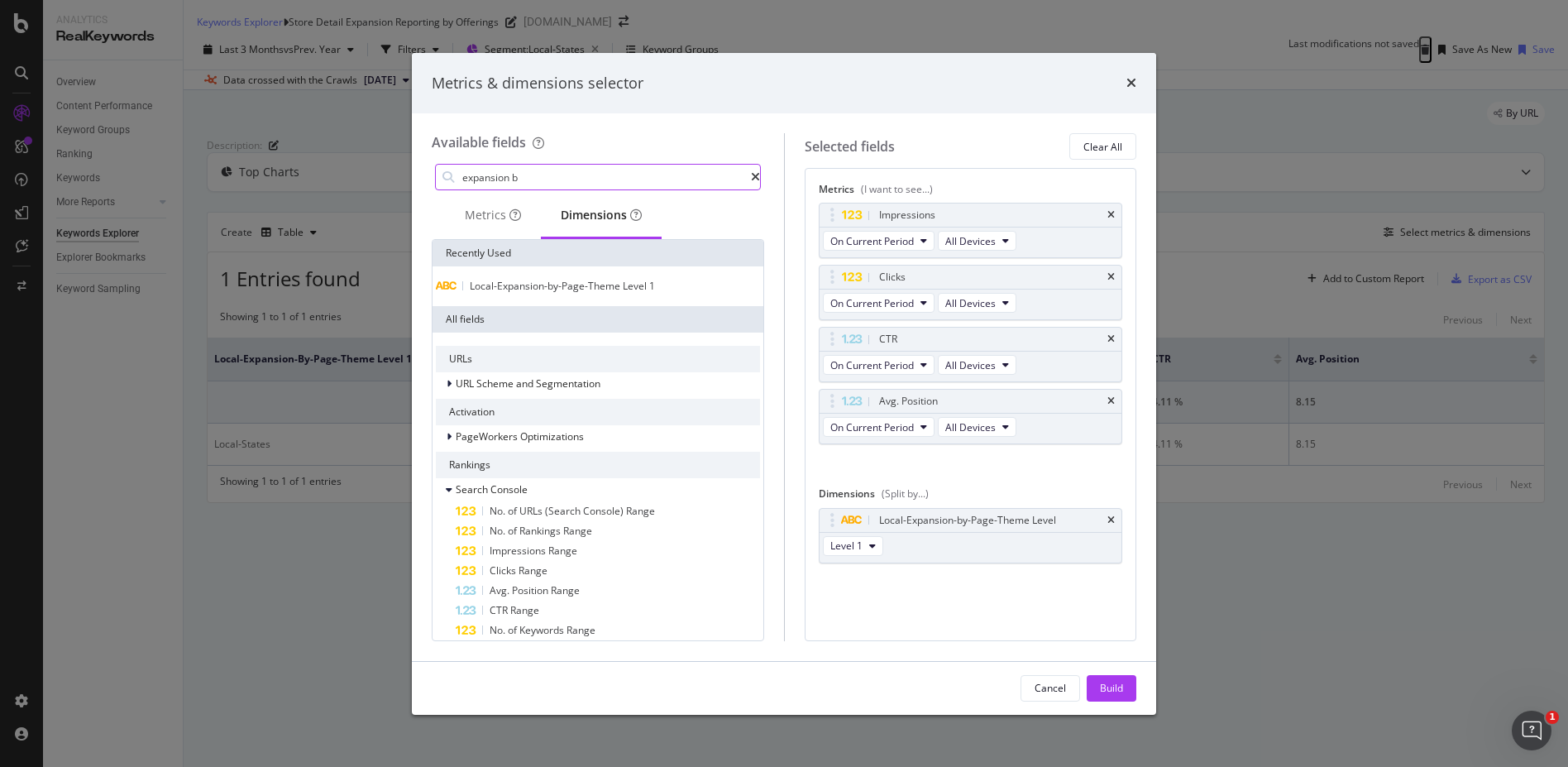
type input "expansion by"
click at [580, 180] on input "modal" at bounding box center [610, 177] width 300 height 25
type input ","
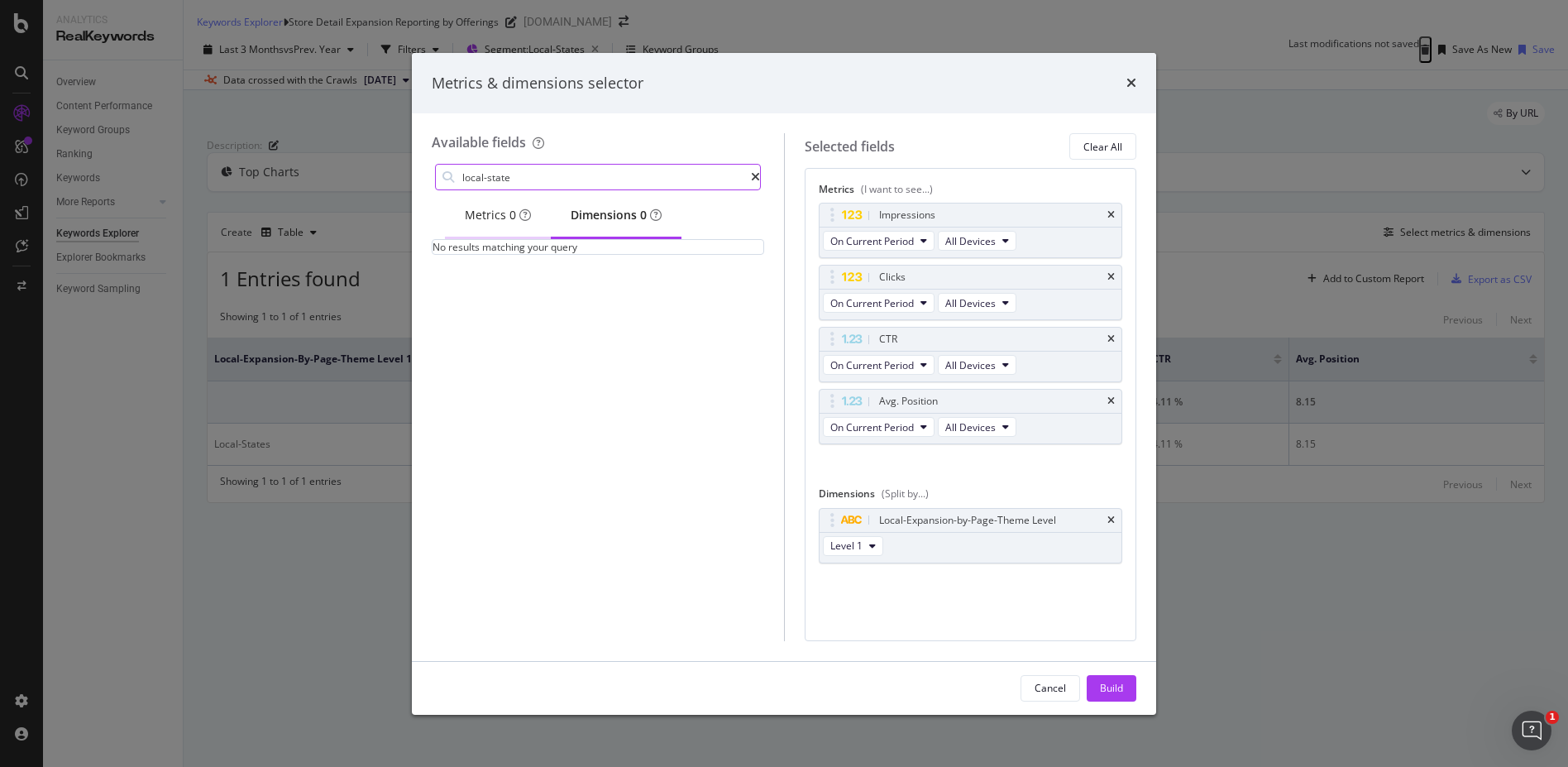
type input "local-state"
click at [516, 214] on div "0" at bounding box center [513, 215] width 7 height 16
click at [575, 171] on div "0 metrics match your search" at bounding box center [519, 182] width 160 height 29
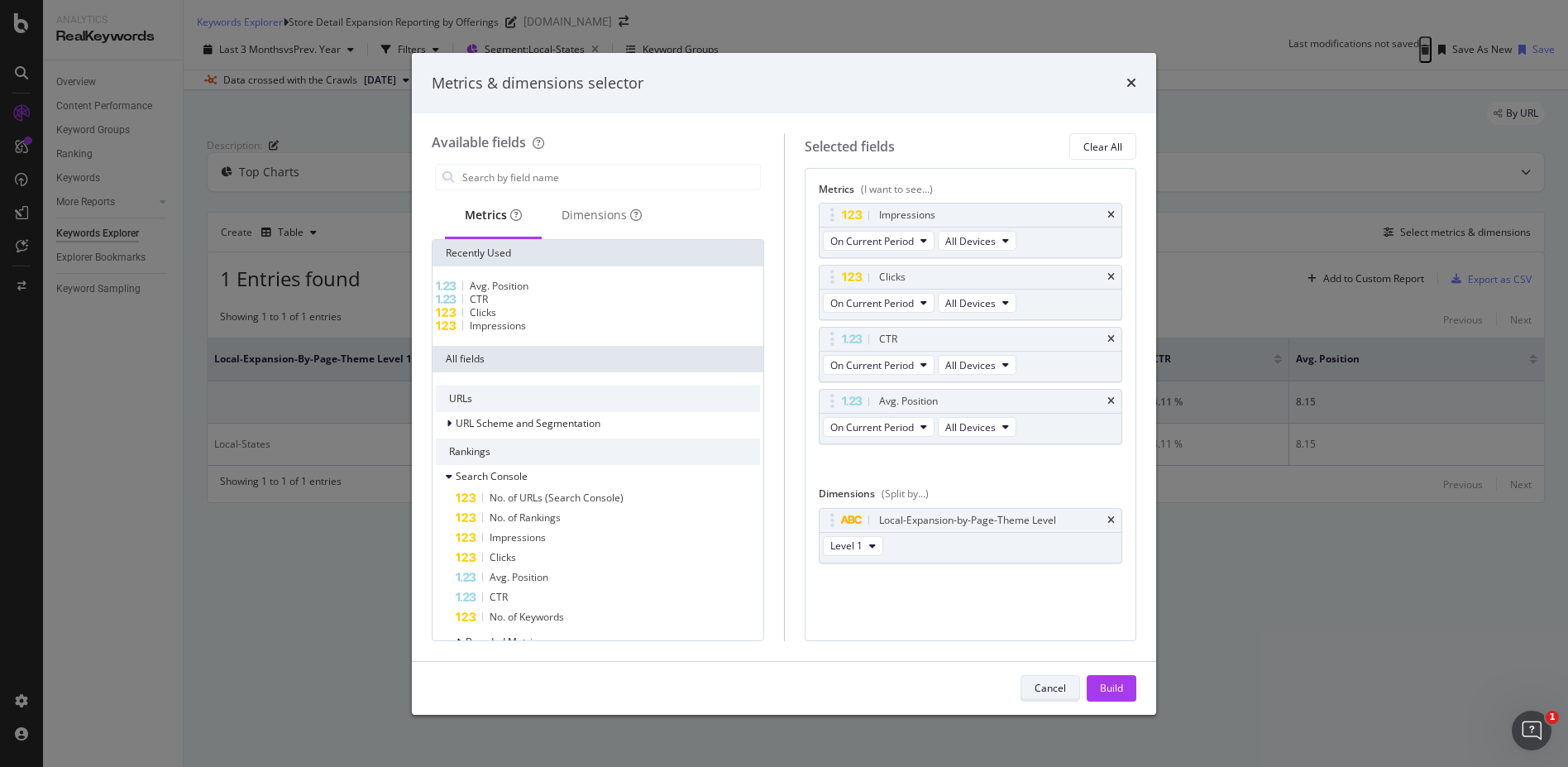
click at [1042, 662] on div "Cancel" at bounding box center [1050, 687] width 32 height 14
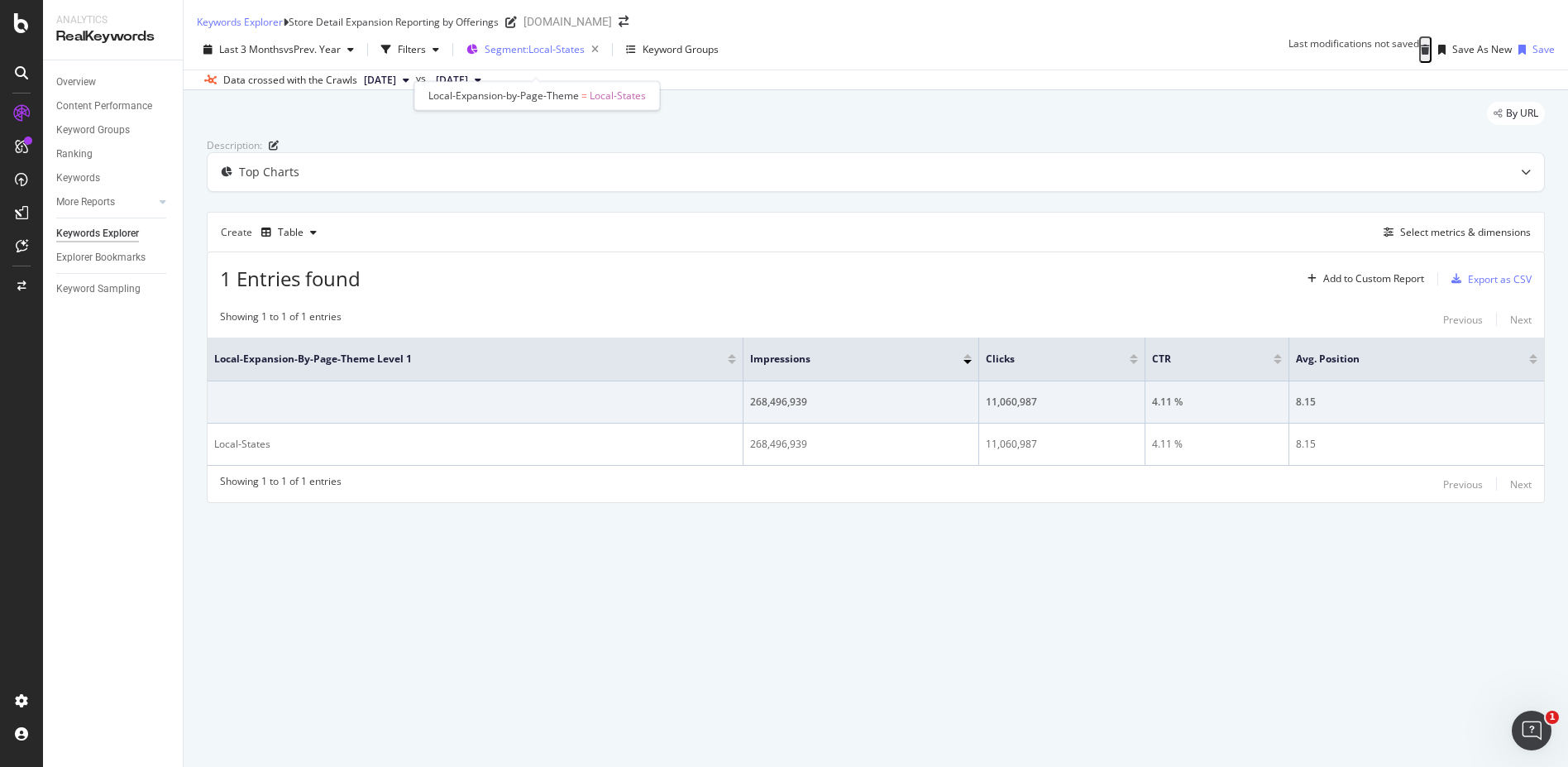
click at [552, 56] on span "Segment: Local-States" at bounding box center [534, 49] width 100 height 14
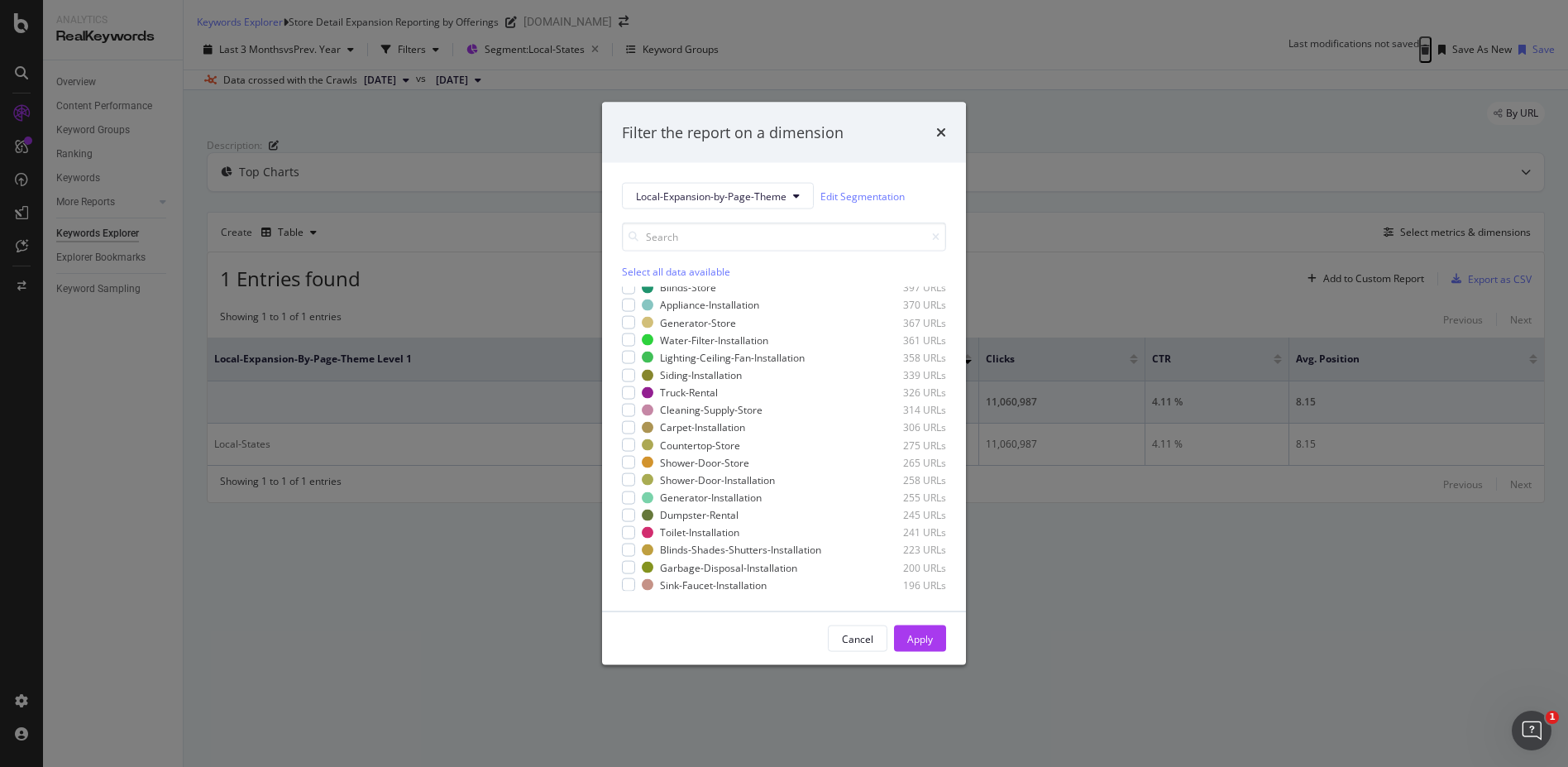
scroll to position [1058, 0]
click at [867, 648] on div "Cancel" at bounding box center [857, 638] width 32 height 23
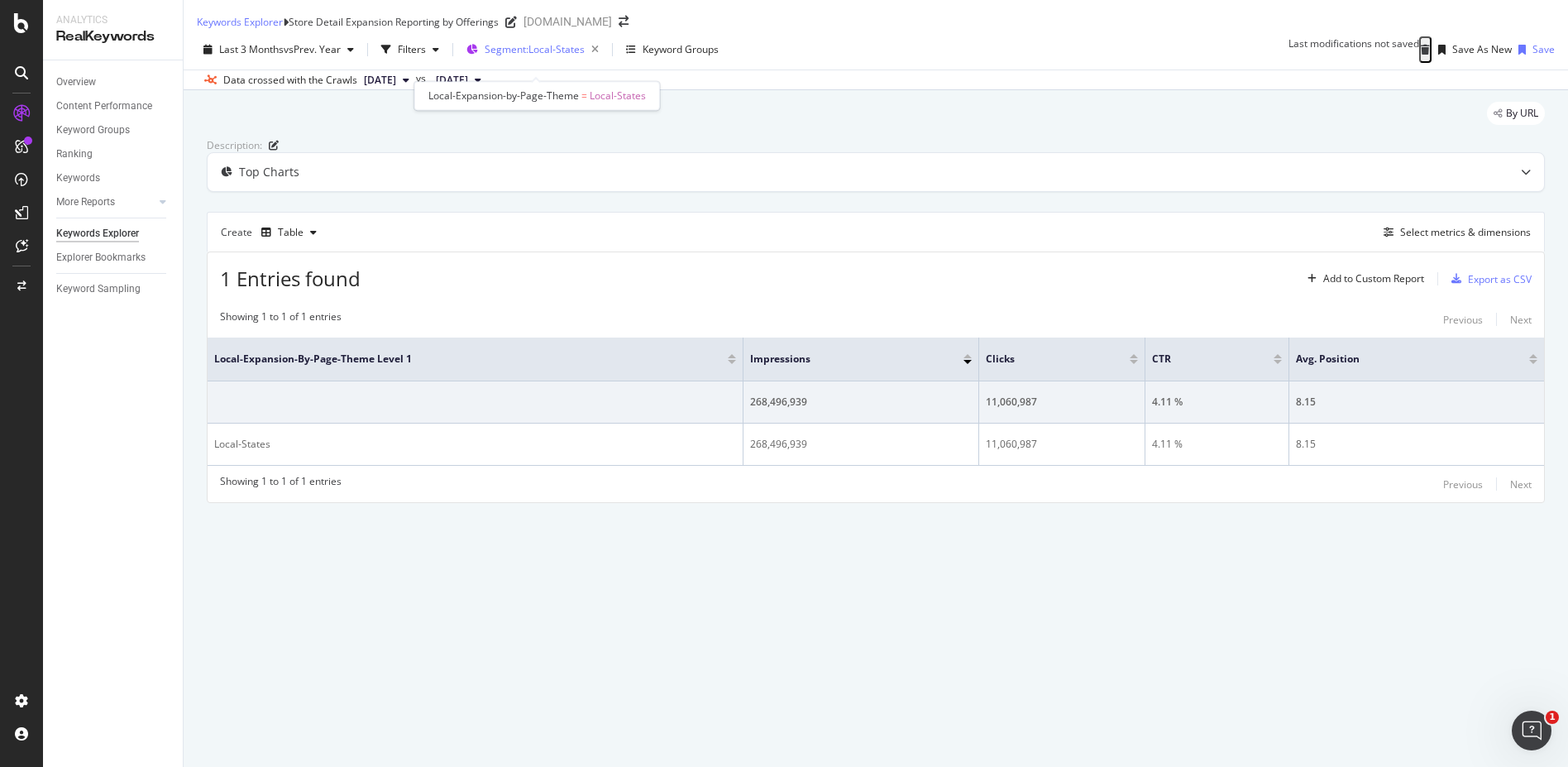
click at [561, 56] on span "Segment: Local-States" at bounding box center [534, 49] width 100 height 14
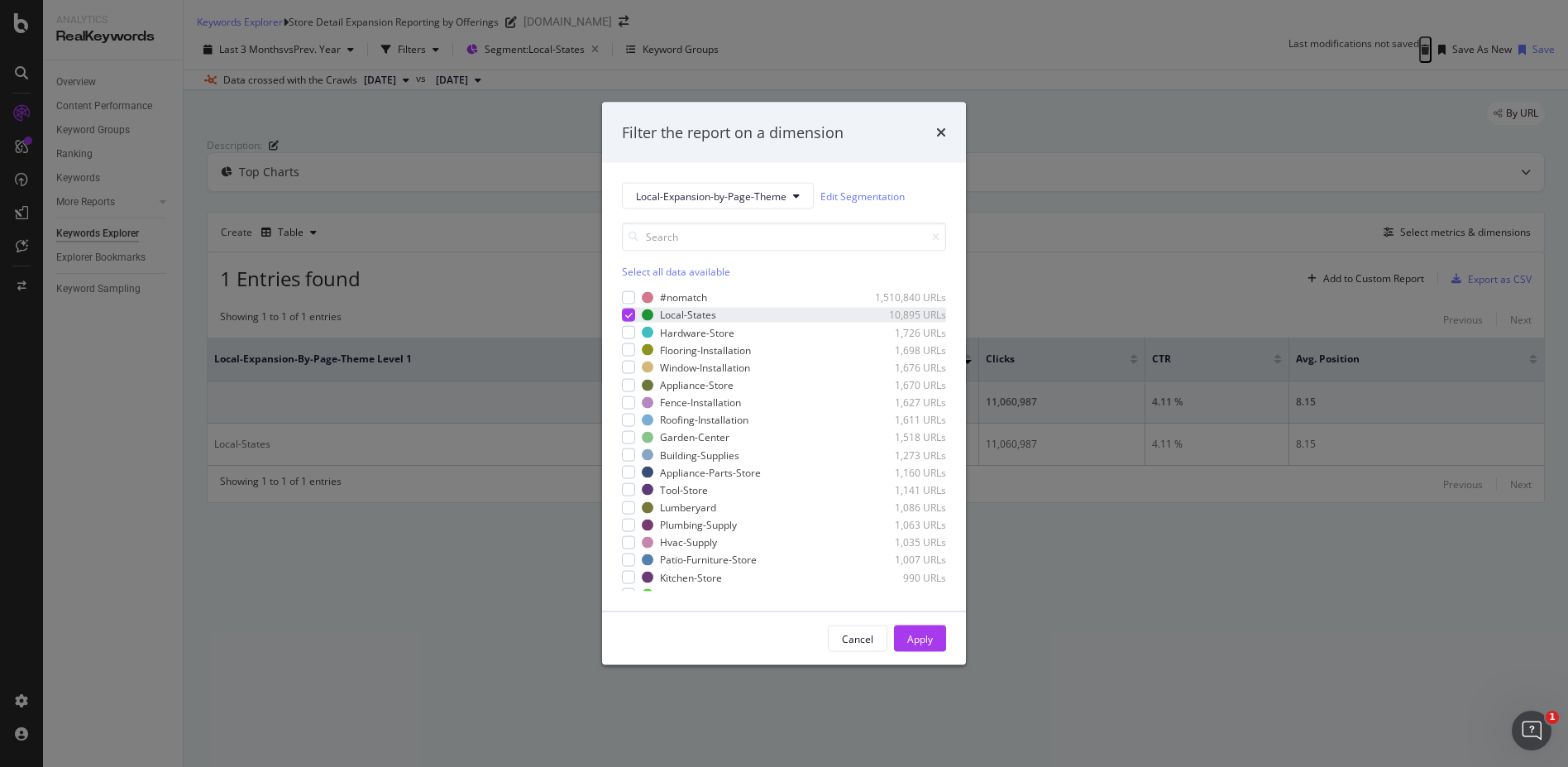
click at [628, 313] on icon "modal" at bounding box center [629, 315] width 8 height 9
click at [784, 192] on span "Local-Expansion-by-Page-Theme" at bounding box center [710, 196] width 150 height 14
drag, startPoint x: 860, startPoint y: 633, endPoint x: 811, endPoint y: 624, distance: 49.8
click at [860, 631] on div "Cancel" at bounding box center [857, 638] width 32 height 14
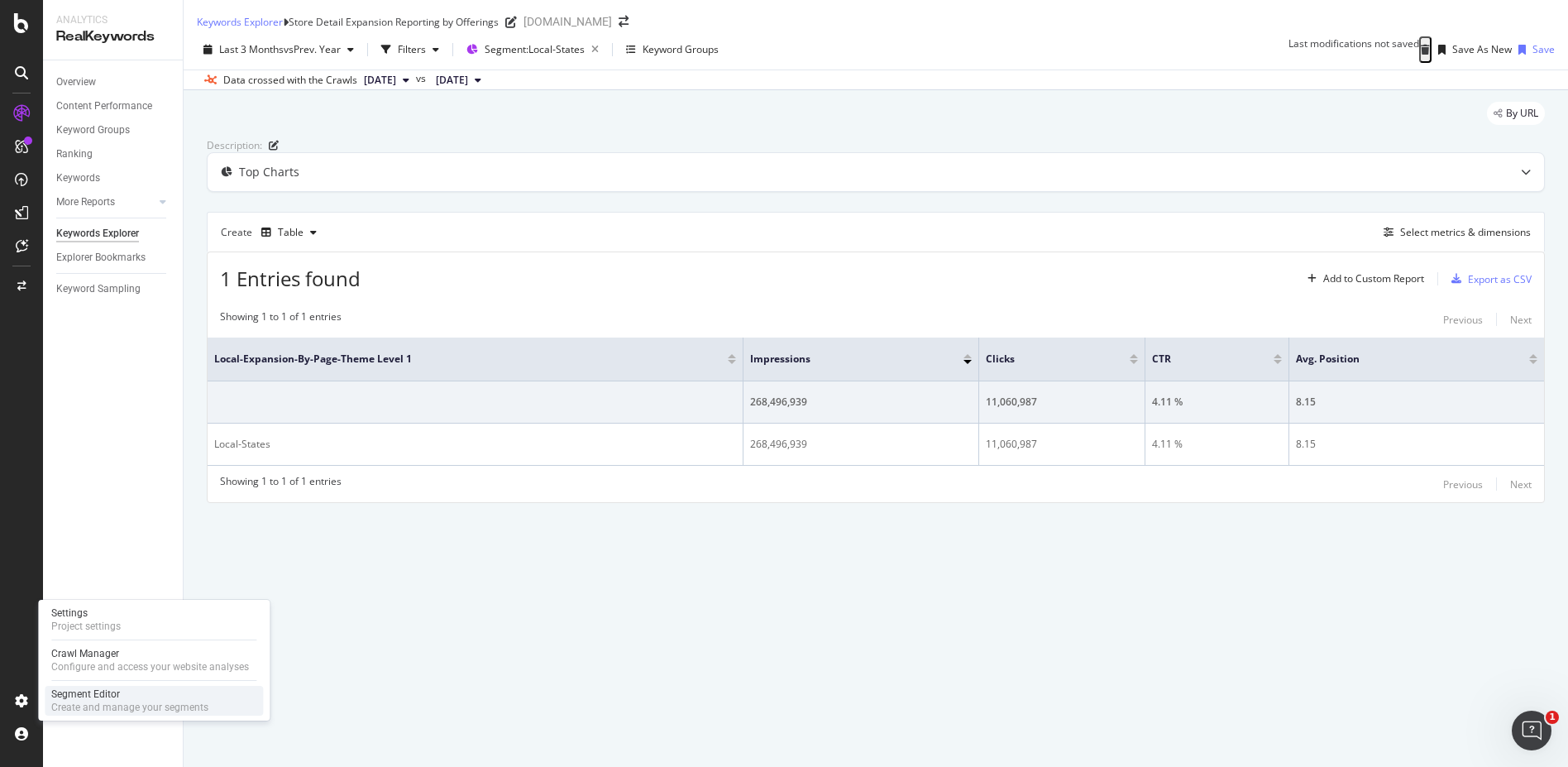
click at [96, 662] on div "Segment Editor" at bounding box center [130, 693] width 157 height 13
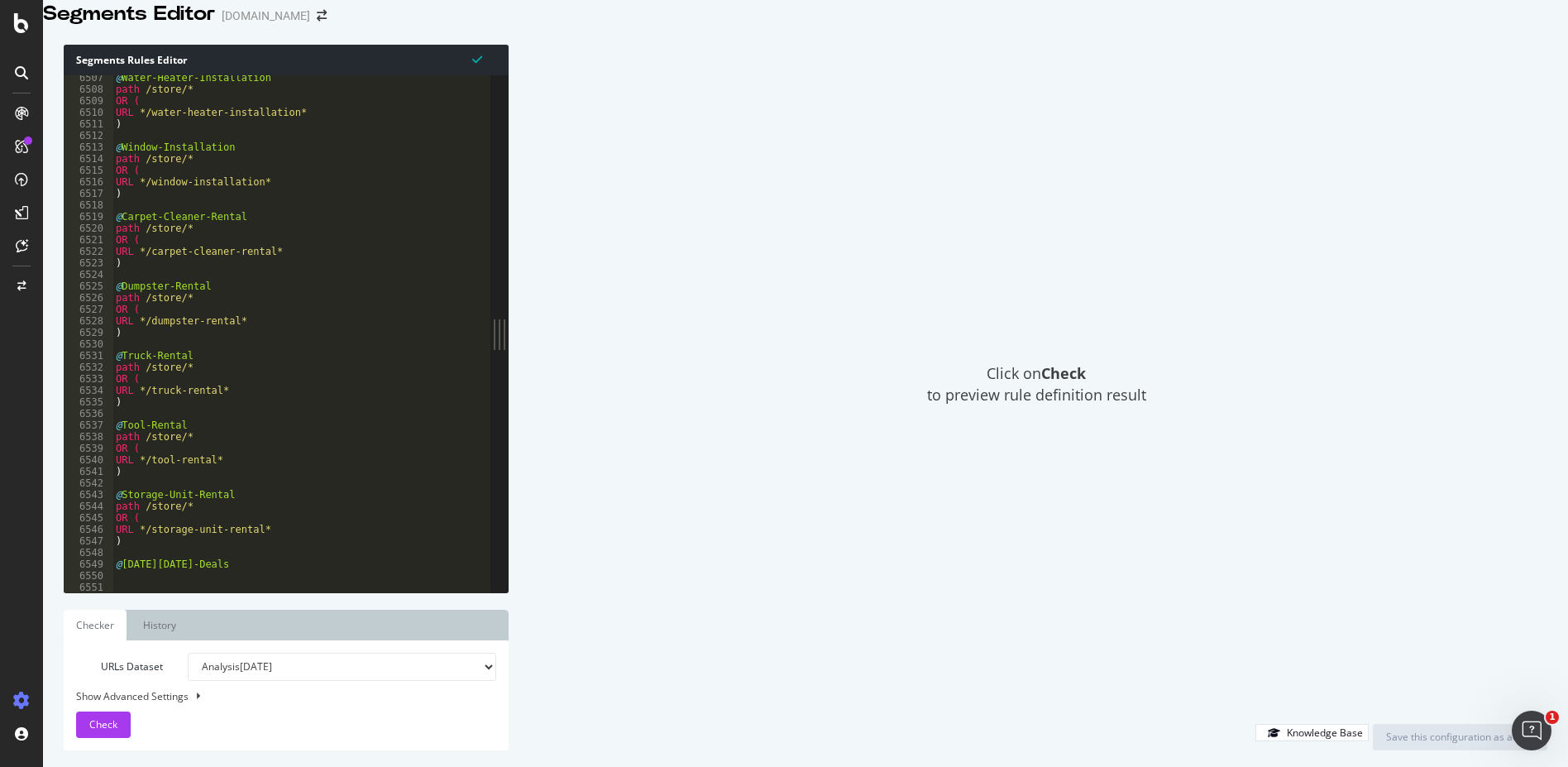
scroll to position [26614, 0]
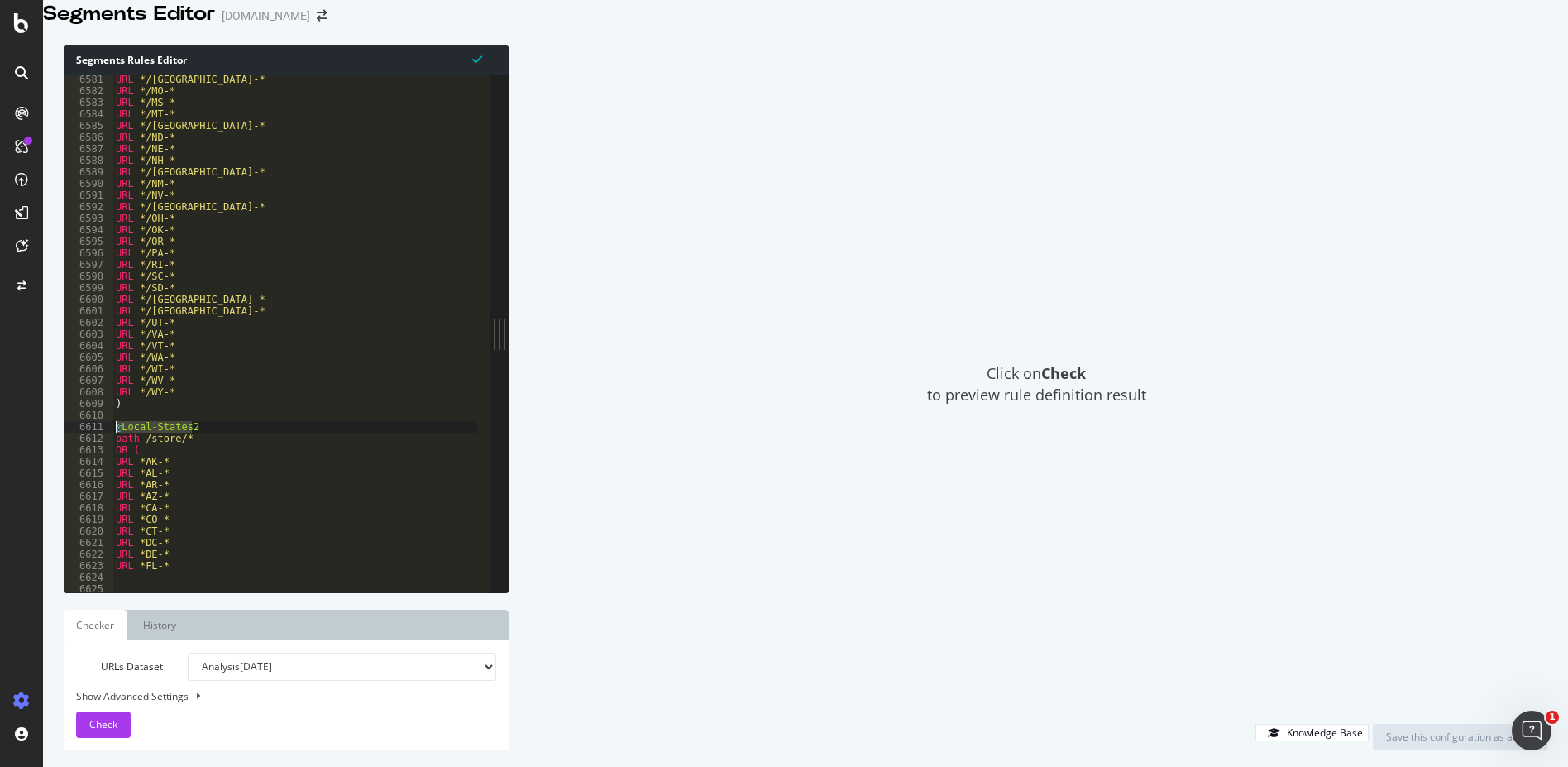
drag, startPoint x: 209, startPoint y: 448, endPoint x: 87, endPoint y: 447, distance: 122.0
click at [87, 447] on div "[CREDIT_CARD_NUMBER] 6585 6586 6587 6588 6589 6590 6591 6592 6593 6594 6595 659…" at bounding box center [277, 334] width 427 height 517
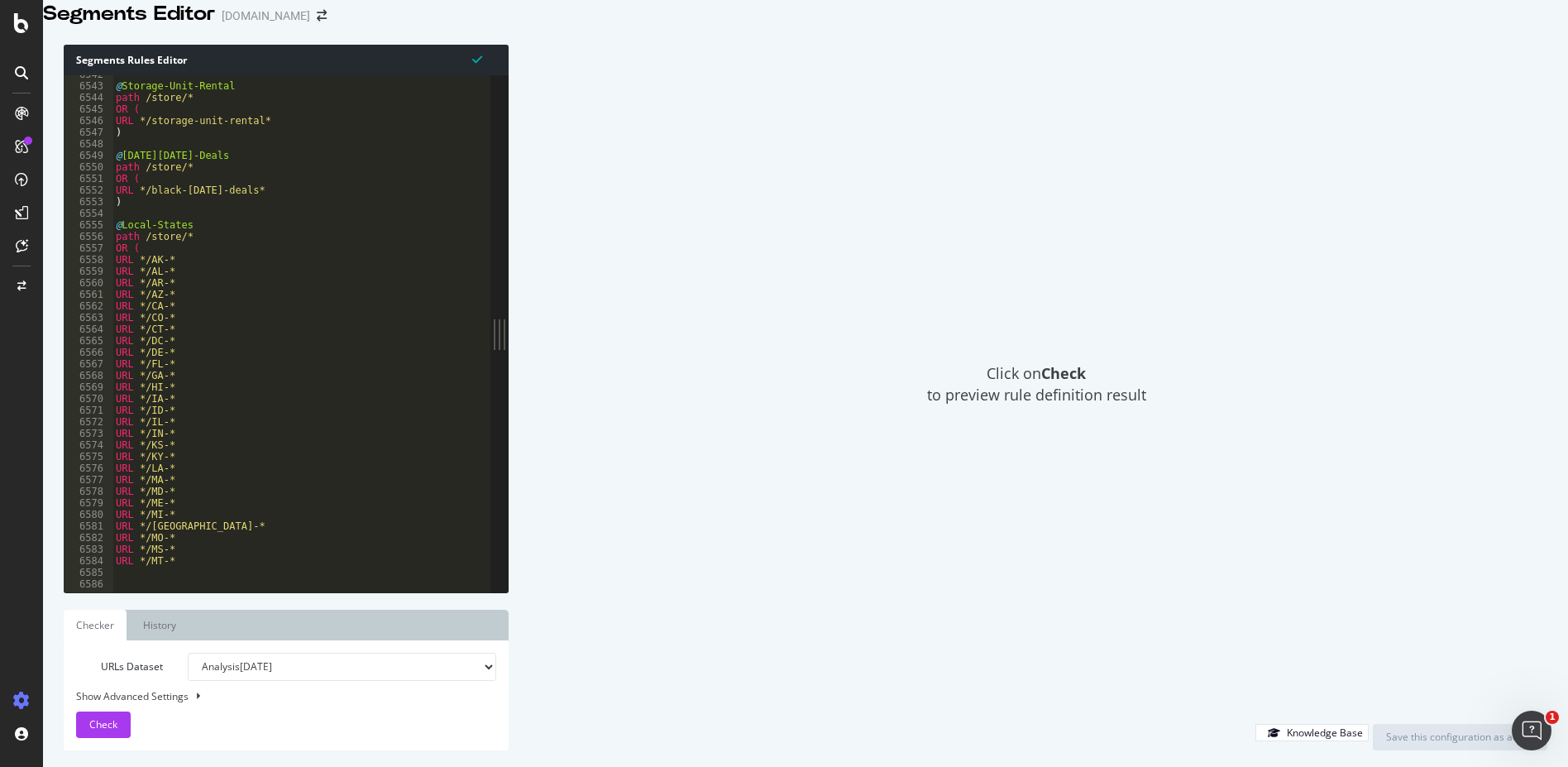
scroll to position [26580, 0]
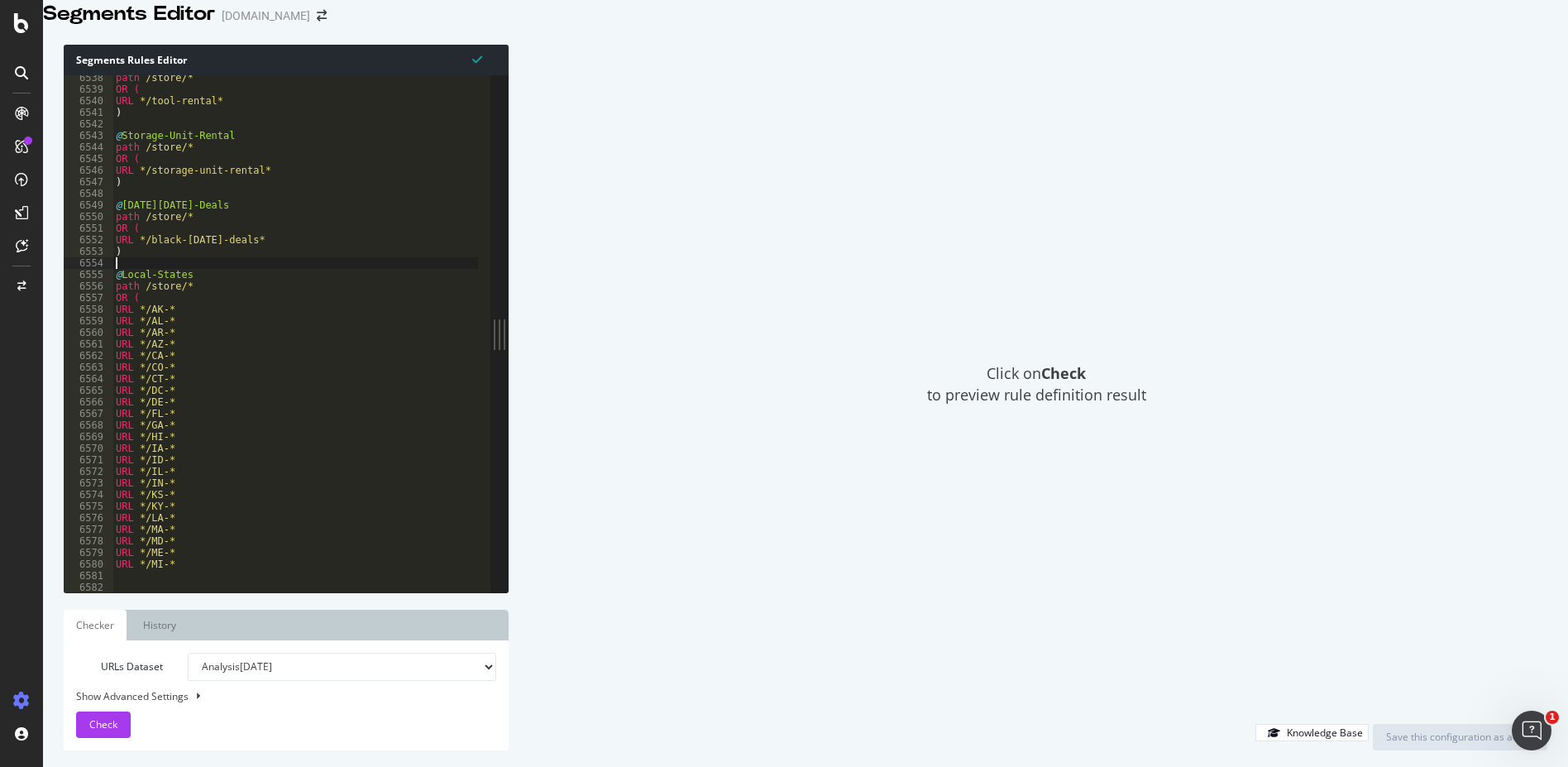
click at [166, 280] on div "path /store/* OR ( URL */tool-rental* ) @ Storage-Unit-Rental path /store/* OR …" at bounding box center [563, 326] width 902 height 508
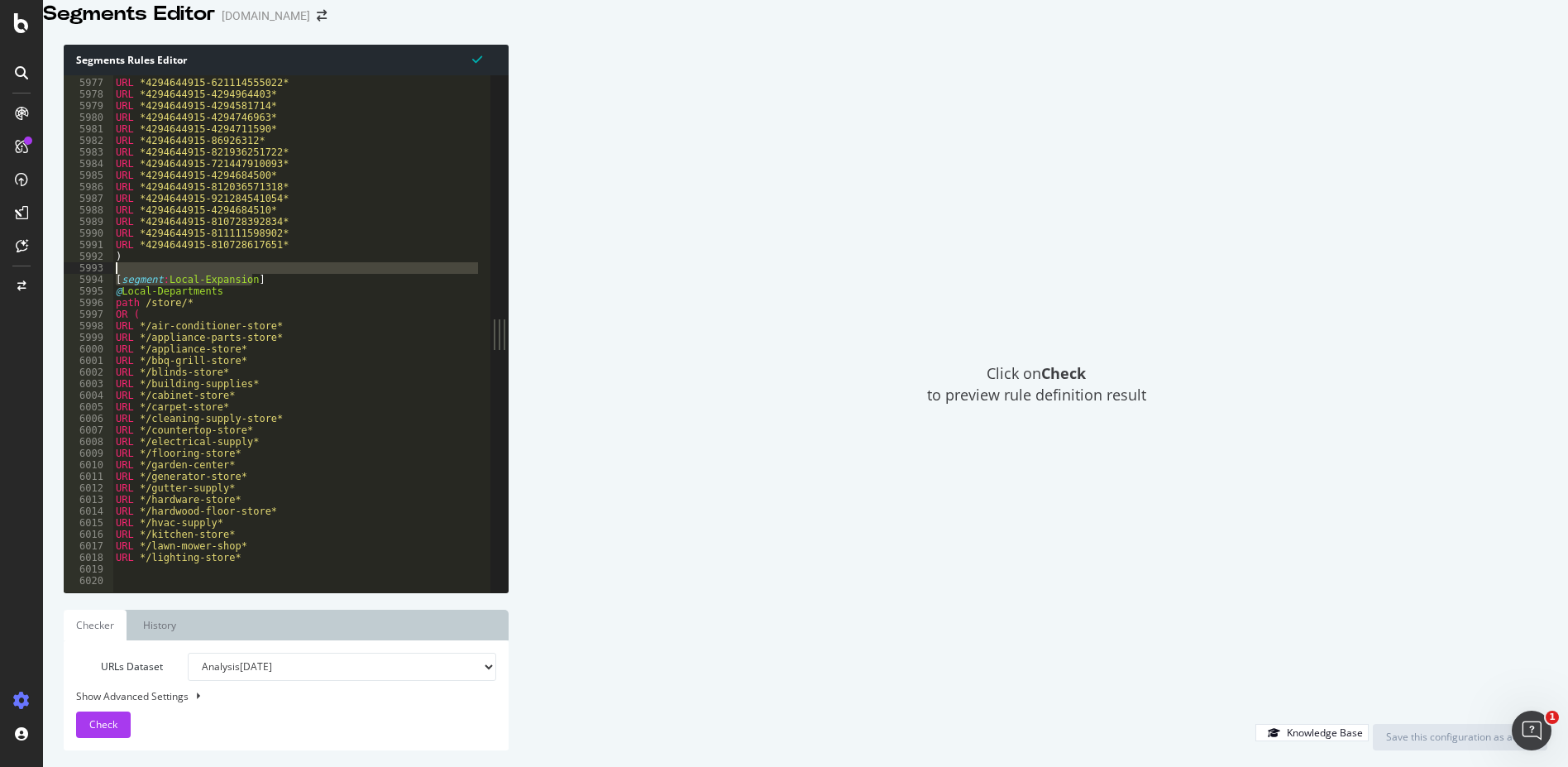
scroll to position [24281, 0]
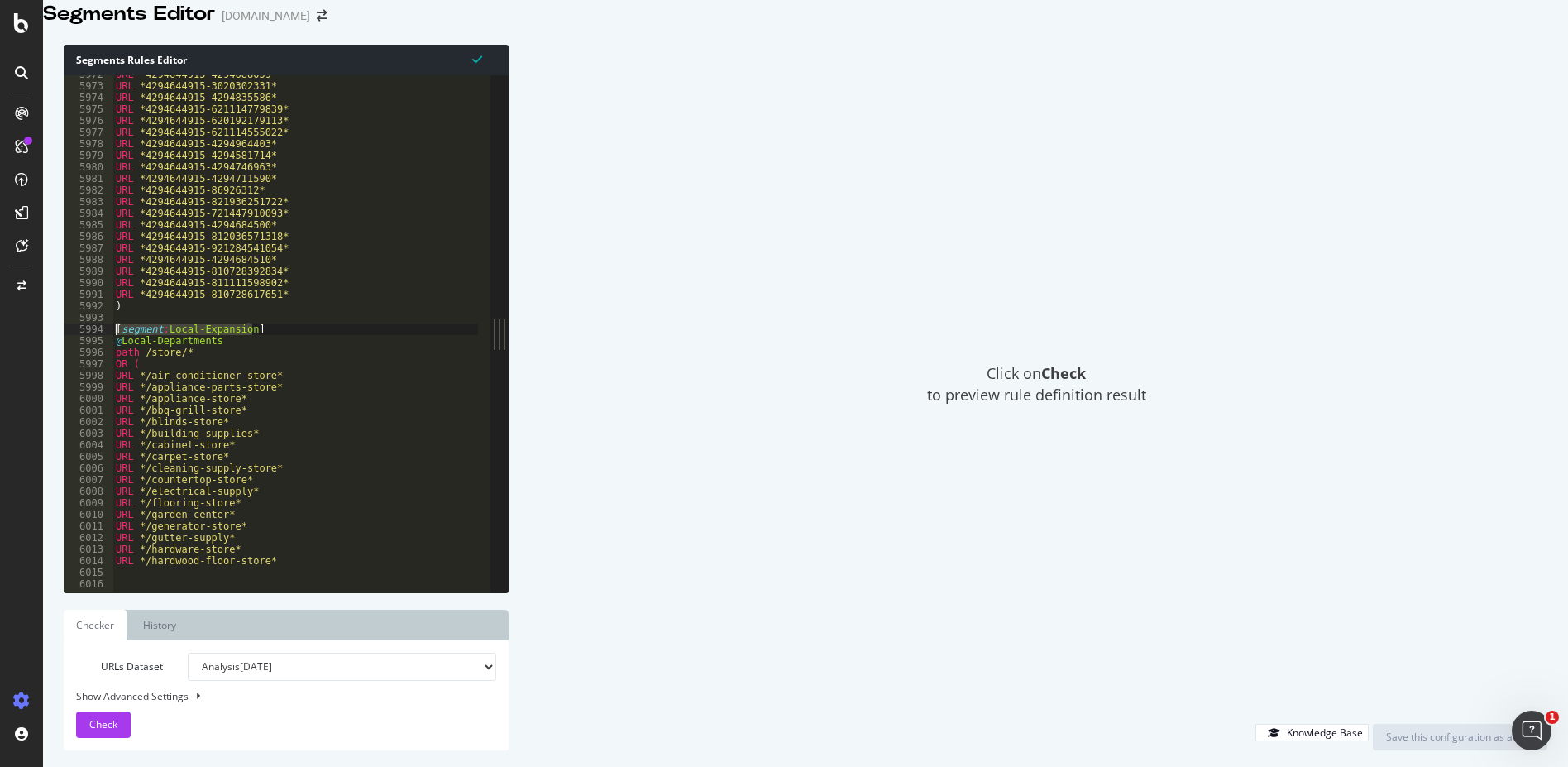
drag, startPoint x: 268, startPoint y: 299, endPoint x: 78, endPoint y: 347, distance: 196.0
click at [78, 347] on div "5972 5973 5974 5975 5976 5977 5978 5979 5980 5981 5982 5983 5984 5985 5986 5987…" at bounding box center [277, 334] width 427 height 517
type textarea "[segment:Local-Expansion]"
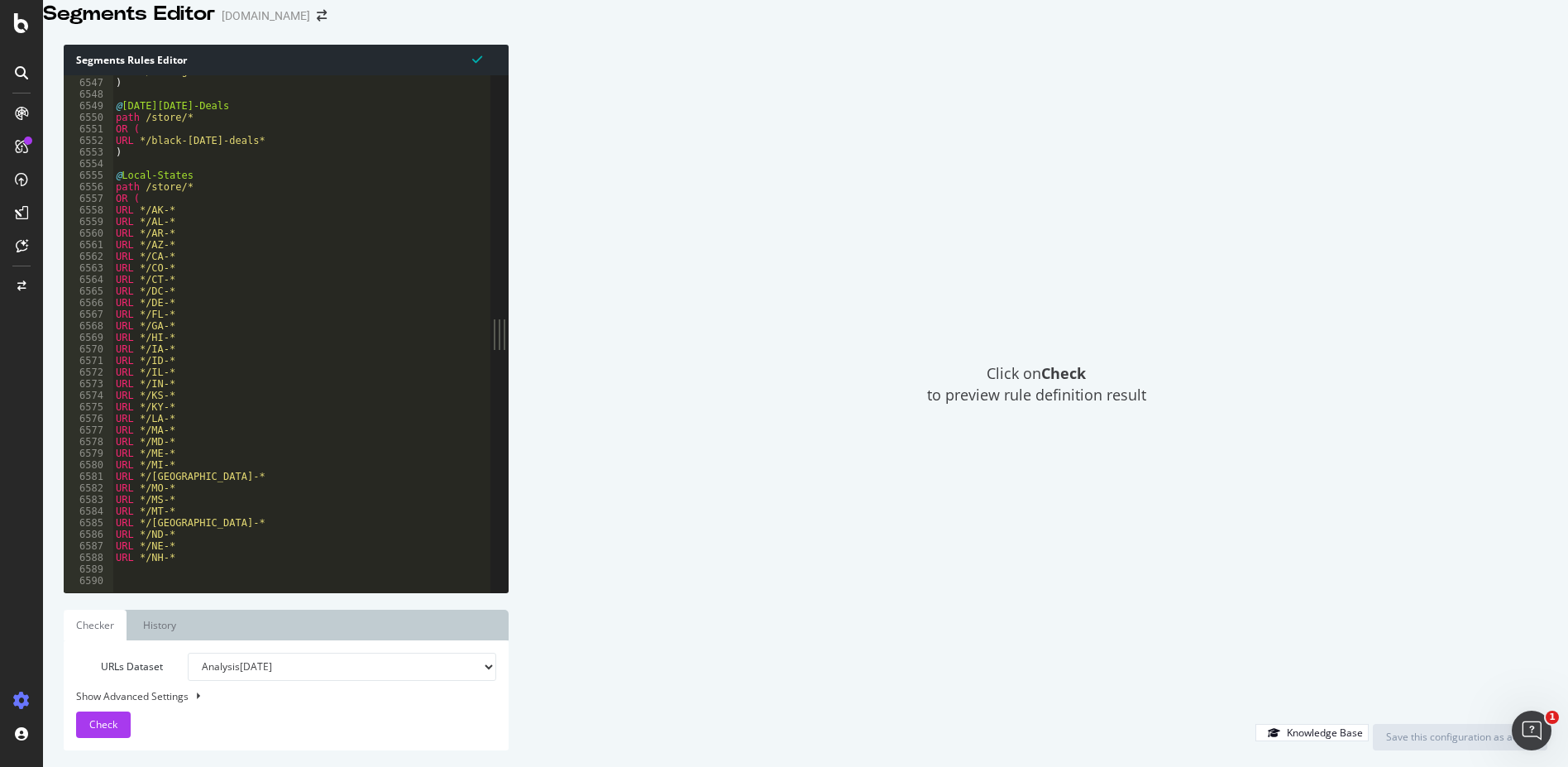
scroll to position [26563, 0]
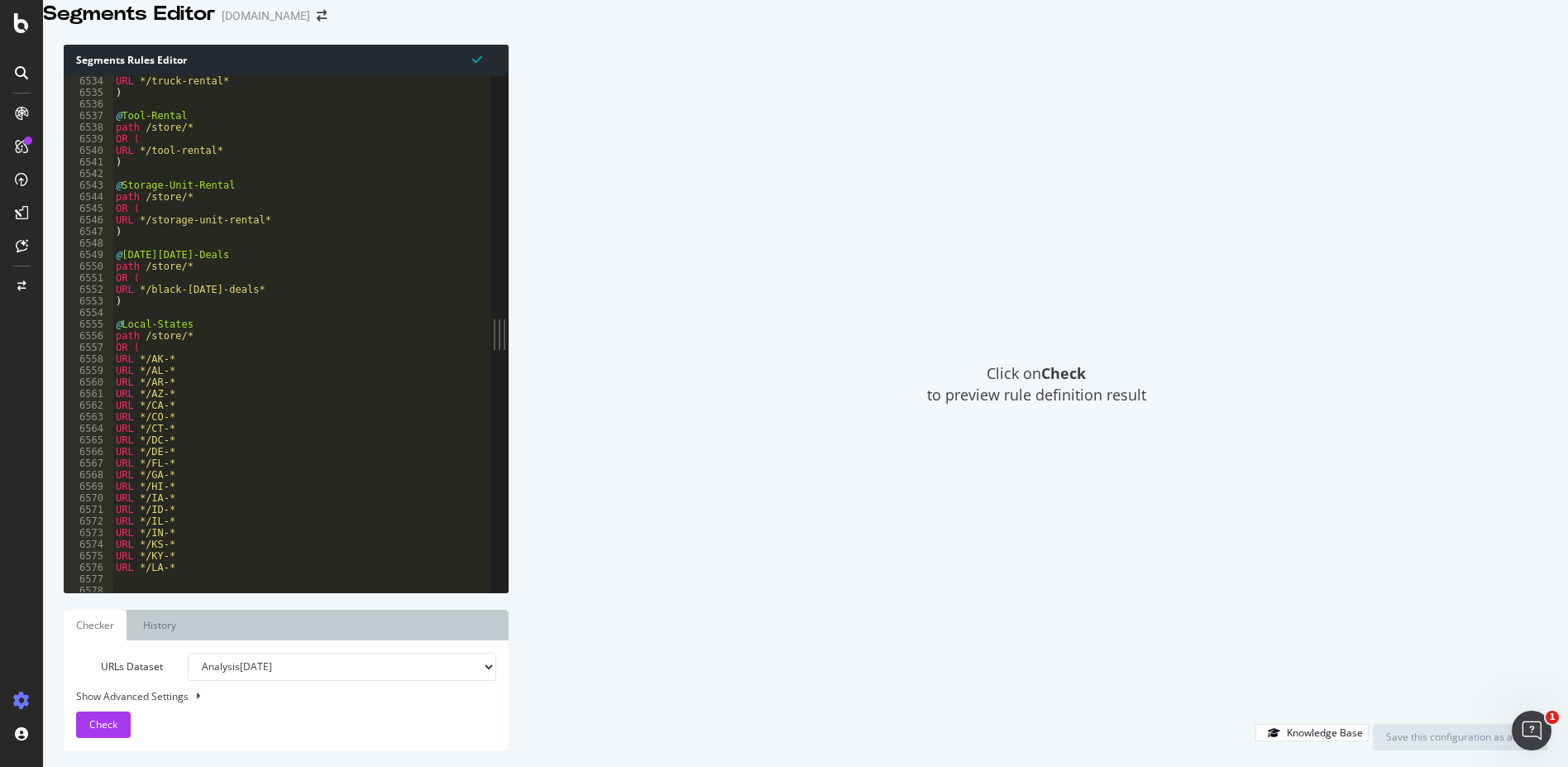
click at [162, 331] on div "URL */truck-rental* ) @ Tool-Rental path /store/* OR ( URL */tool-rental* ) @ S…" at bounding box center [563, 330] width 902 height 508
paste textarea "[segment:Local-Expansion]"
type textarea "[segment:Local-Expansion]"
click at [167, 345] on div "URL */truck-rental* ) @ Tool-Rental path /store/* OR ( URL */tool-rental* ) @ S…" at bounding box center [563, 330] width 902 height 508
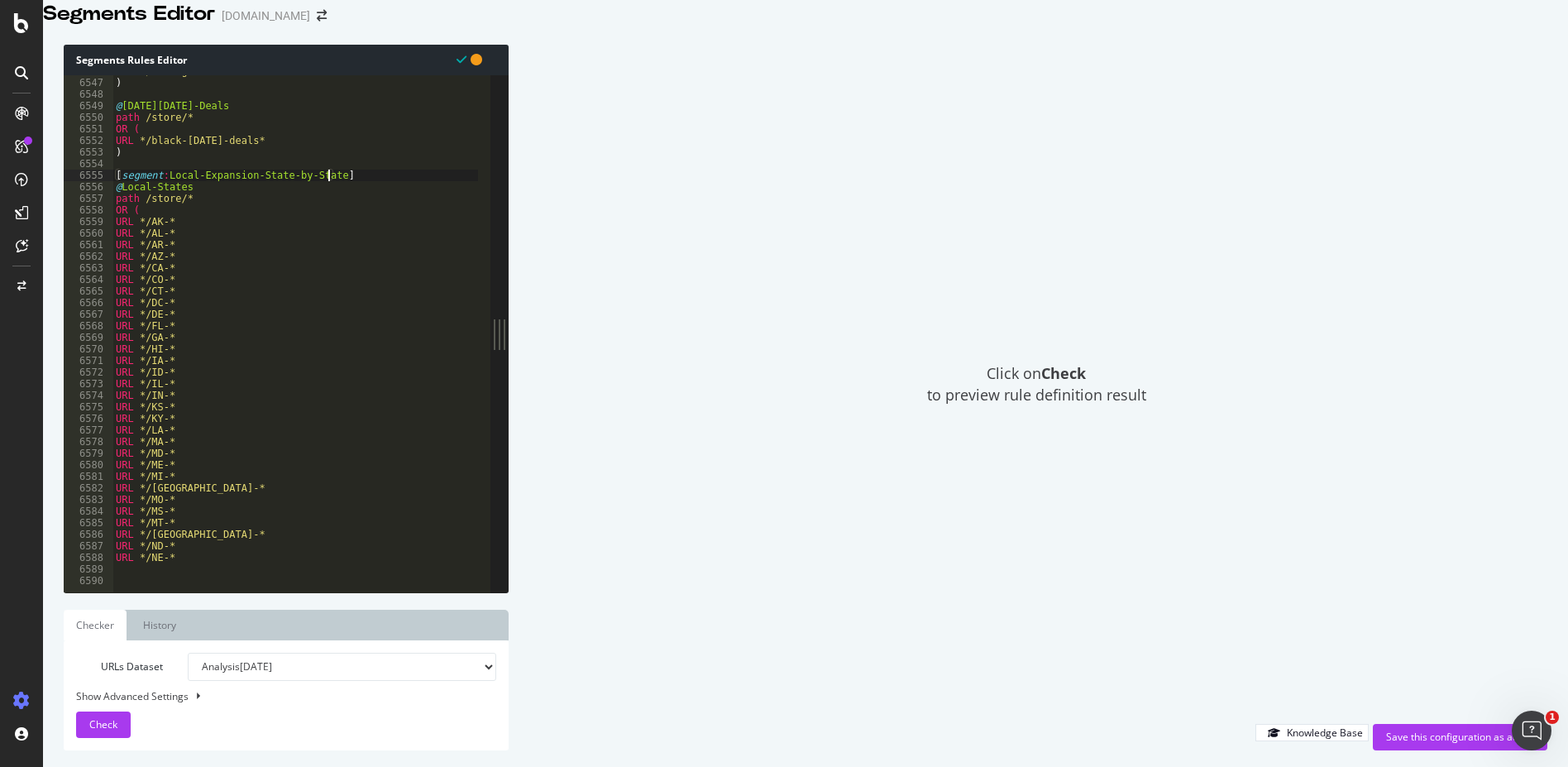
scroll to position [26611, 0]
drag, startPoint x: 154, startPoint y: 205, endPoint x: 123, endPoint y: 204, distance: 31.0
click at [123, 204] on div "URL */storage-unit-rental* ) @ [DATE][DATE]-Deals path /store/* OR ( URL */blac…" at bounding box center [563, 320] width 902 height 508
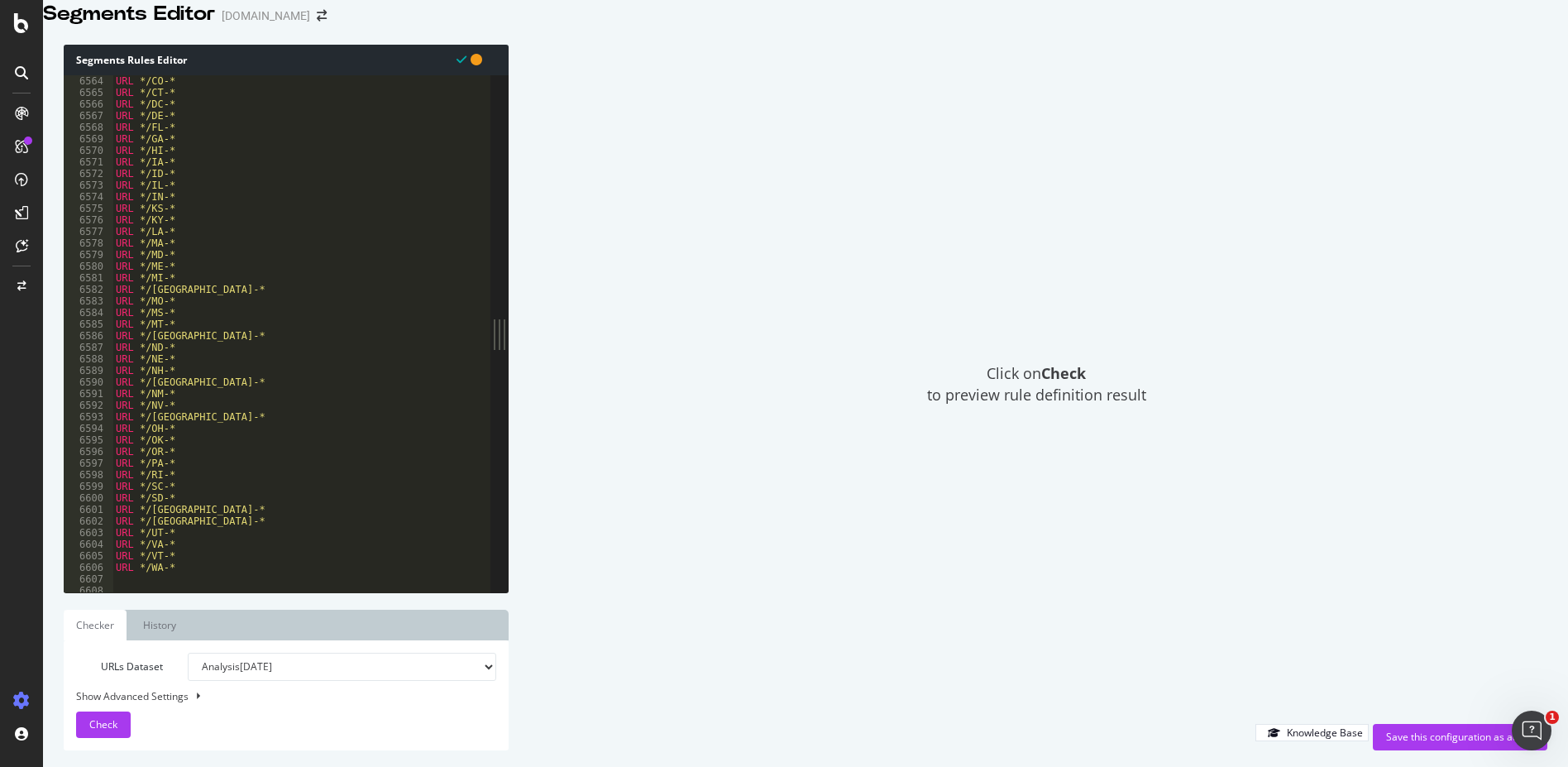
scroll to position [26614, 0]
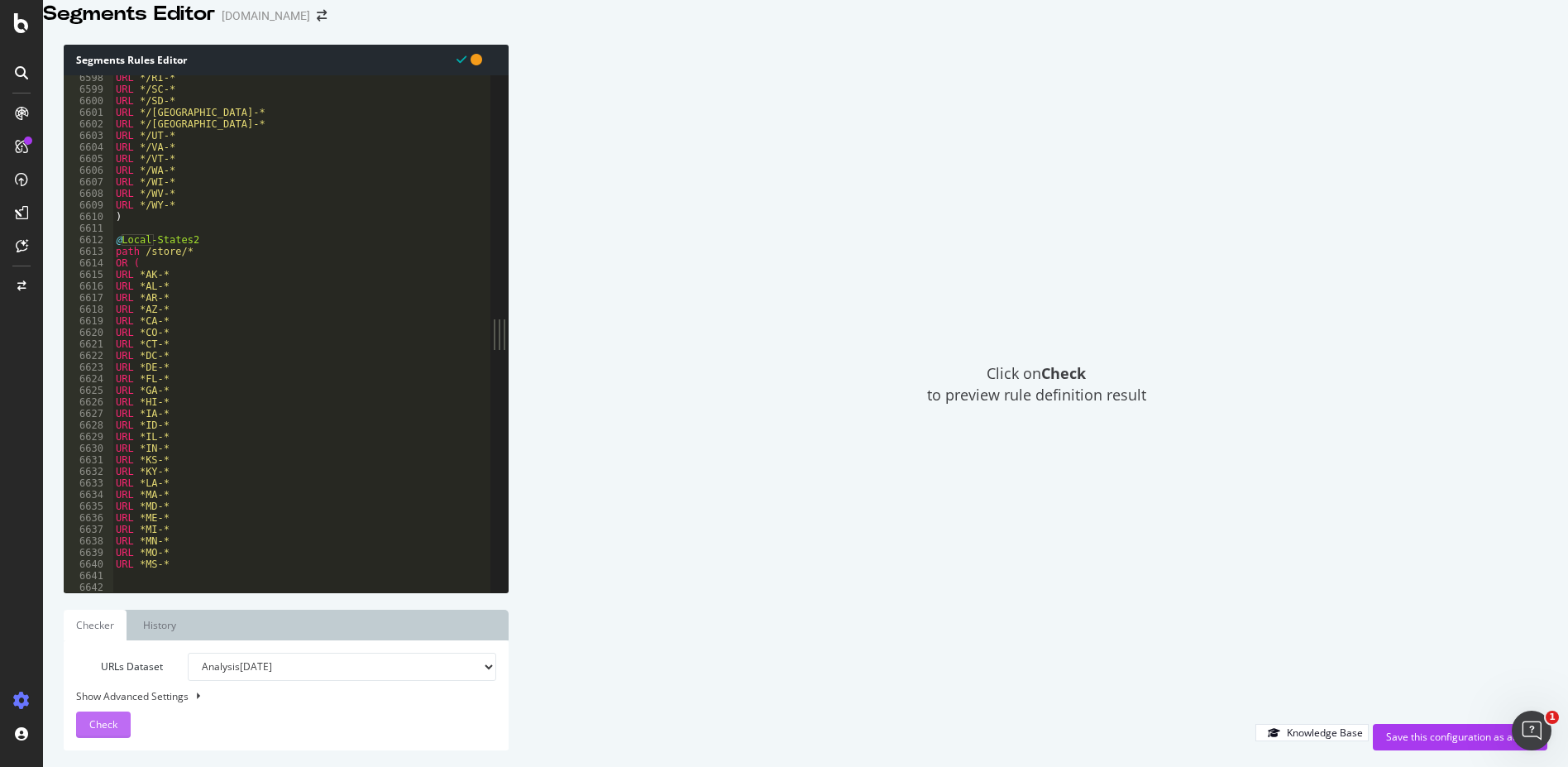
click at [100, 662] on span "Check" at bounding box center [103, 724] width 28 height 14
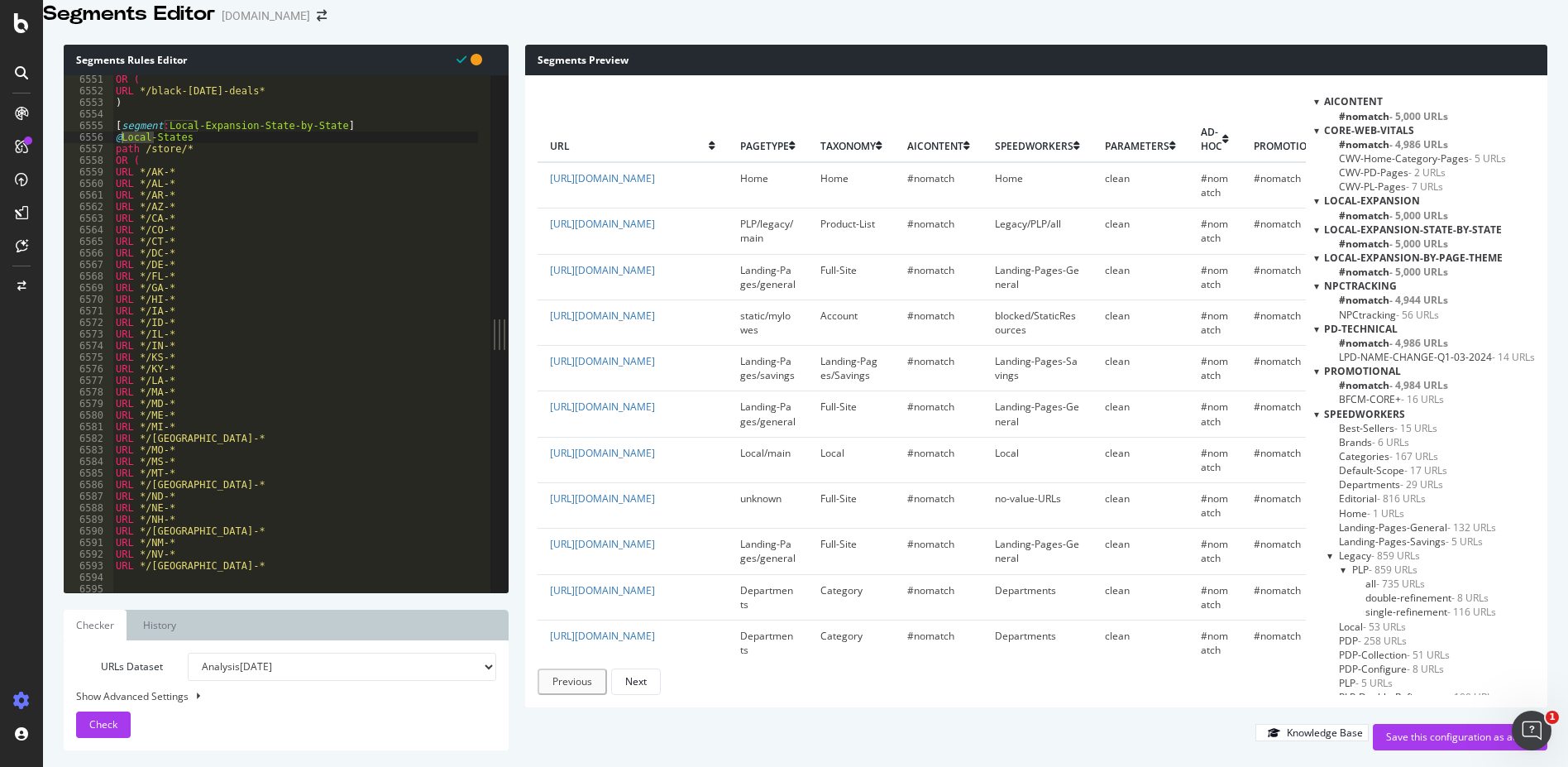
scroll to position [0, 0]
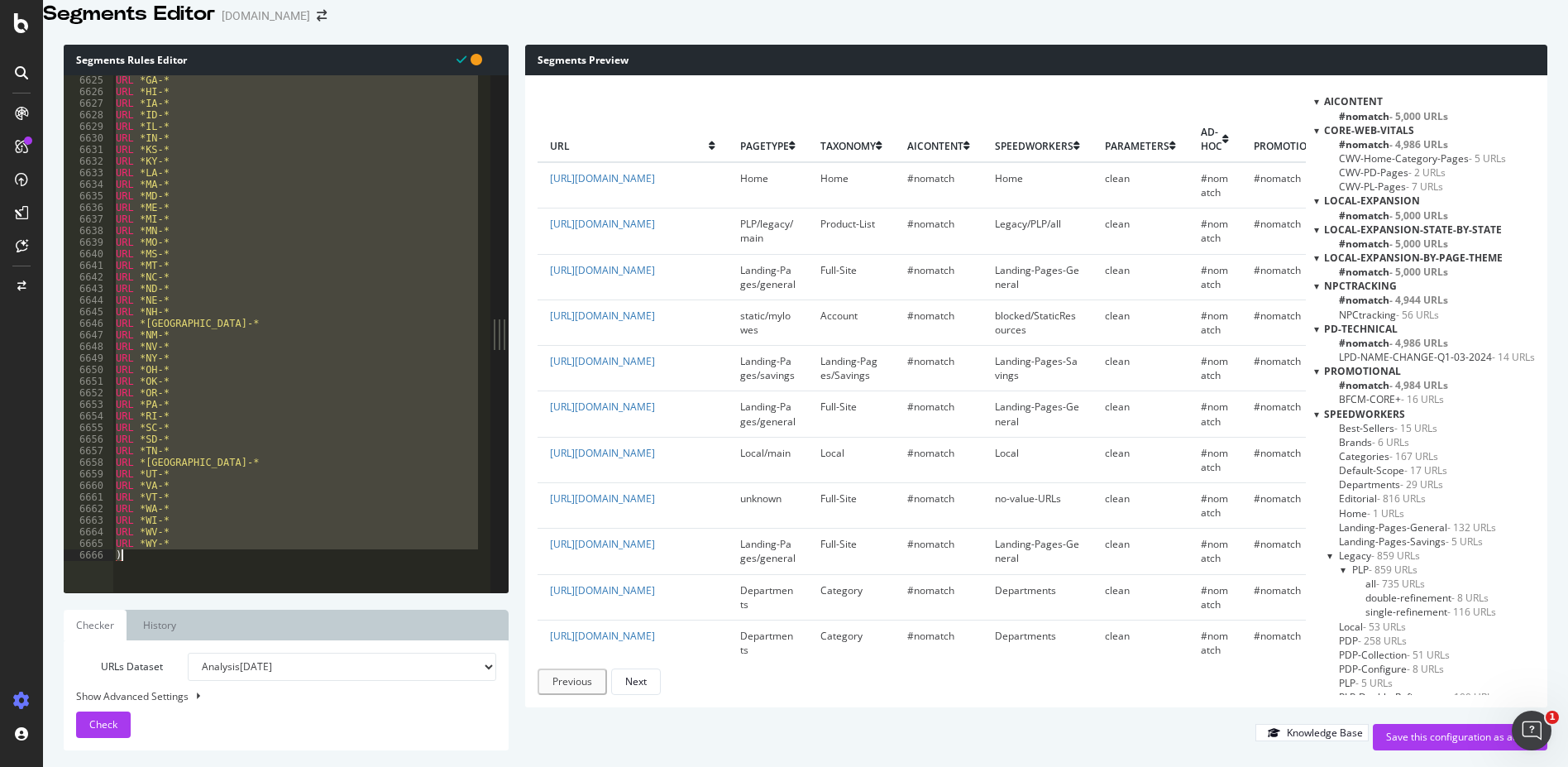
drag, startPoint x: 114, startPoint y: 140, endPoint x: 246, endPoint y: 836, distance: 708.4
click at [246, 662] on html "Segments Editor [DOMAIN_NAME] Segments Rules Editor @Local-States 6625 6626 662…" at bounding box center [784, 383] width 1568 height 767
type textarea "URL *WY-* )"
click at [1408, 662] on div "Save this configuration as active" at bounding box center [1460, 736] width 148 height 14
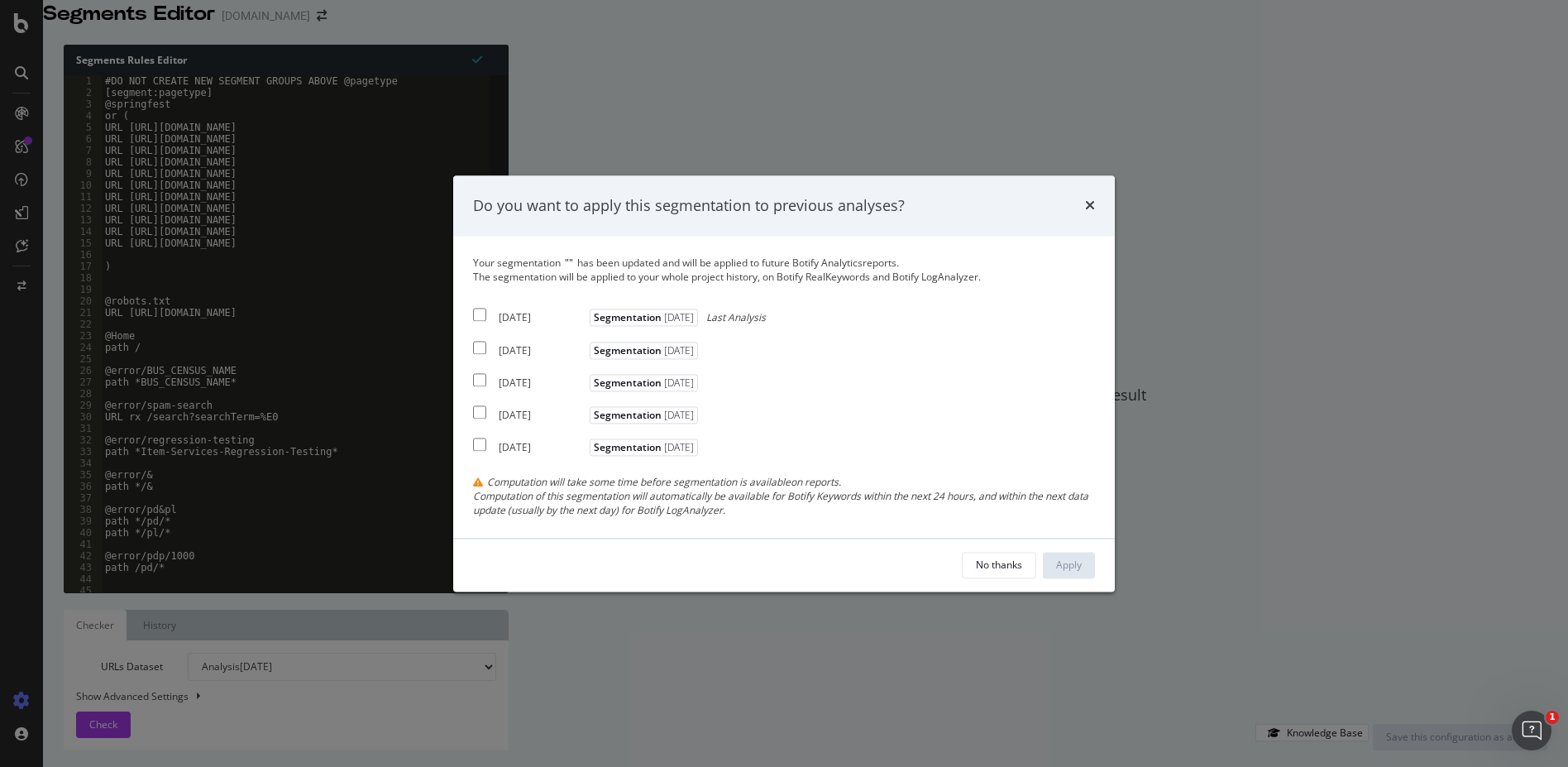
click at [489, 320] on div "[DATE] Segmentation [DATE] Last Analysis" at bounding box center [619, 314] width 293 height 20
checkbox input "true"
click at [1079, 551] on button "Apply" at bounding box center [1068, 564] width 52 height 27
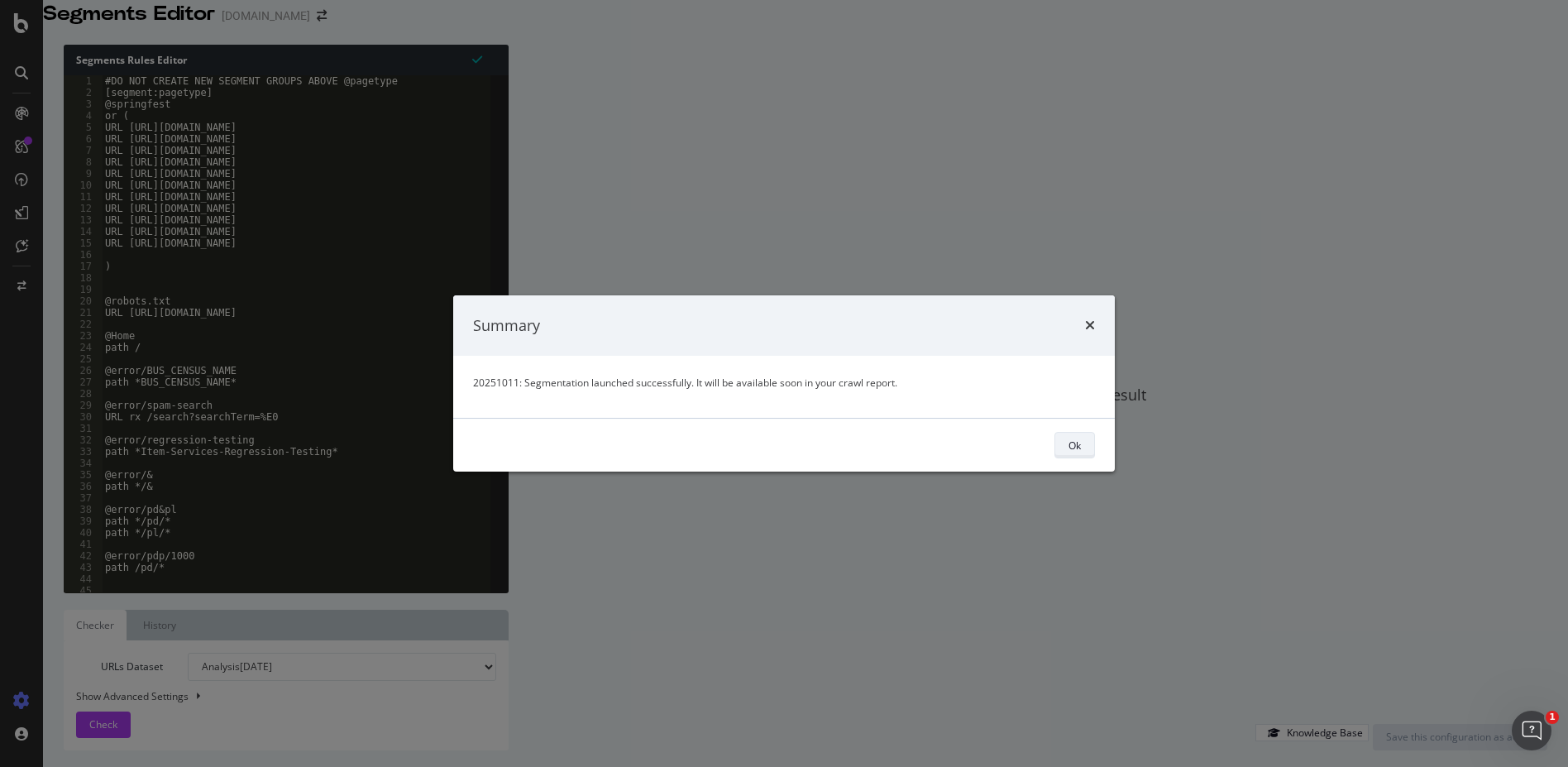
click at [1080, 447] on button "Ok" at bounding box center [1074, 445] width 40 height 27
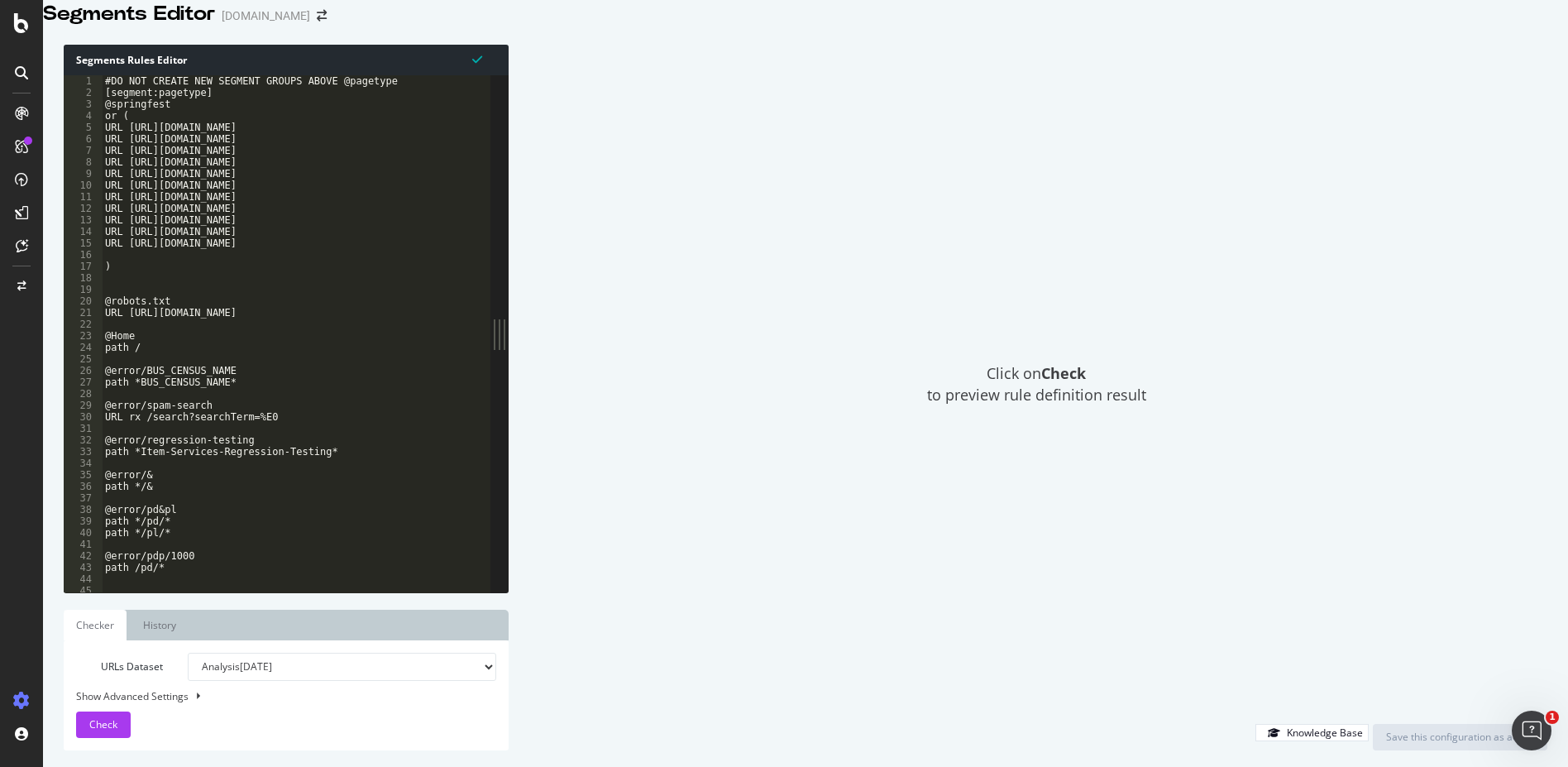
click at [303, 24] on div "[DOMAIN_NAME]" at bounding box center [265, 15] width 88 height 16
click at [326, 21] on icon "arrow-right-arrow-left" at bounding box center [322, 15] width 10 height 11
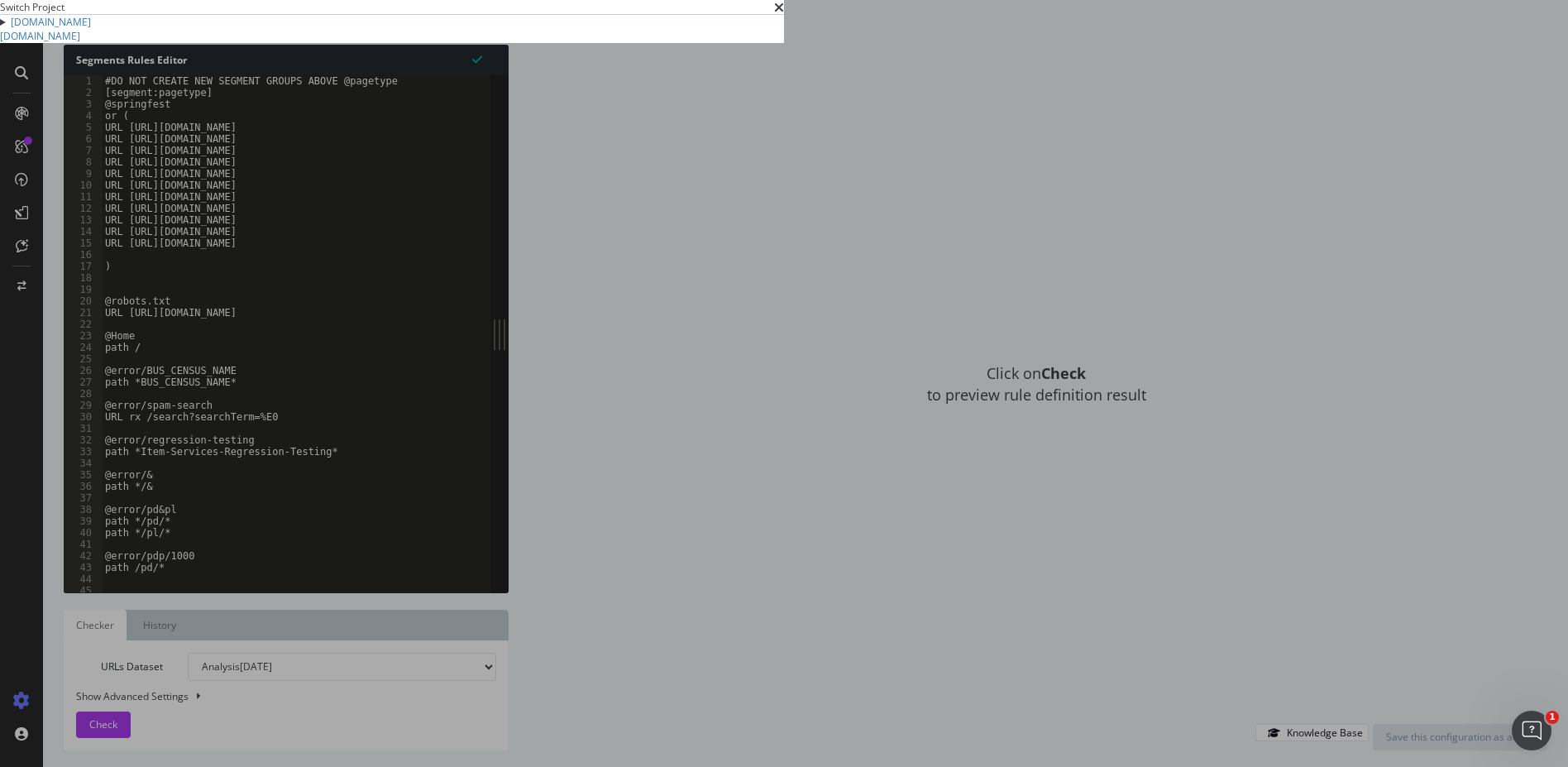
click at [338, 43] on div "[DOMAIN_NAME] PW test crawls Ad-Hoc Project Test Crawl Ad-Hoc Project Staging C…" at bounding box center [392, 28] width 784 height 28
click at [80, 43] on link "[DOMAIN_NAME]" at bounding box center [40, 36] width 80 height 14
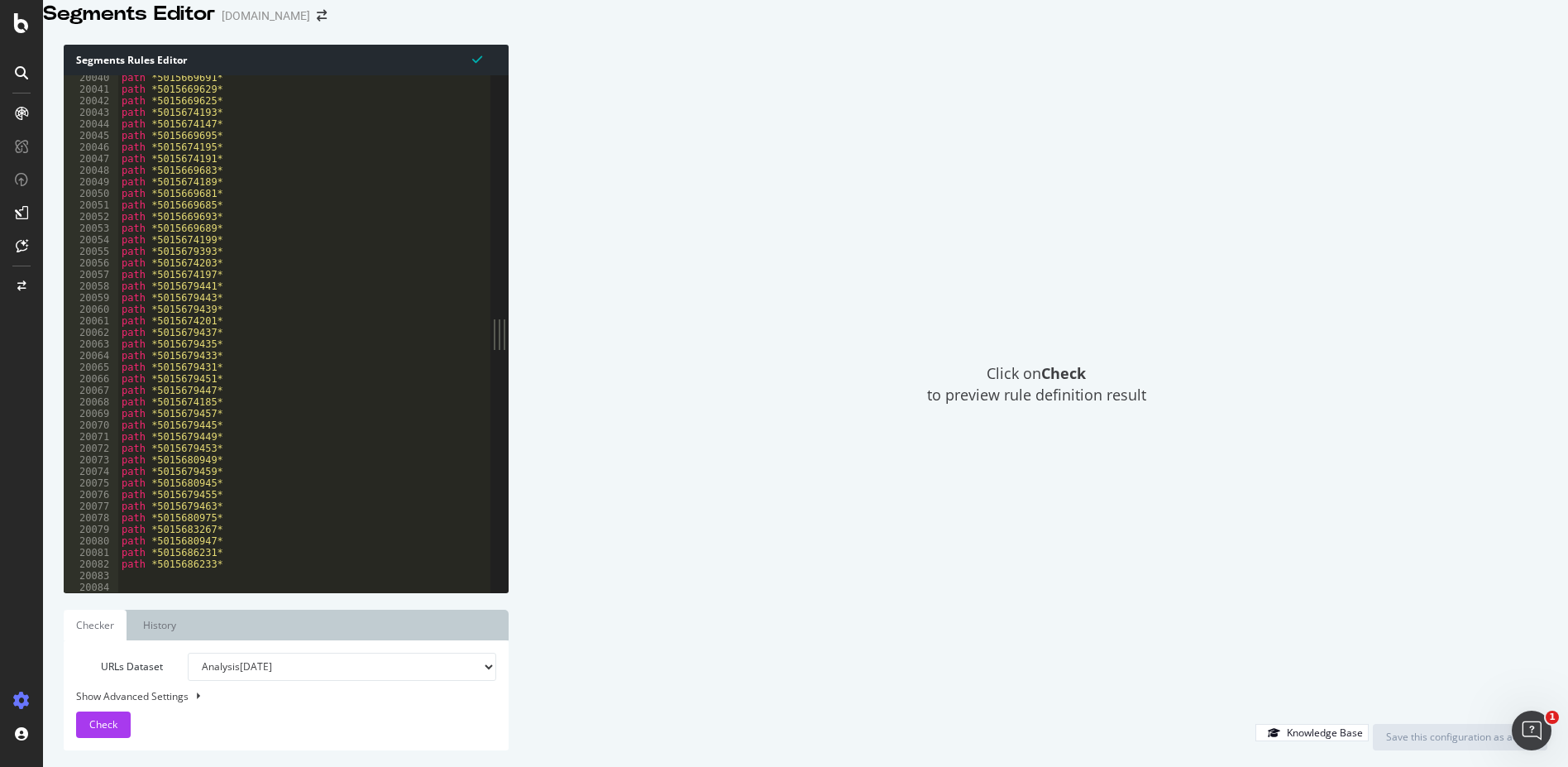
scroll to position [26614, 0]
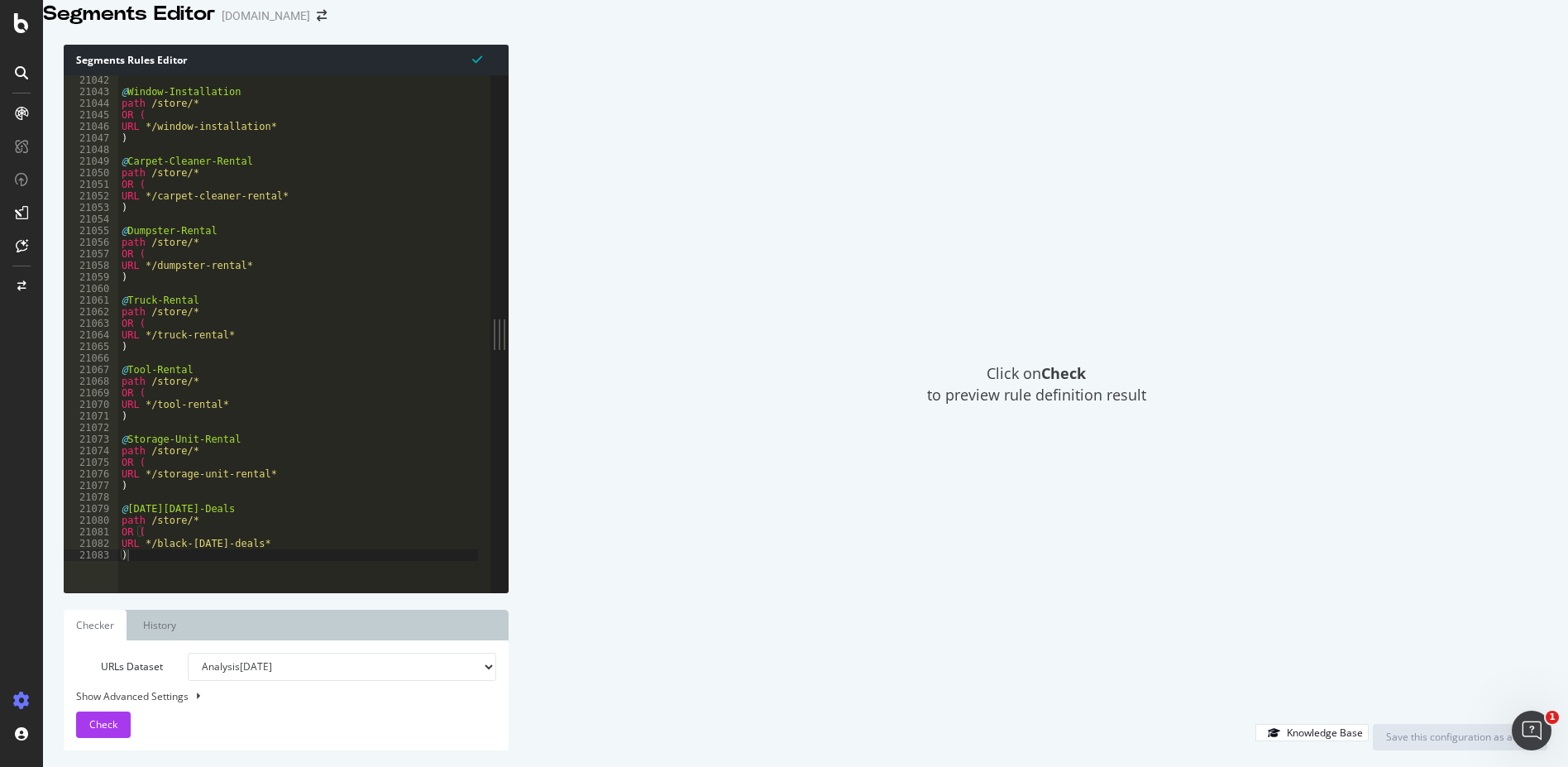
click at [199, 572] on div "@ Window-Installation path /store/* OR ( URL */window-installation* ) @ Carpet-…" at bounding box center [569, 329] width 902 height 508
type textarea ")"
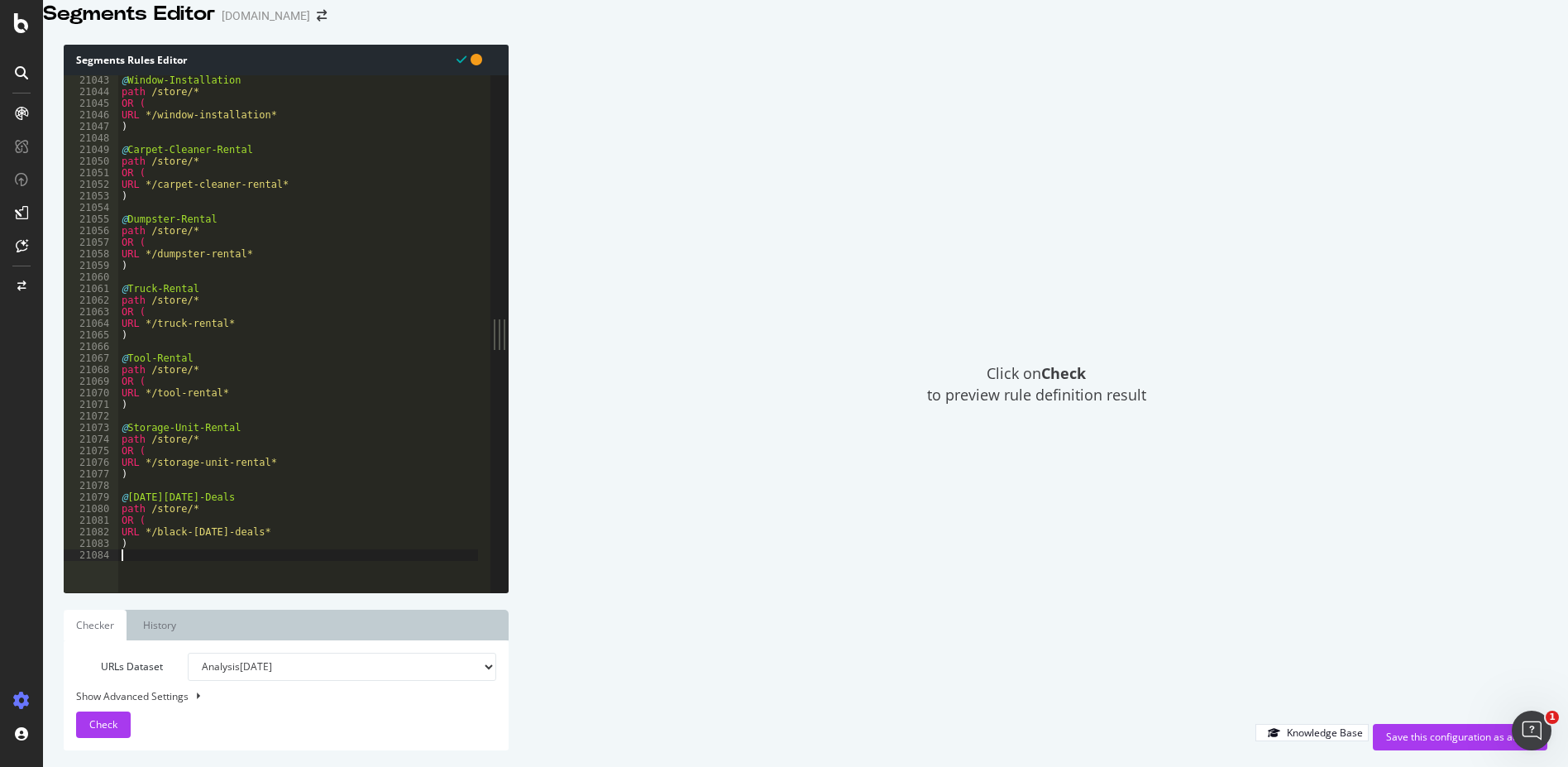
paste textarea ")"
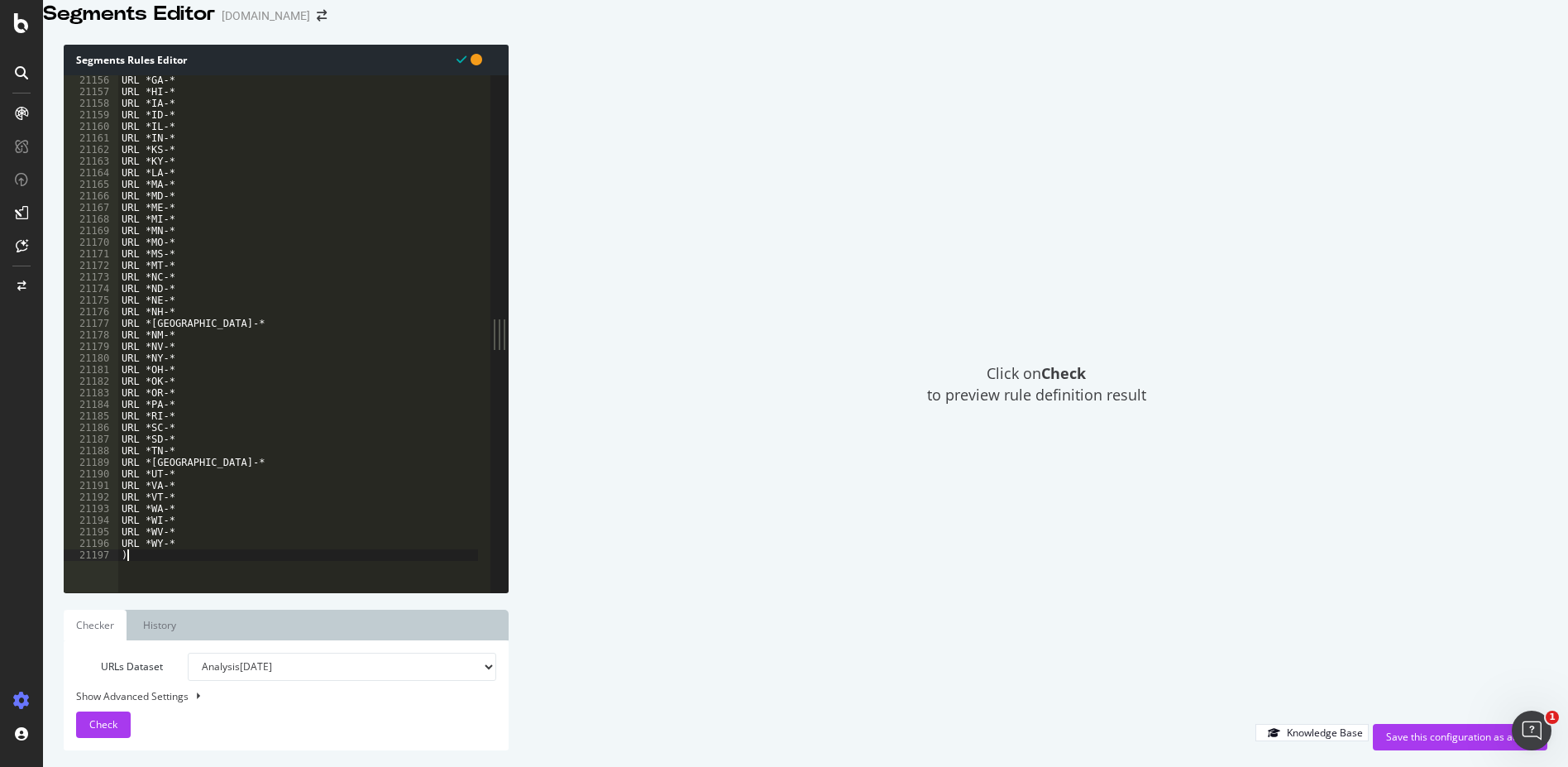
type textarea ")"
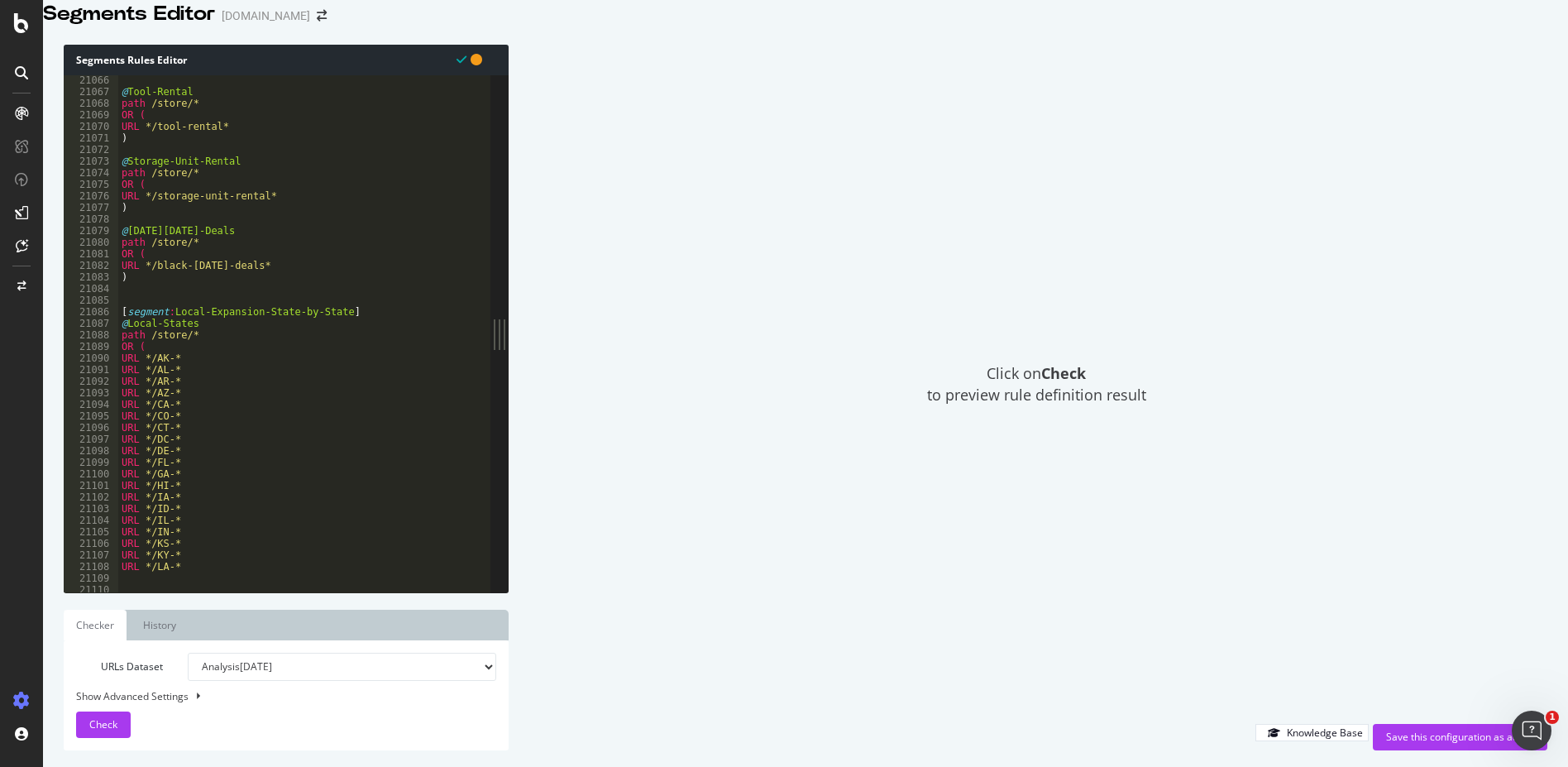
click at [159, 307] on div "@ Tool-Rental path /store/* OR ( URL */tool-rental* ) @ Storage-Unit-Rental pat…" at bounding box center [569, 329] width 902 height 508
click at [167, 317] on div "@ Tool-Rental path /store/* OR ( URL */tool-rental* ) @ Storage-Unit-Rental pat…" at bounding box center [569, 329] width 902 height 508
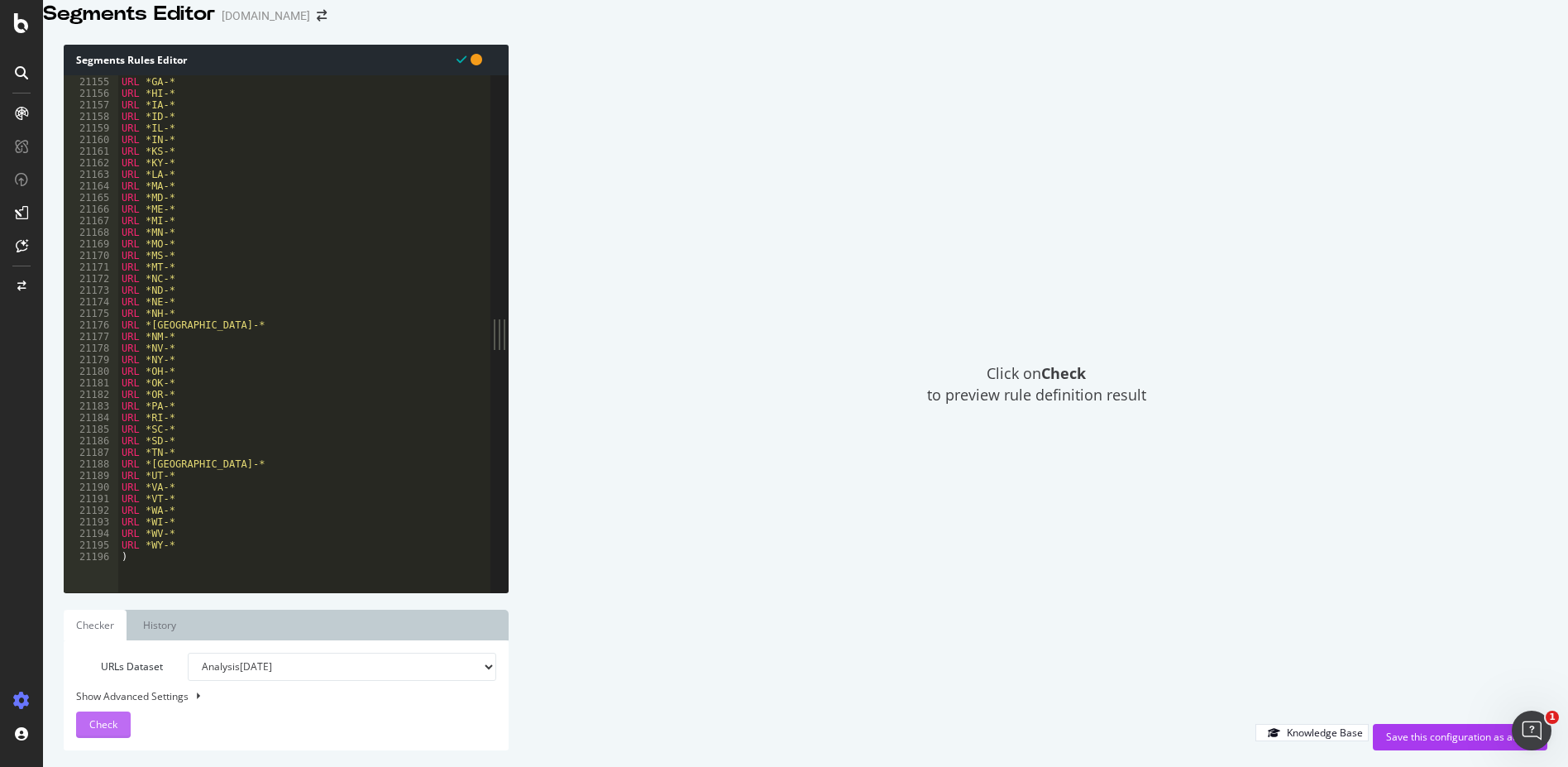
type textarea "[segment:Local-Expansion-State-by-State]"
click at [116, 662] on span "Check" at bounding box center [103, 724] width 28 height 14
click at [1443, 662] on div "Save this configuration as active" at bounding box center [1460, 736] width 148 height 14
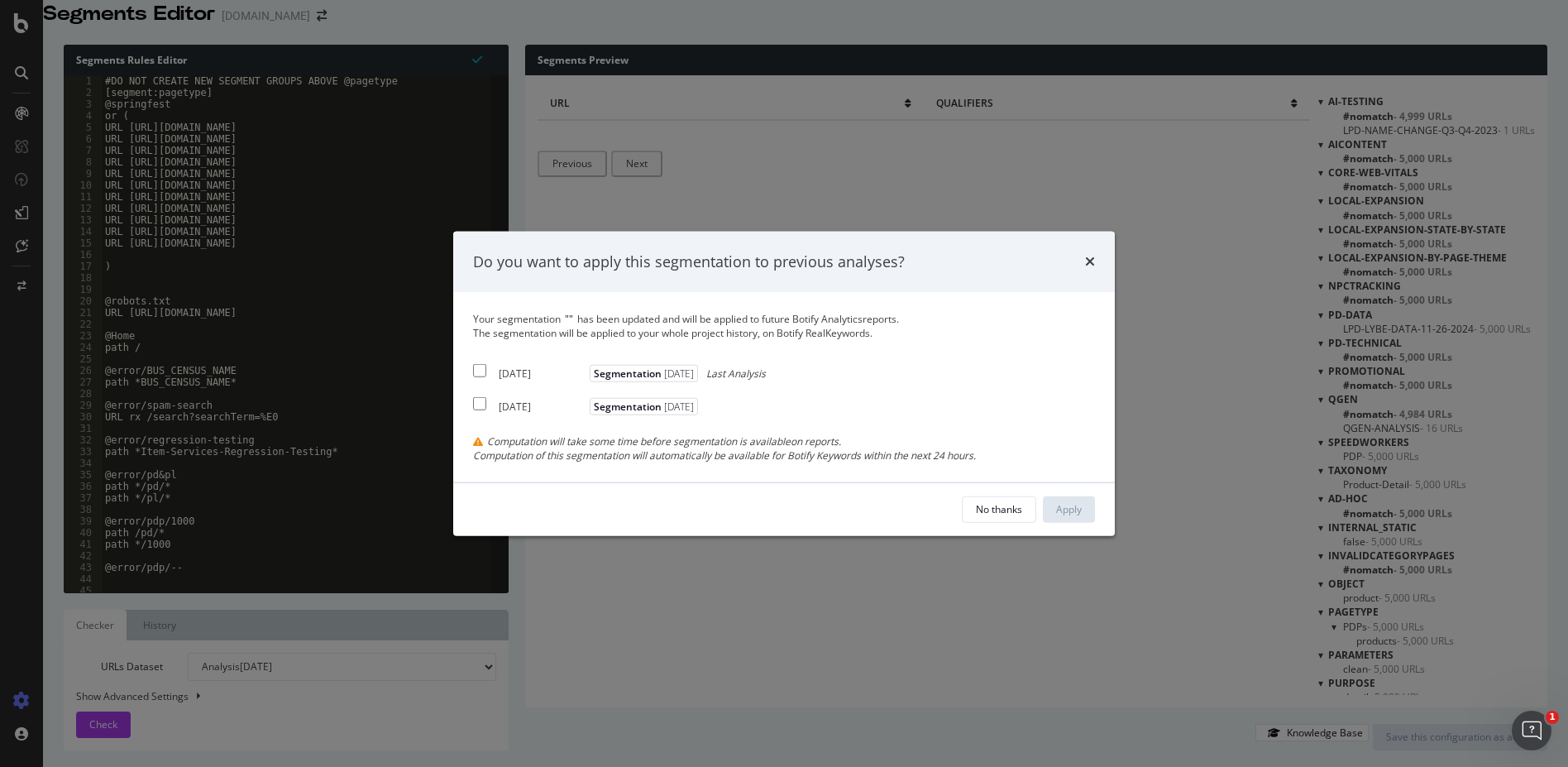
click at [489, 369] on div "[DATE] Segmentation [DATE] Last Analysis" at bounding box center [619, 370] width 293 height 20
checkbox input "true"
click at [1060, 508] on div "Apply" at bounding box center [1069, 508] width 26 height 14
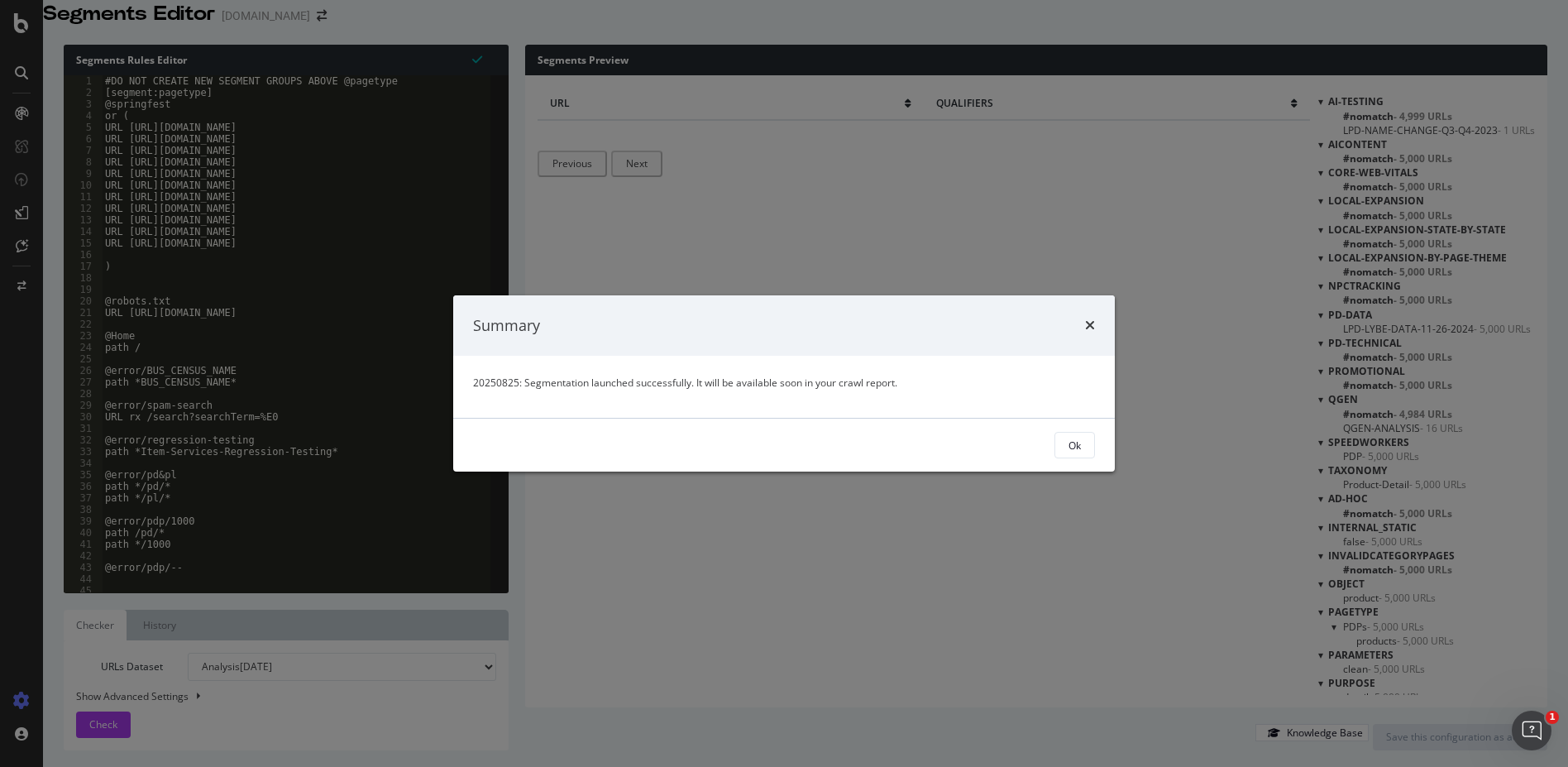
click at [1063, 442] on button "Ok" at bounding box center [1074, 445] width 40 height 27
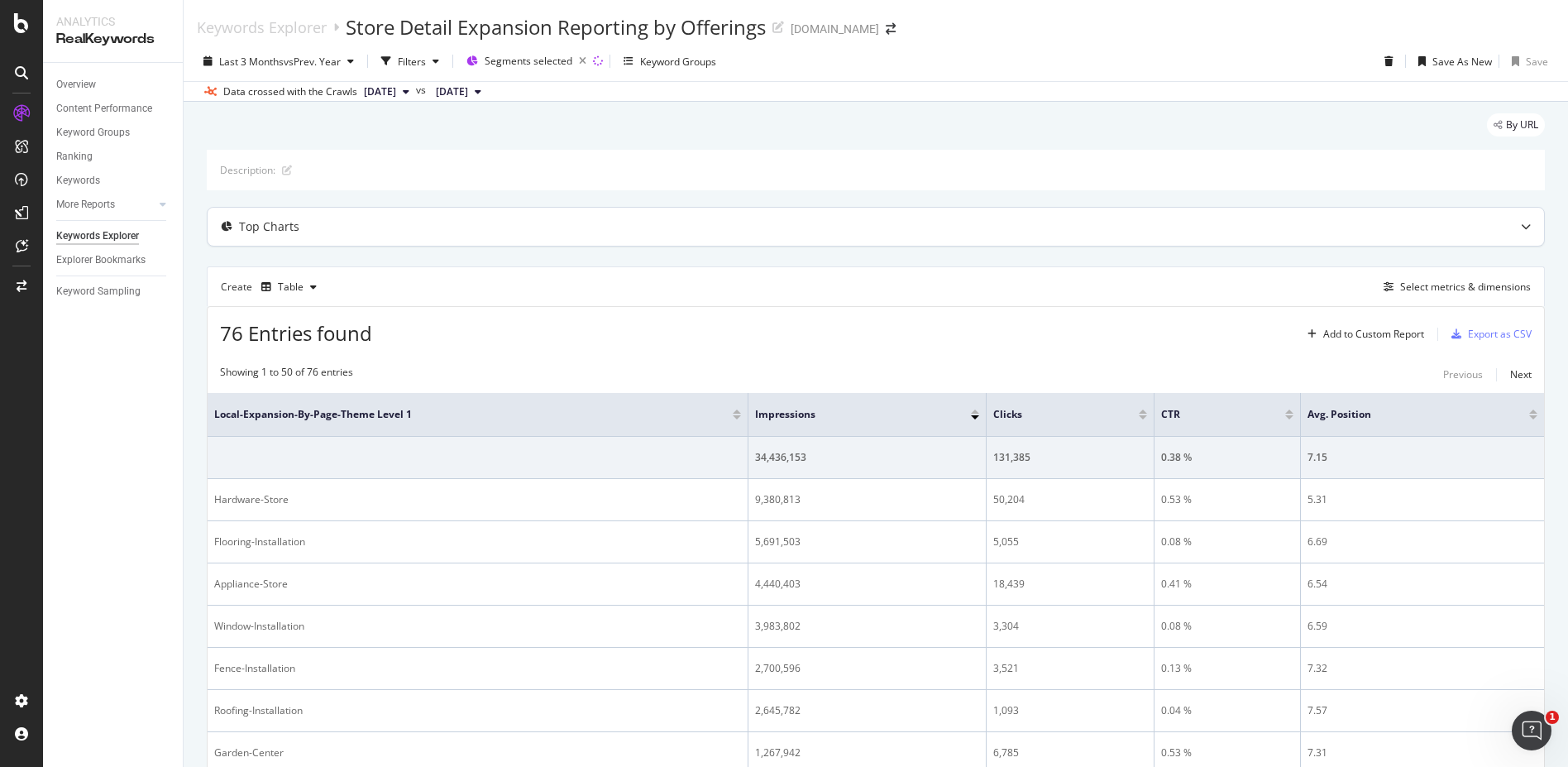
click at [440, 230] on div "Top Charts" at bounding box center [843, 226] width 1271 height 16
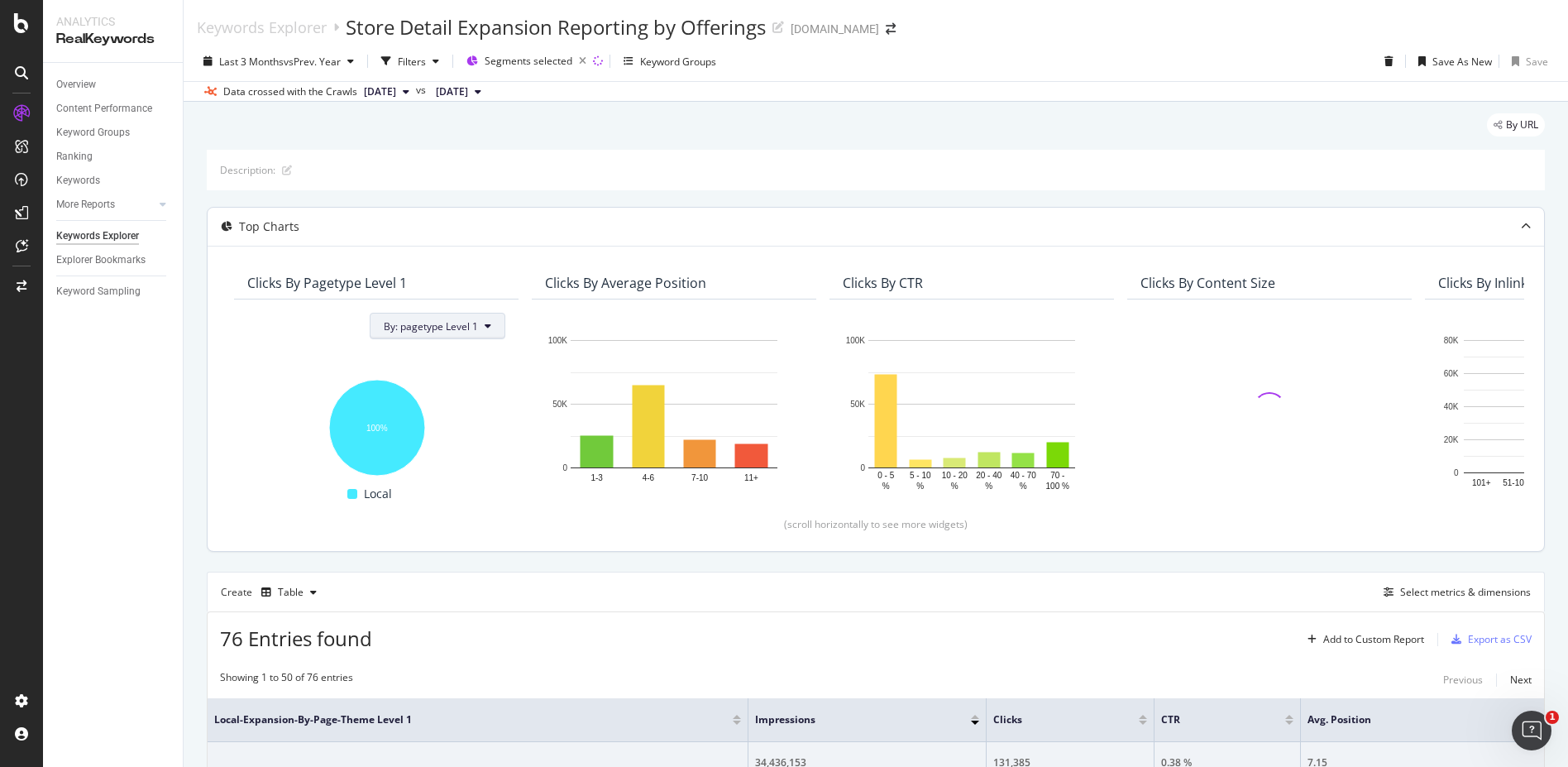
click at [454, 330] on span "By: pagetype Level 1" at bounding box center [431, 326] width 94 height 14
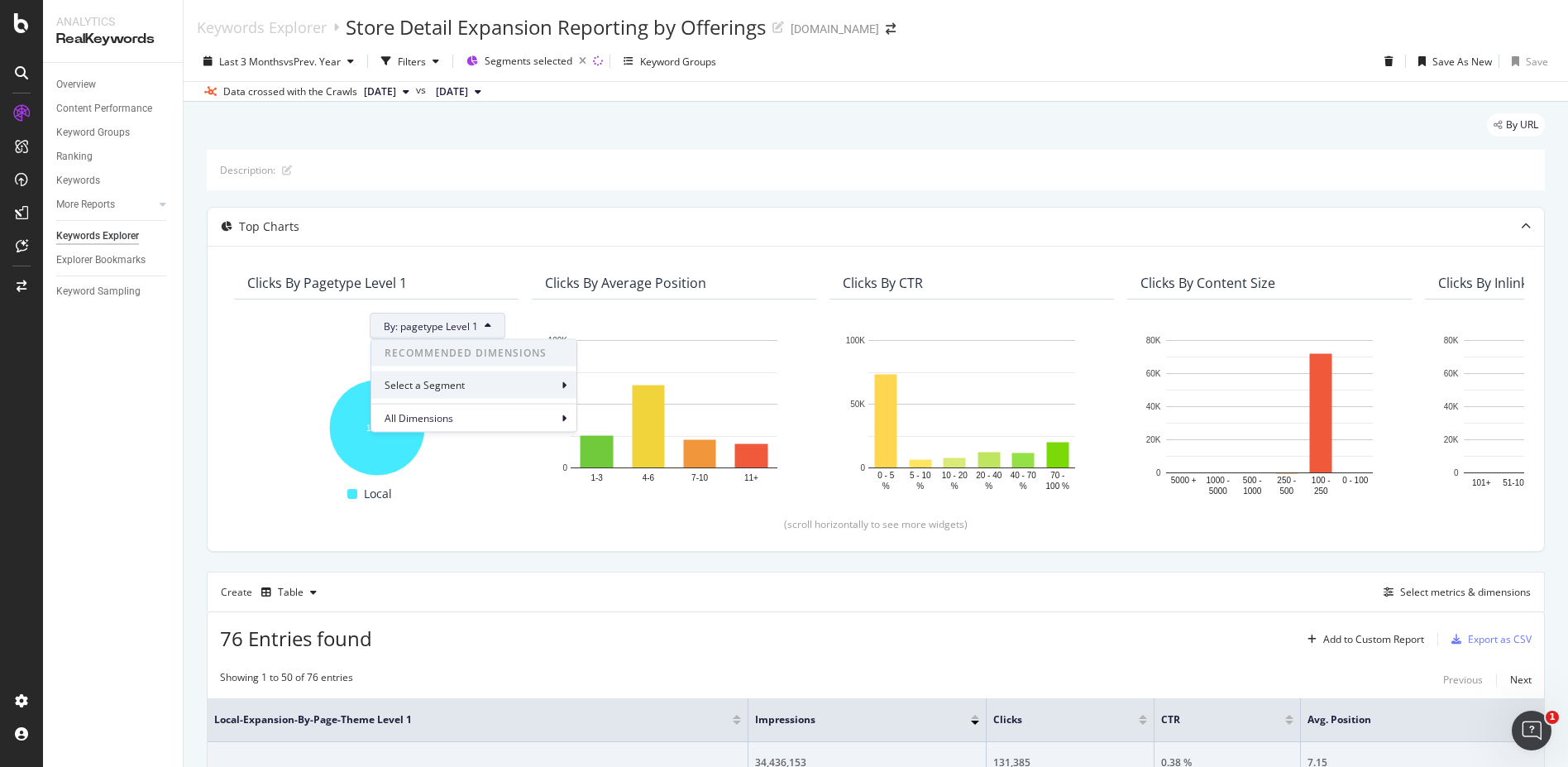
click at [543, 390] on div "Select a Segment" at bounding box center [473, 385] width 205 height 27
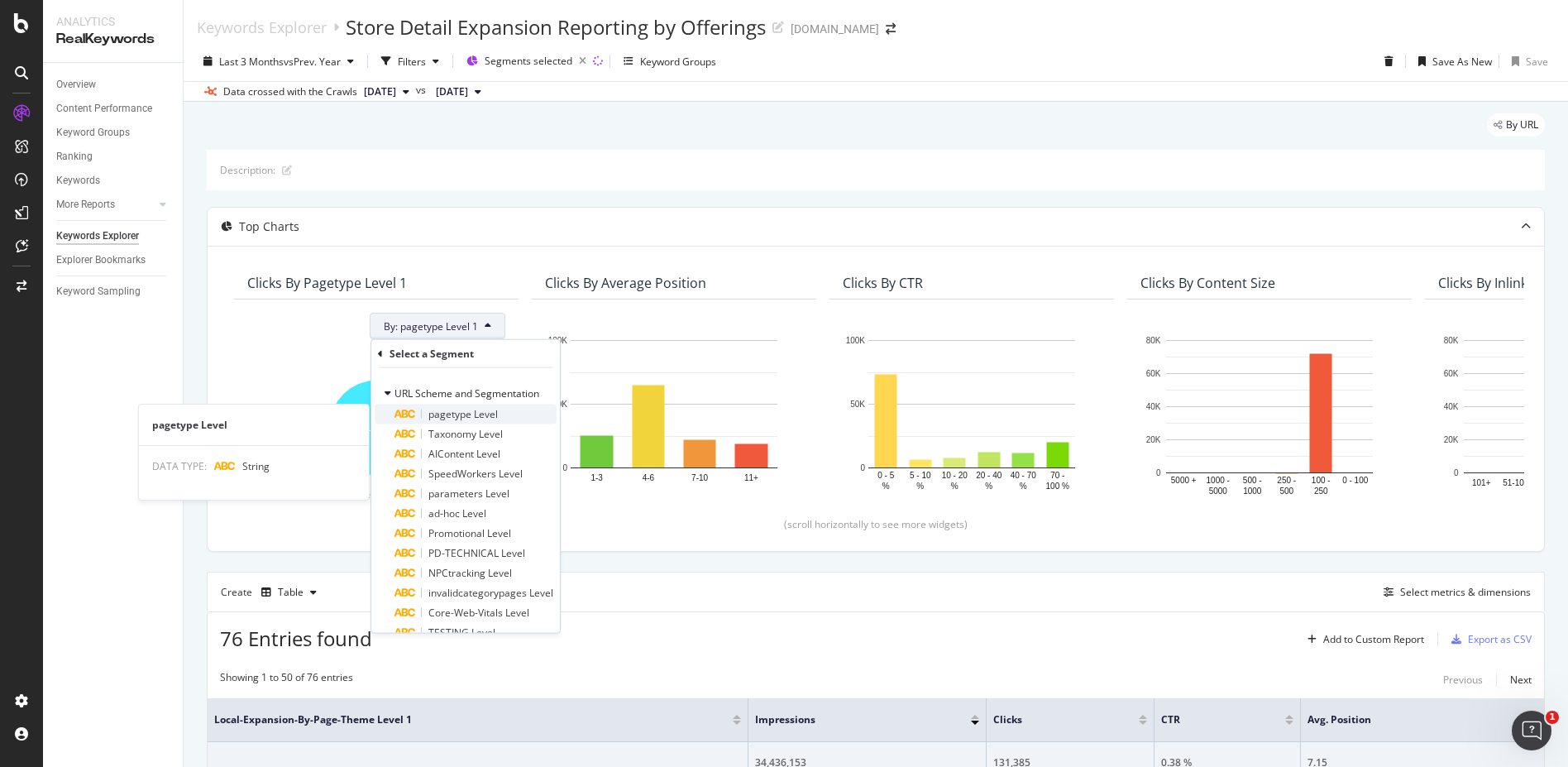
scroll to position [82, 0]
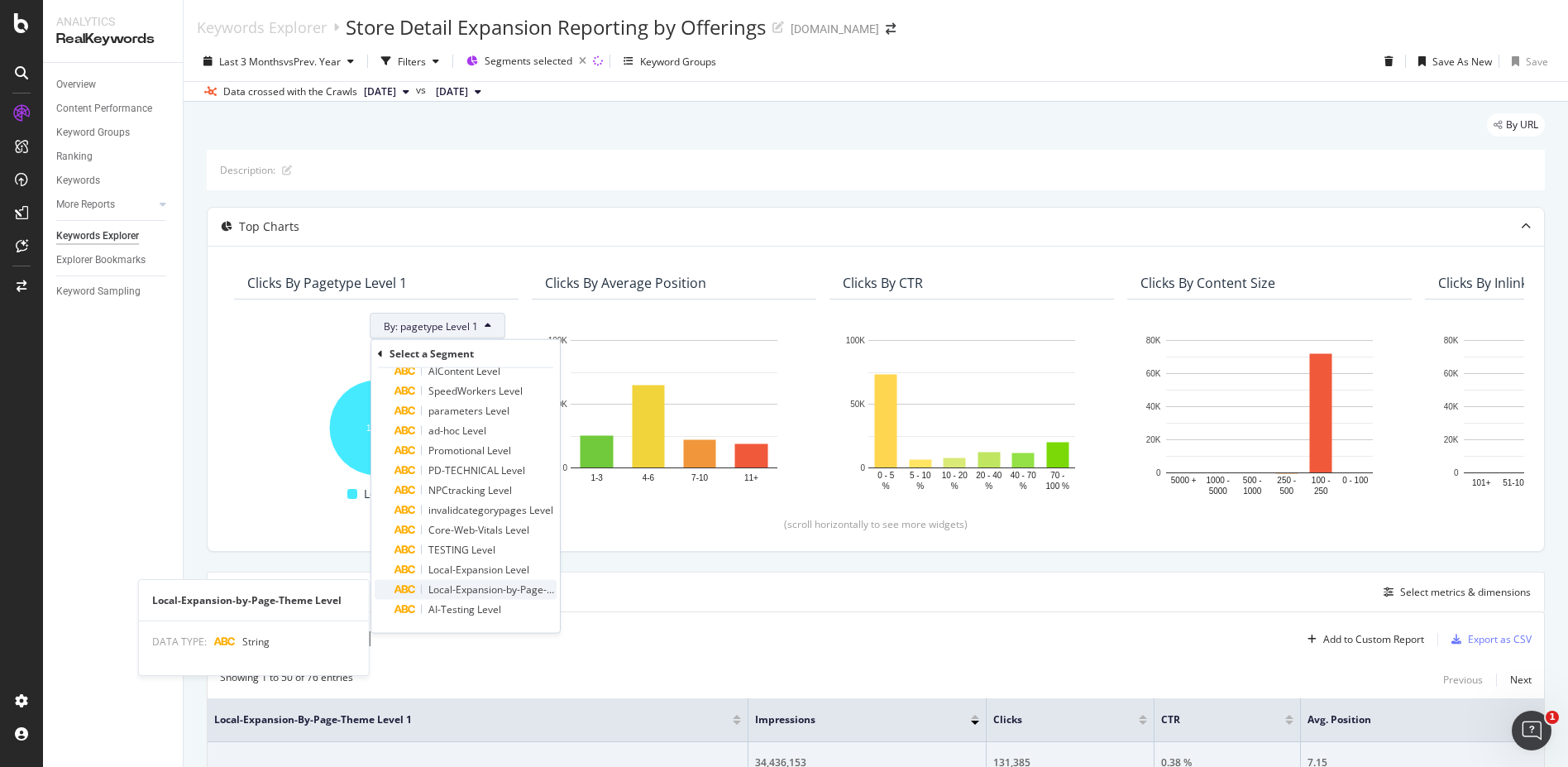
click at [491, 588] on span "Local-Expansion-by-Page-Theme Level" at bounding box center [517, 589] width 177 height 14
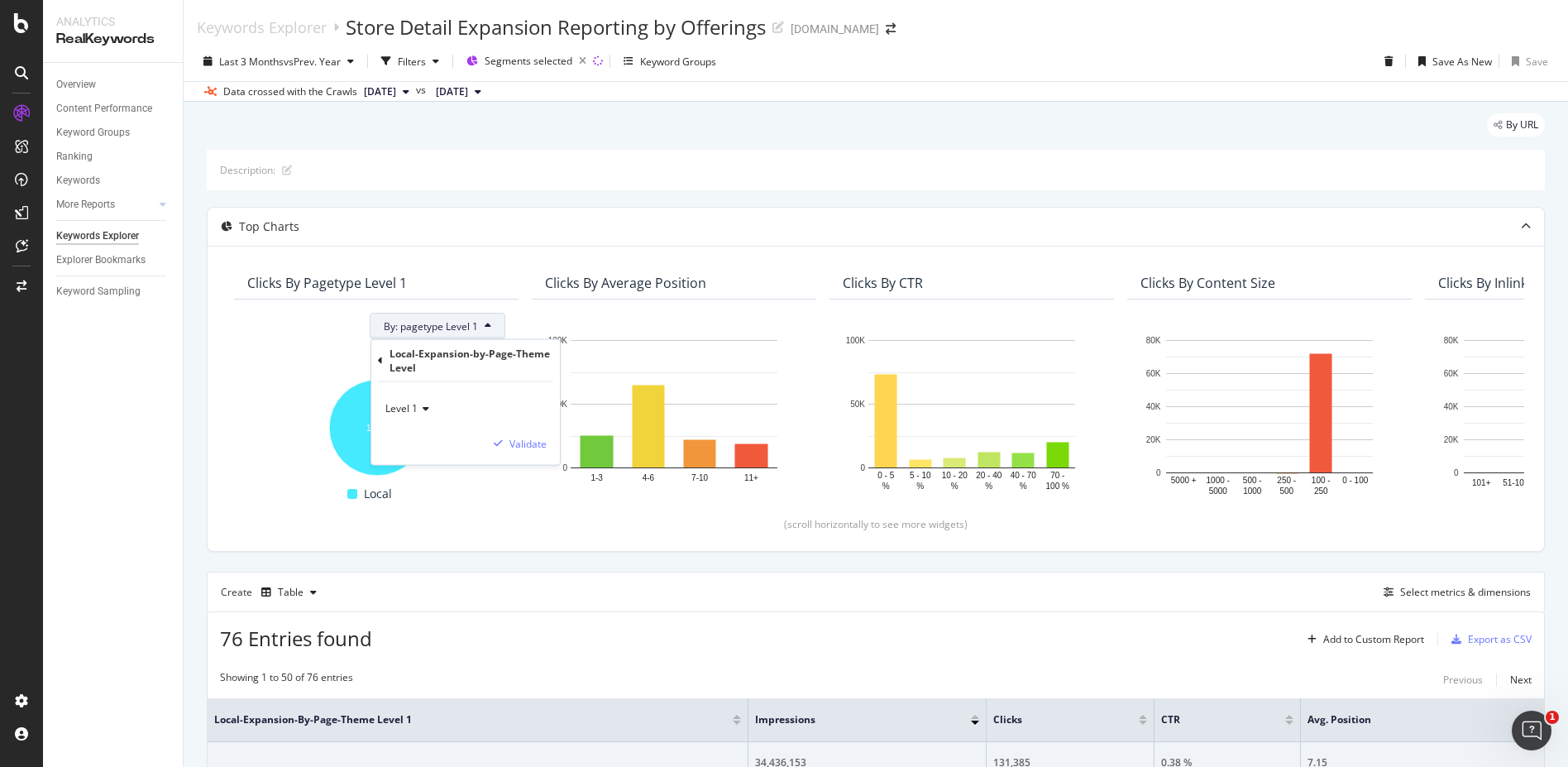
click at [406, 407] on span "Level 1" at bounding box center [402, 408] width 33 height 14
click at [428, 460] on div "Level 2" at bounding box center [477, 464] width 177 height 21
click at [527, 443] on div "Validate" at bounding box center [527, 442] width 37 height 14
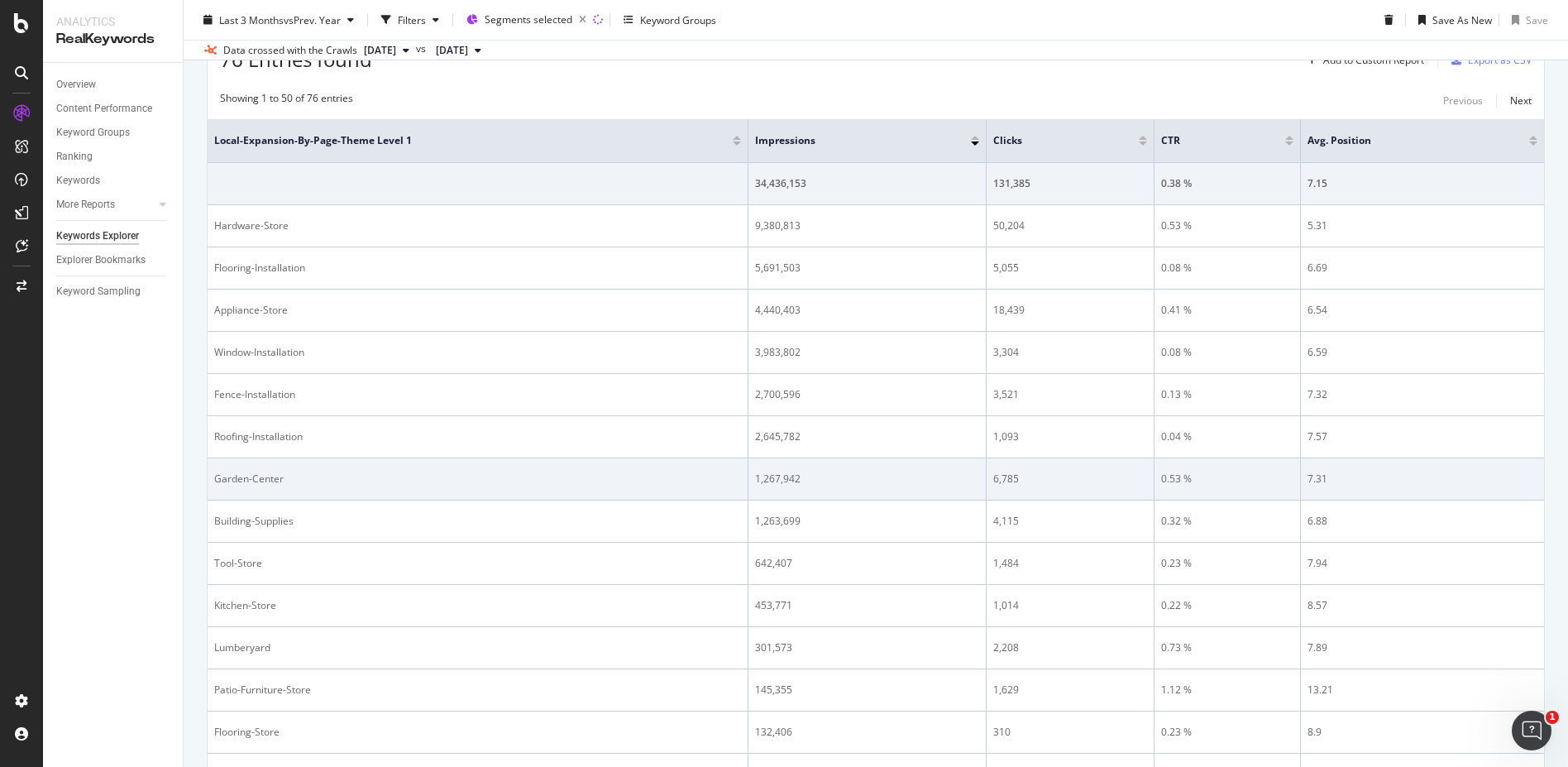
scroll to position [0, 0]
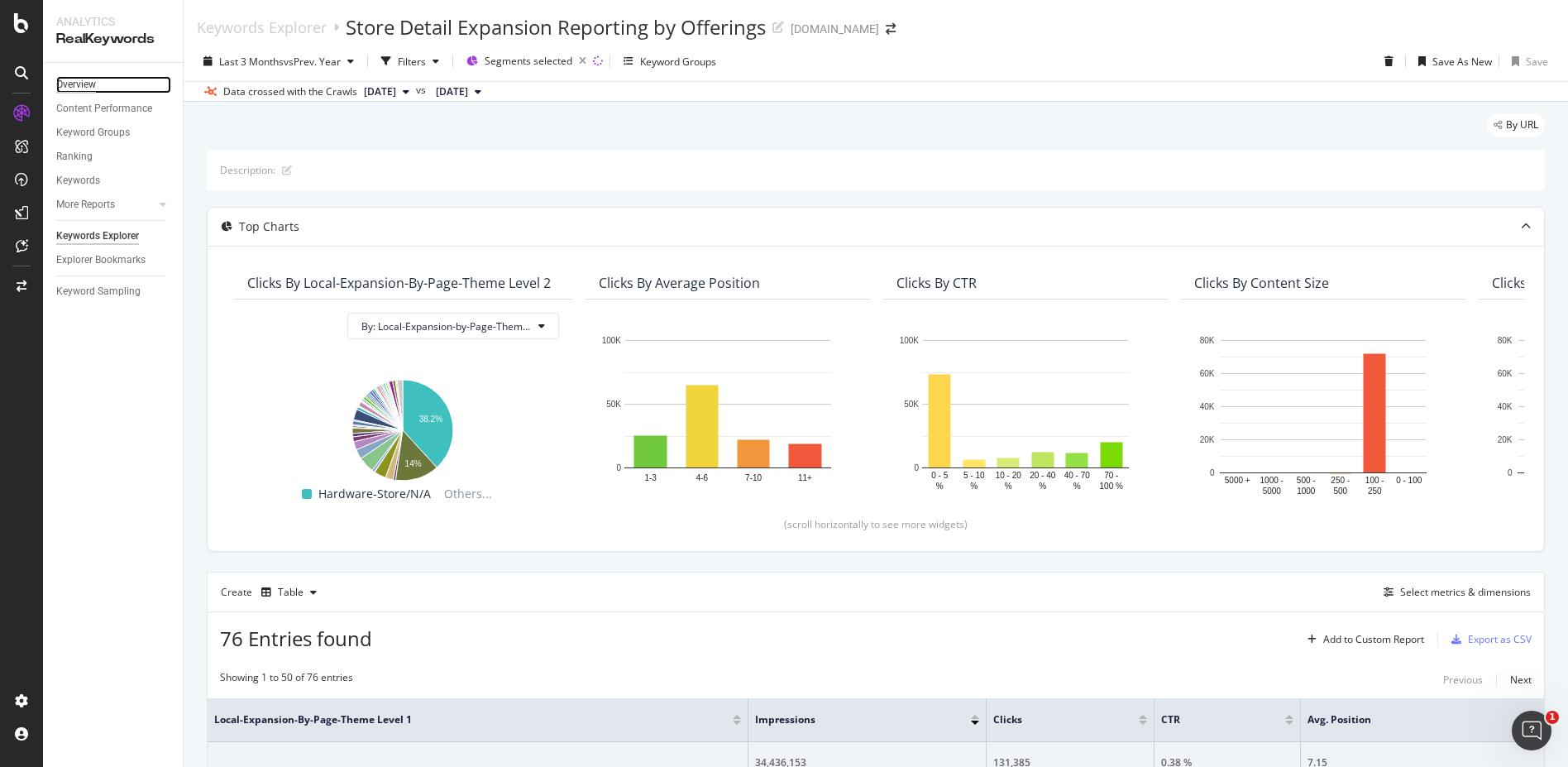
click at [76, 88] on div "Overview" at bounding box center [76, 85] width 40 height 17
